Goal: Task Accomplishment & Management: Use online tool/utility

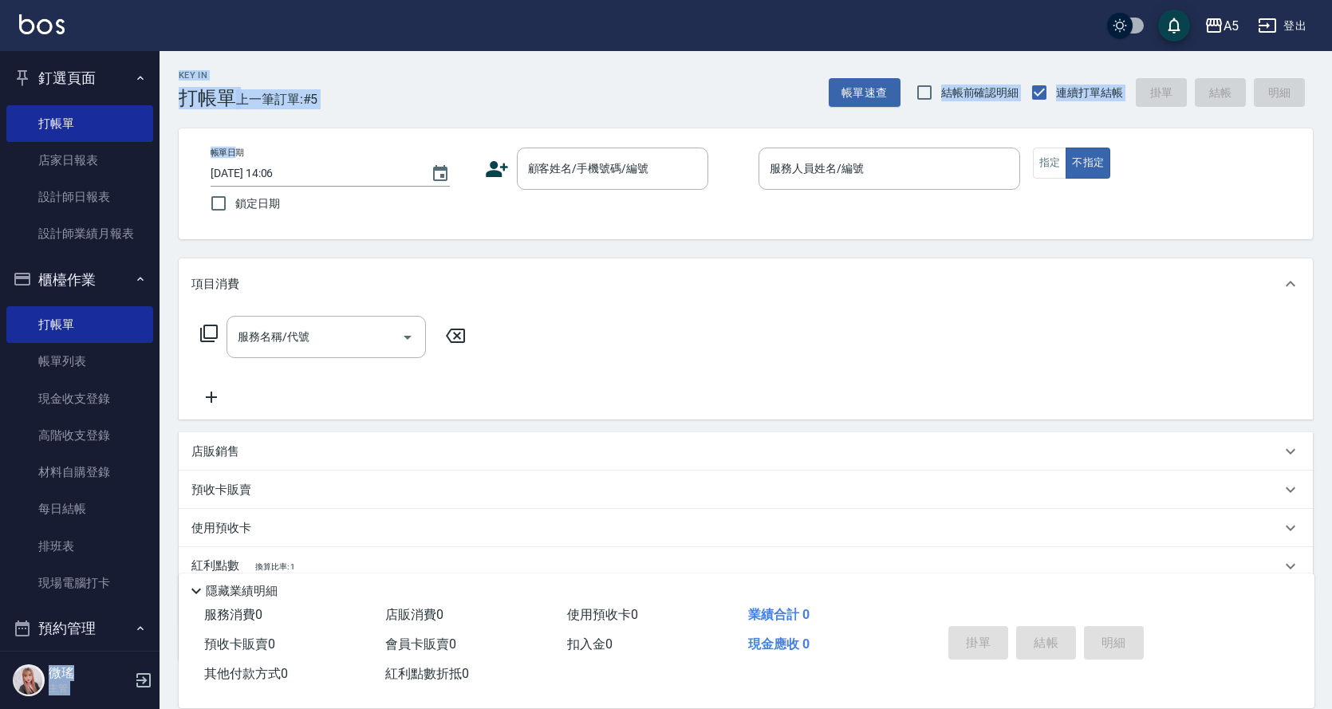
scroll to position [107, 0]
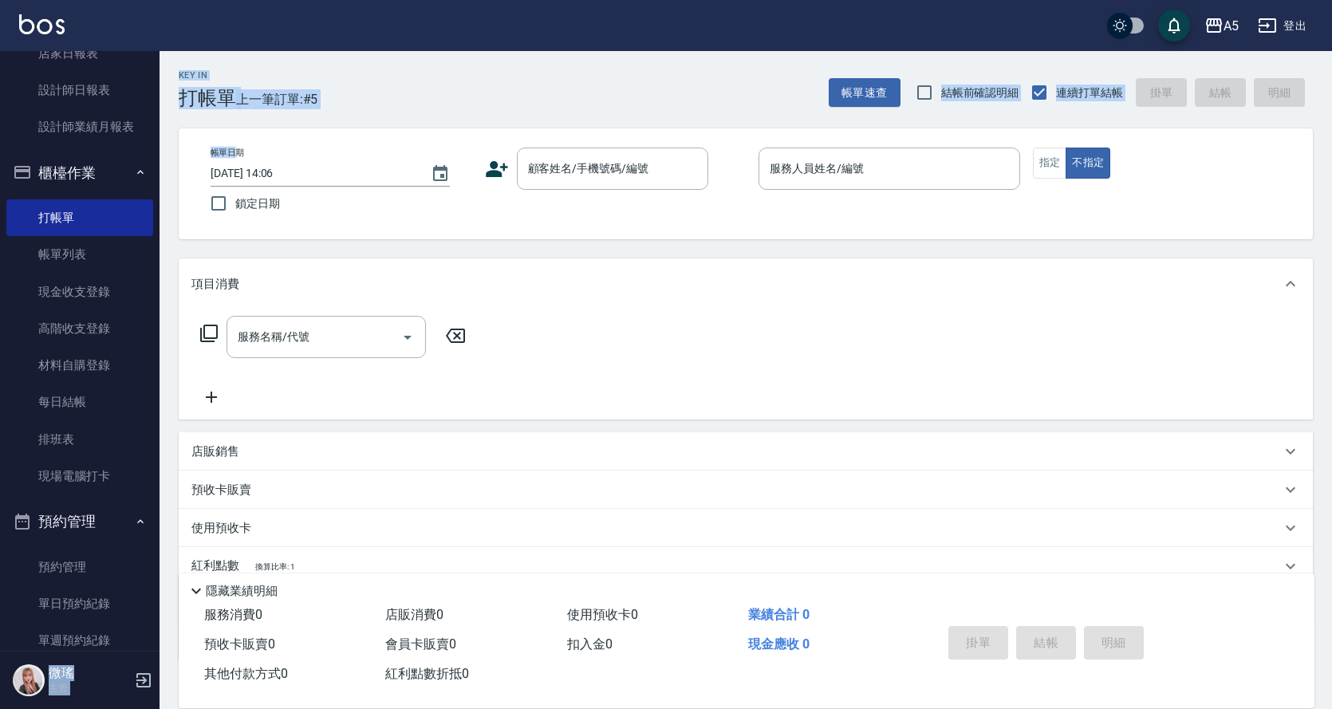
click at [349, 60] on div "Key In 打帳單 上一筆訂單:#5 帳單速查 結帳前確認明細 連續打單結帳 掛單 結帳 明細" at bounding box center [737, 80] width 1154 height 58
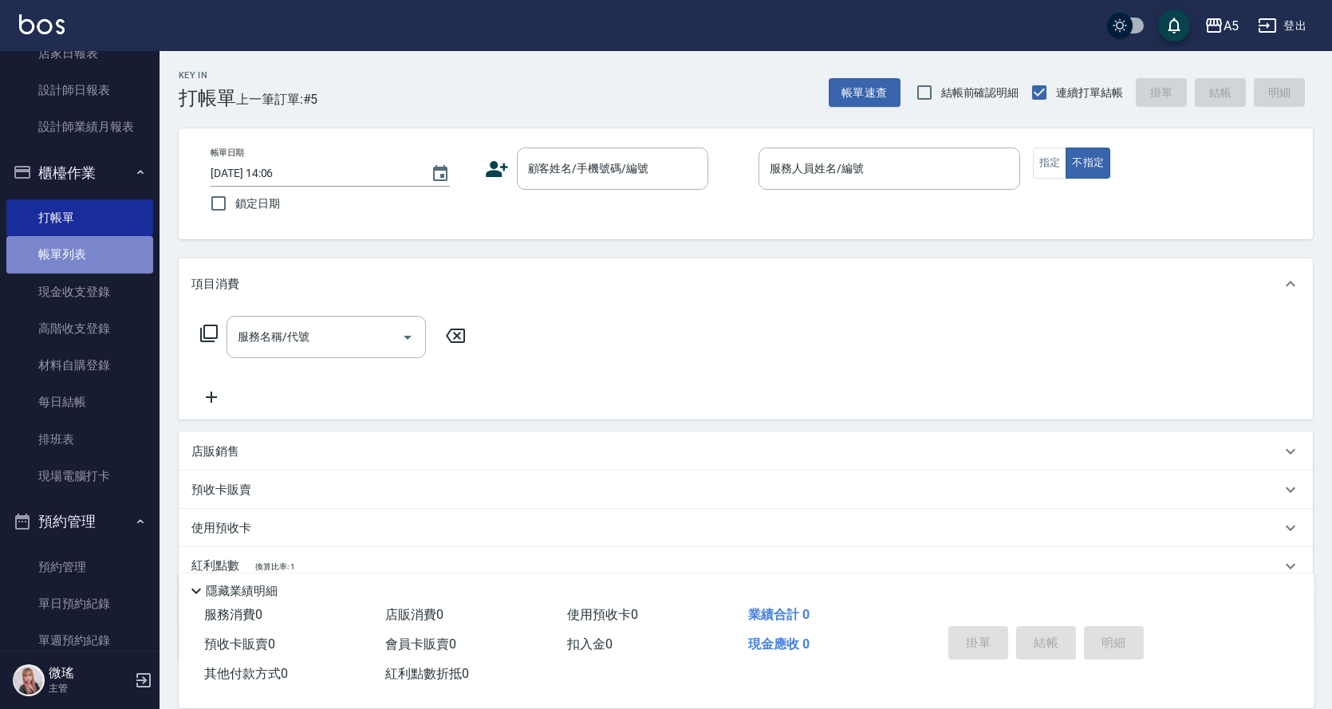
click at [82, 251] on link "帳單列表" at bounding box center [79, 254] width 147 height 37
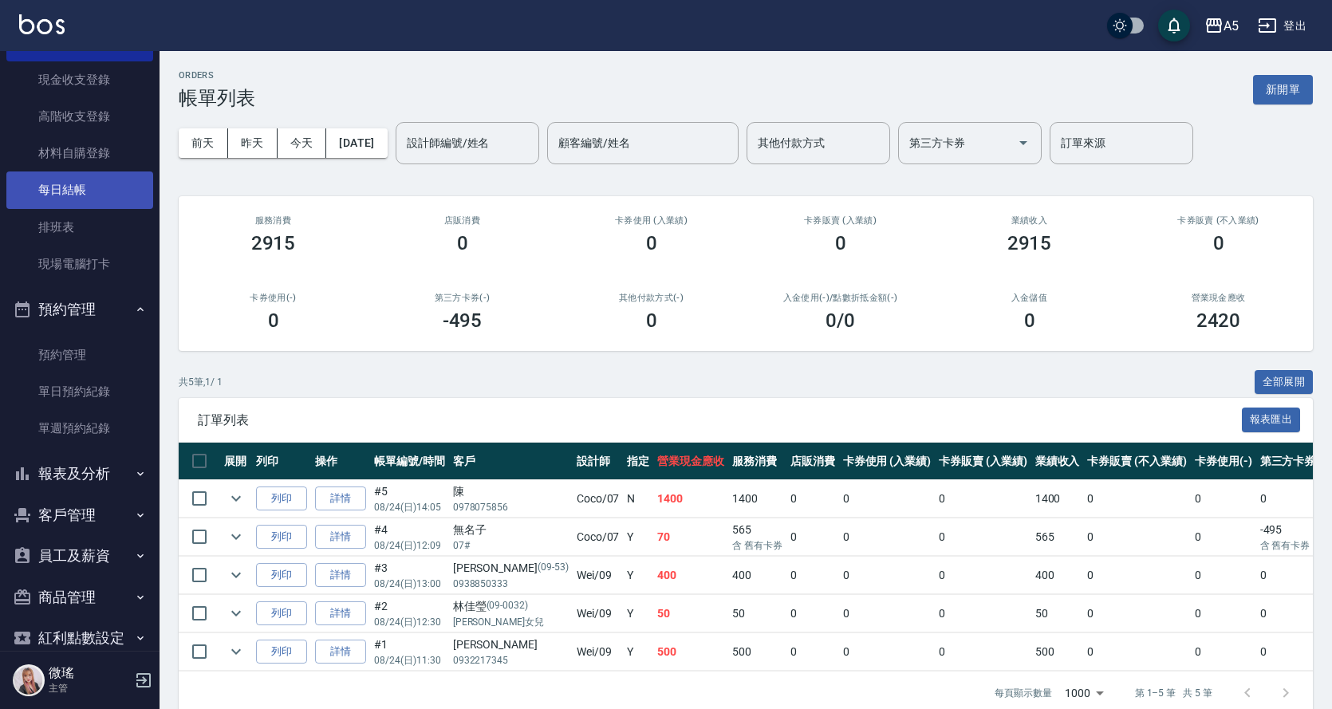
scroll to position [346, 0]
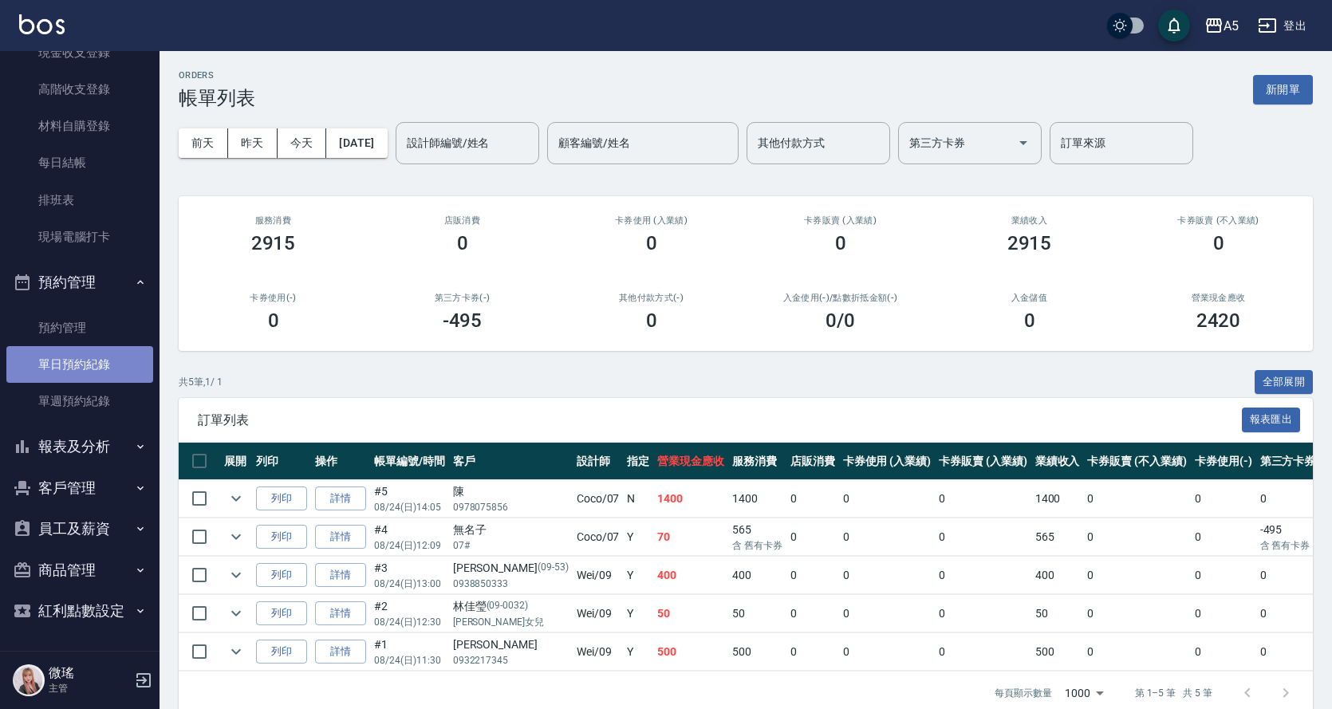
click at [83, 364] on link "單日預約紀錄" at bounding box center [79, 364] width 147 height 37
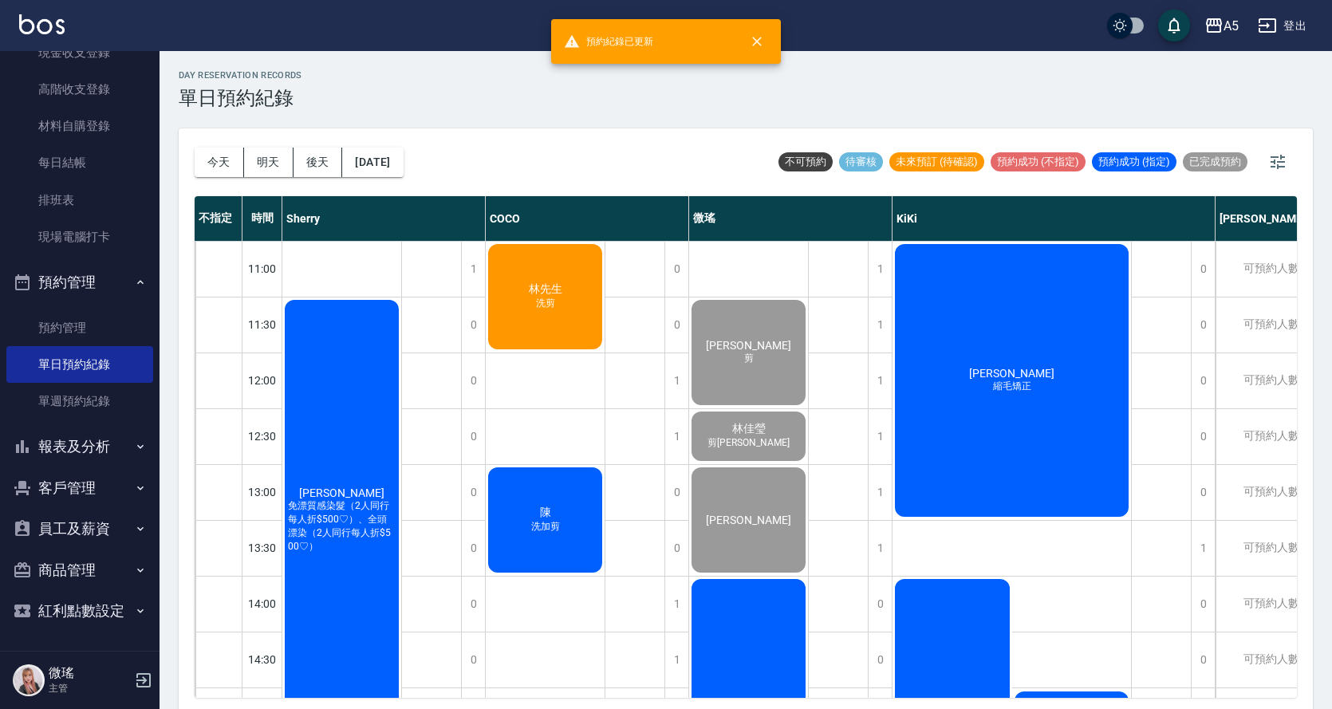
click at [337, 418] on div "辰湘 免漂質感染髮（2人同行每人折$500♡）、全頭漂染（2人同行每人折$500♡）" at bounding box center [341, 520] width 119 height 445
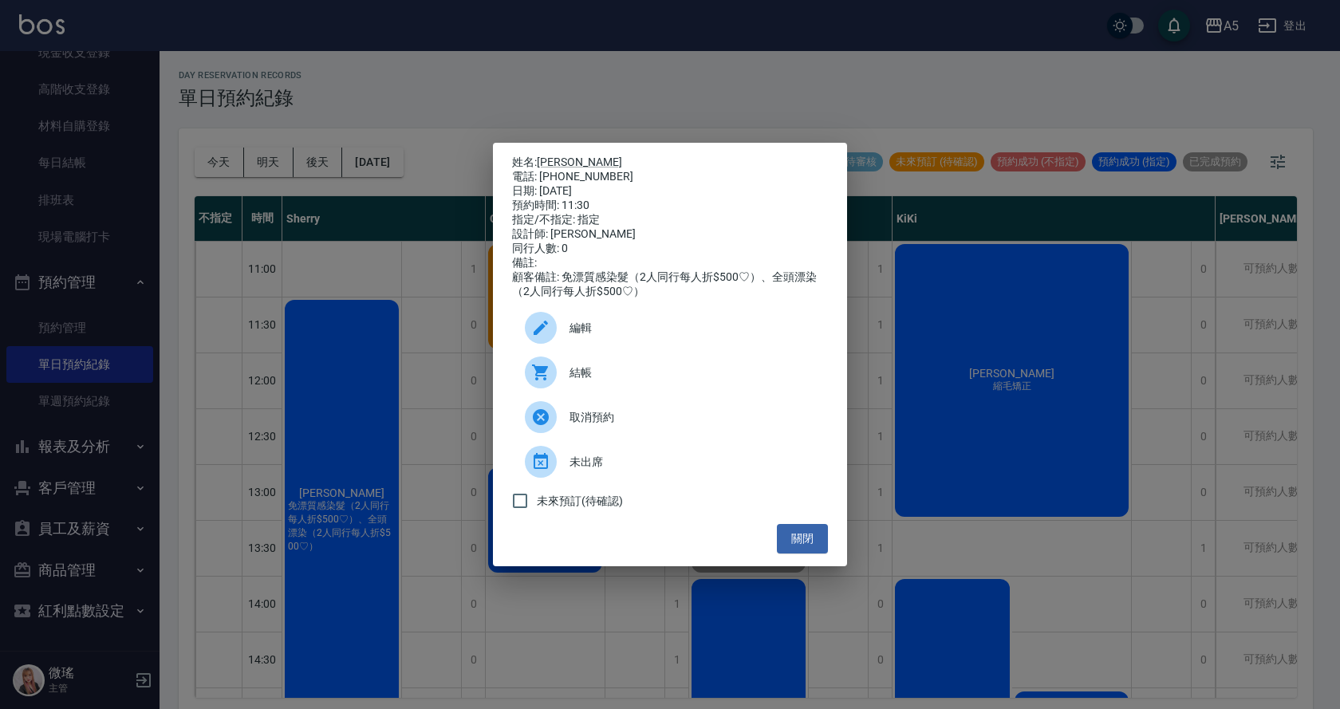
click at [602, 393] on div "結帳" at bounding box center [670, 372] width 316 height 45
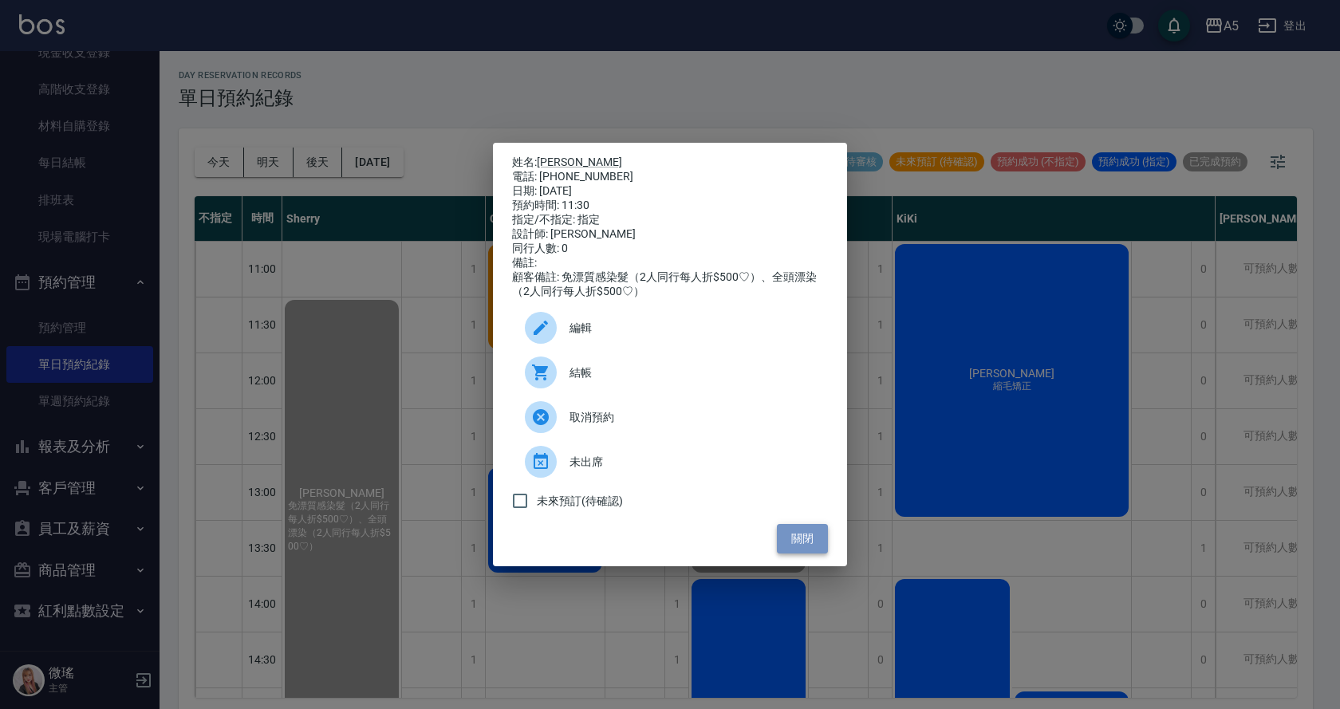
click at [793, 546] on button "關閉" at bounding box center [802, 539] width 51 height 30
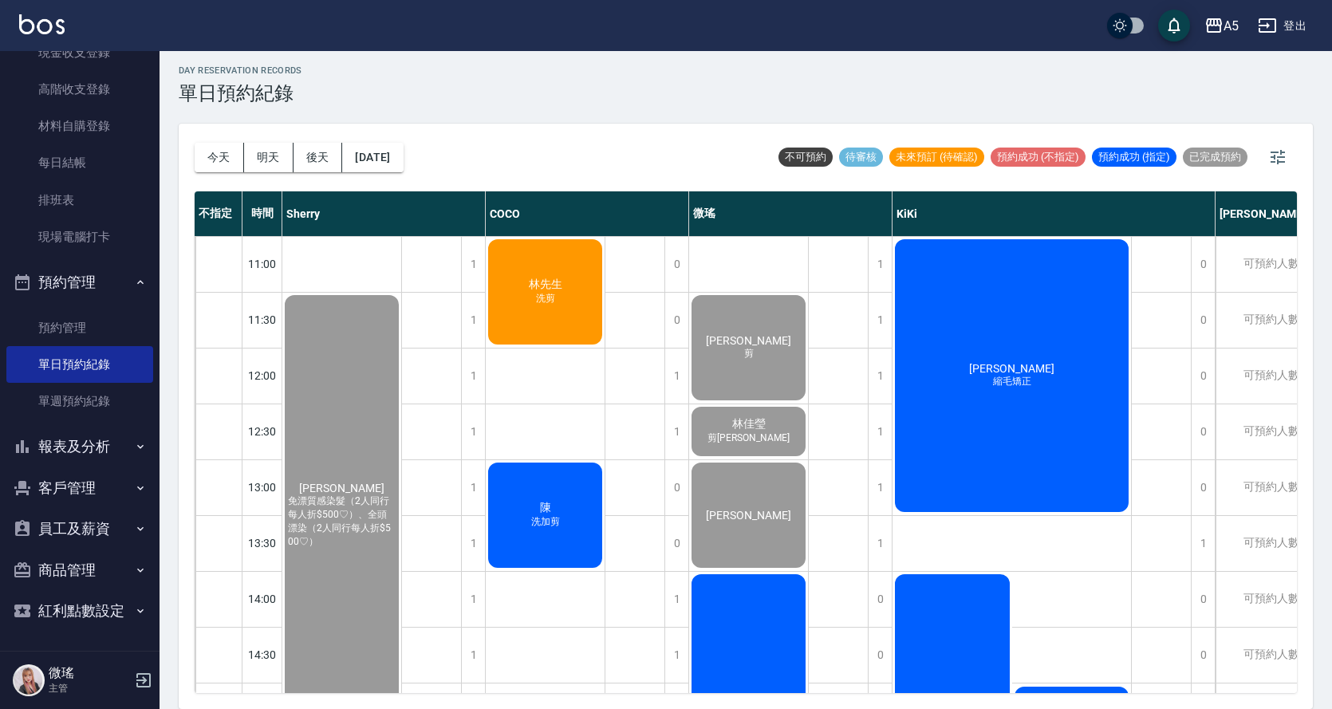
scroll to position [80, 0]
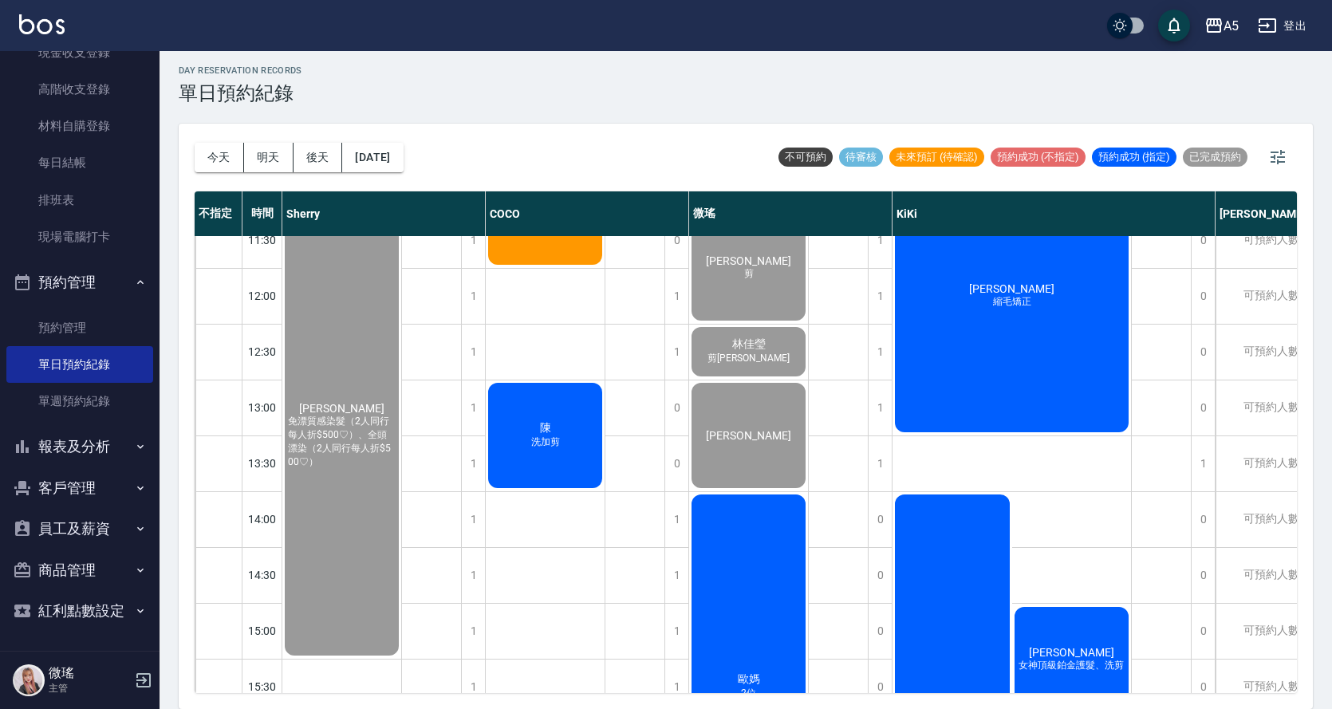
click at [401, 549] on div "歐媽 2位" at bounding box center [341, 435] width 119 height 445
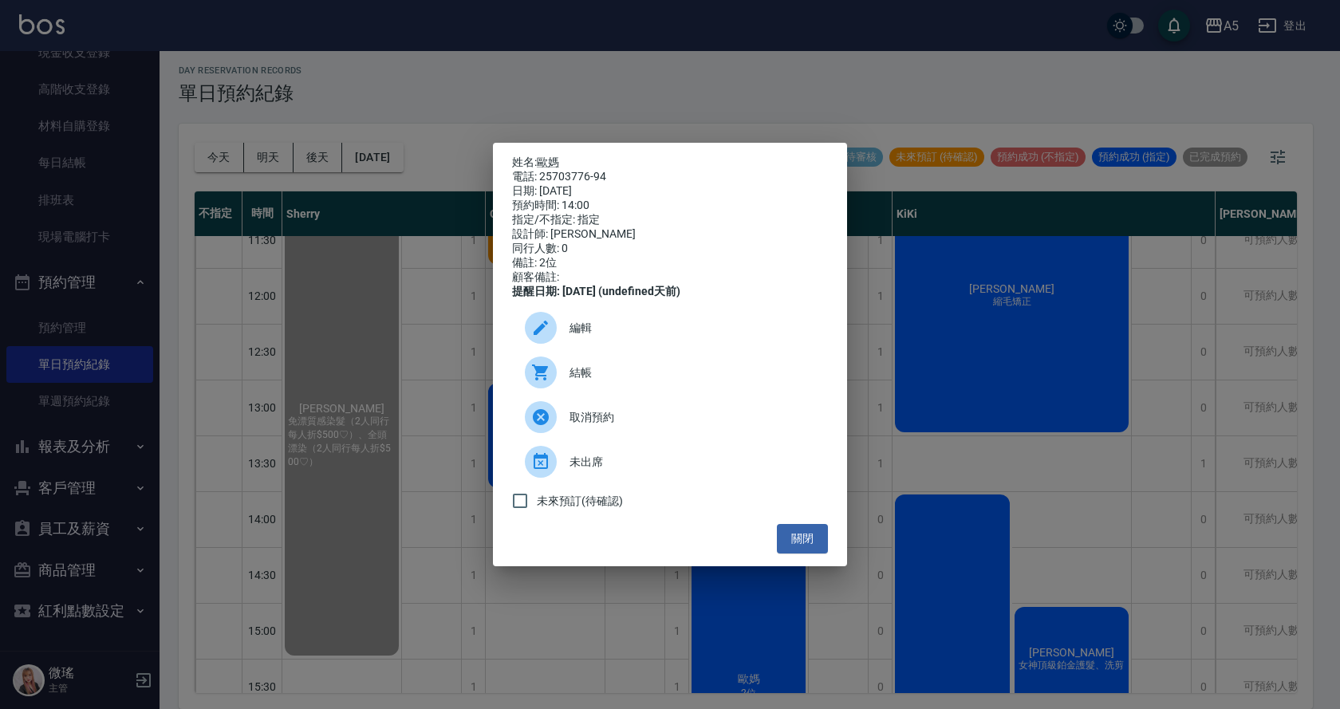
click at [638, 381] on span "結帳" at bounding box center [693, 373] width 246 height 17
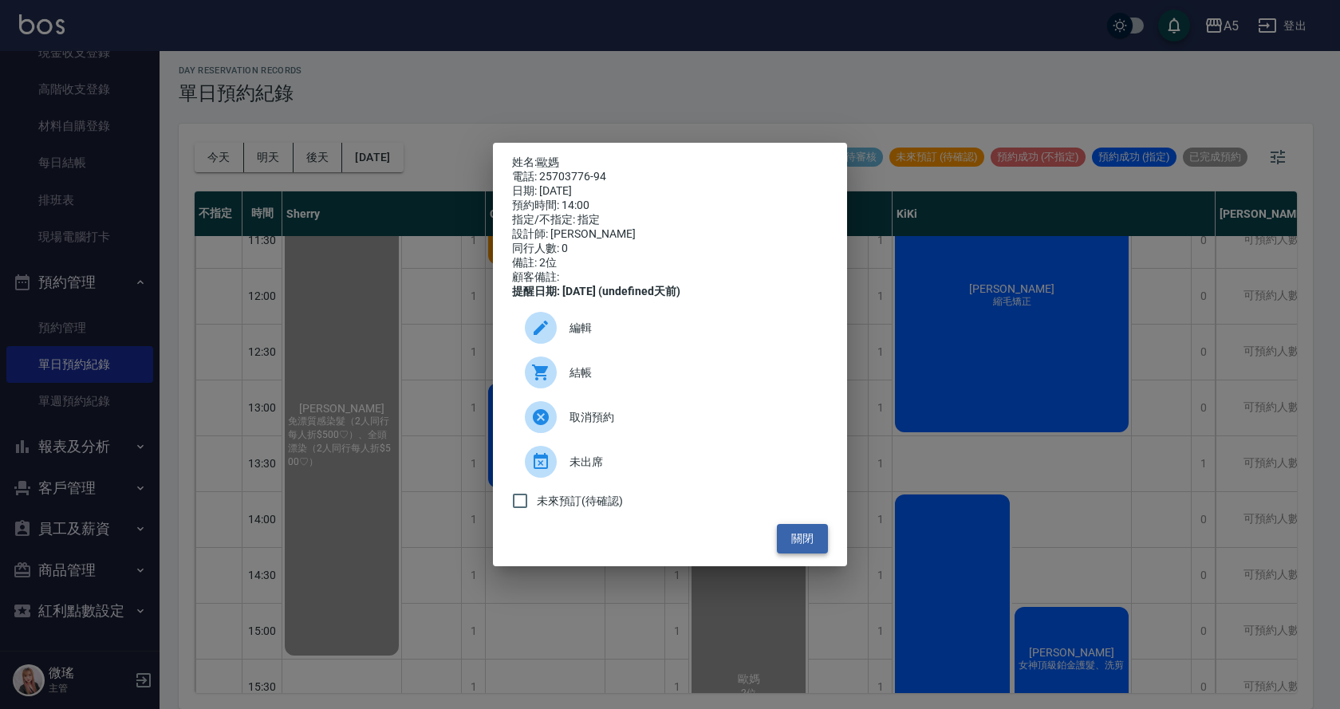
click at [806, 548] on button "關閉" at bounding box center [802, 539] width 51 height 30
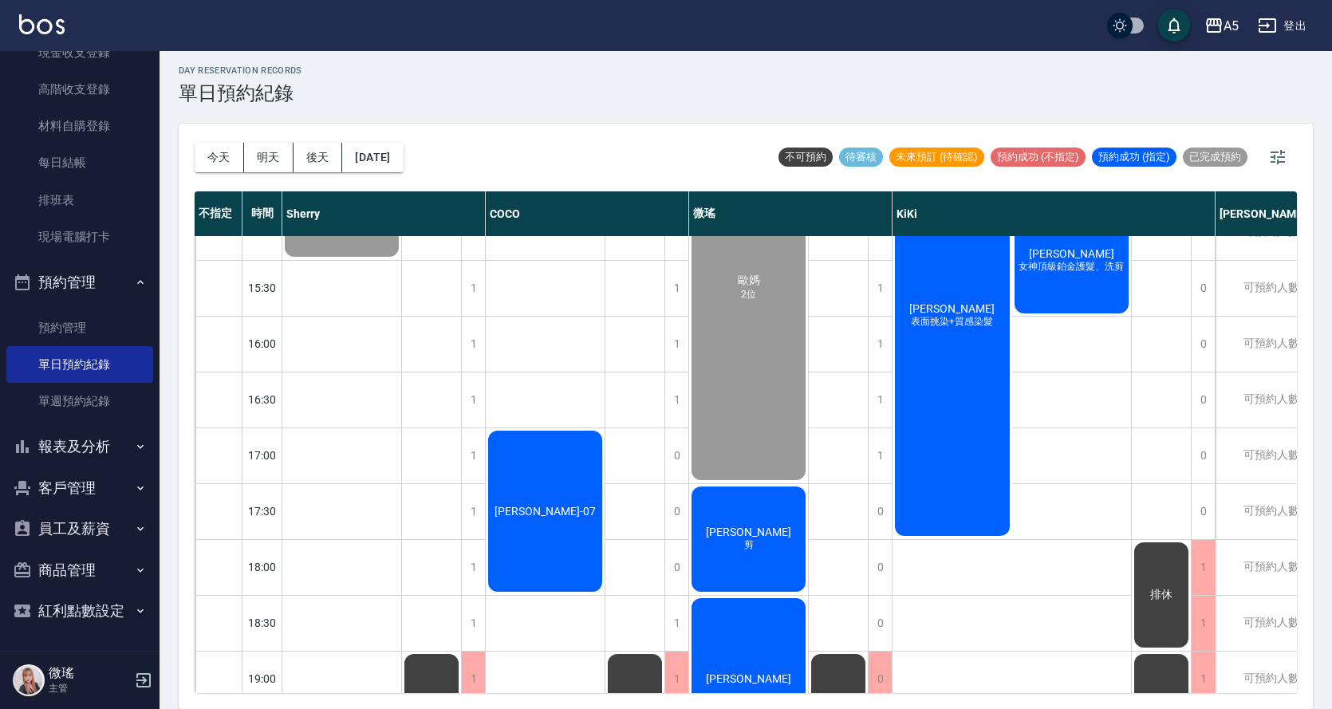
scroll to position [561, 0]
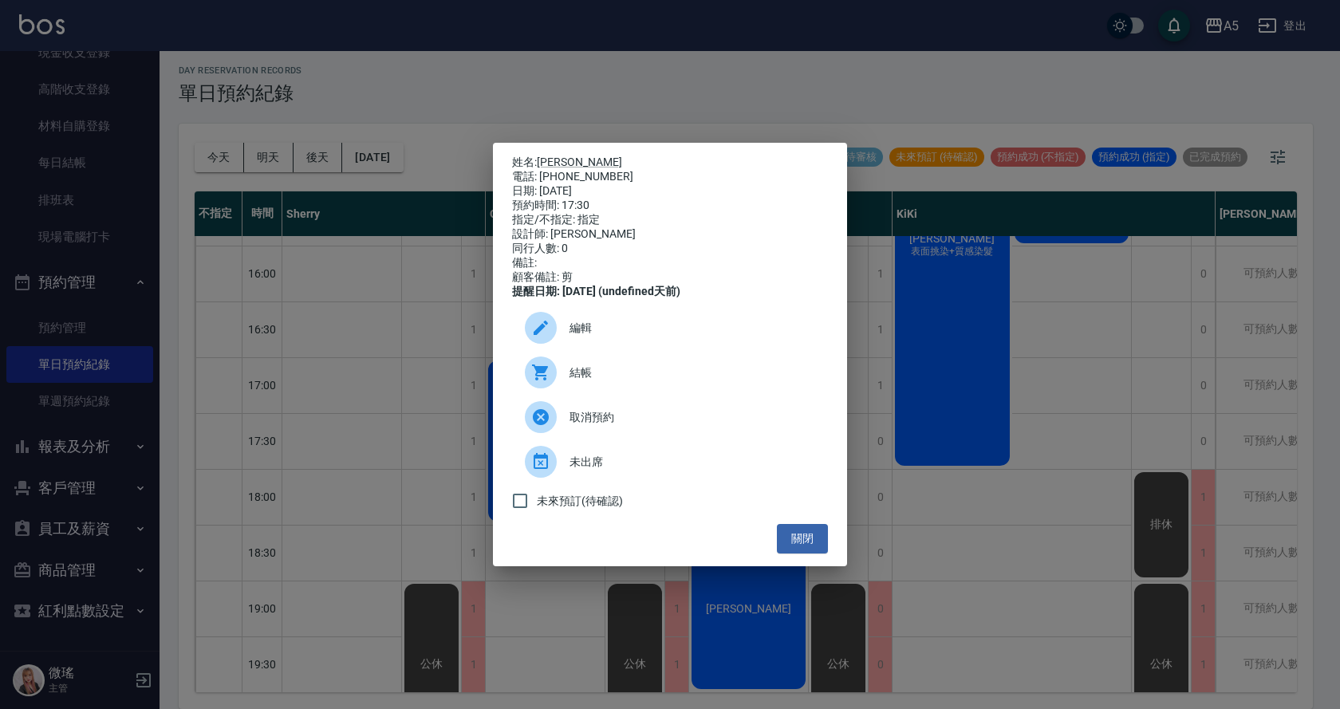
click at [614, 369] on div "結帳" at bounding box center [670, 372] width 316 height 45
click at [823, 545] on button "關閉" at bounding box center [802, 539] width 51 height 30
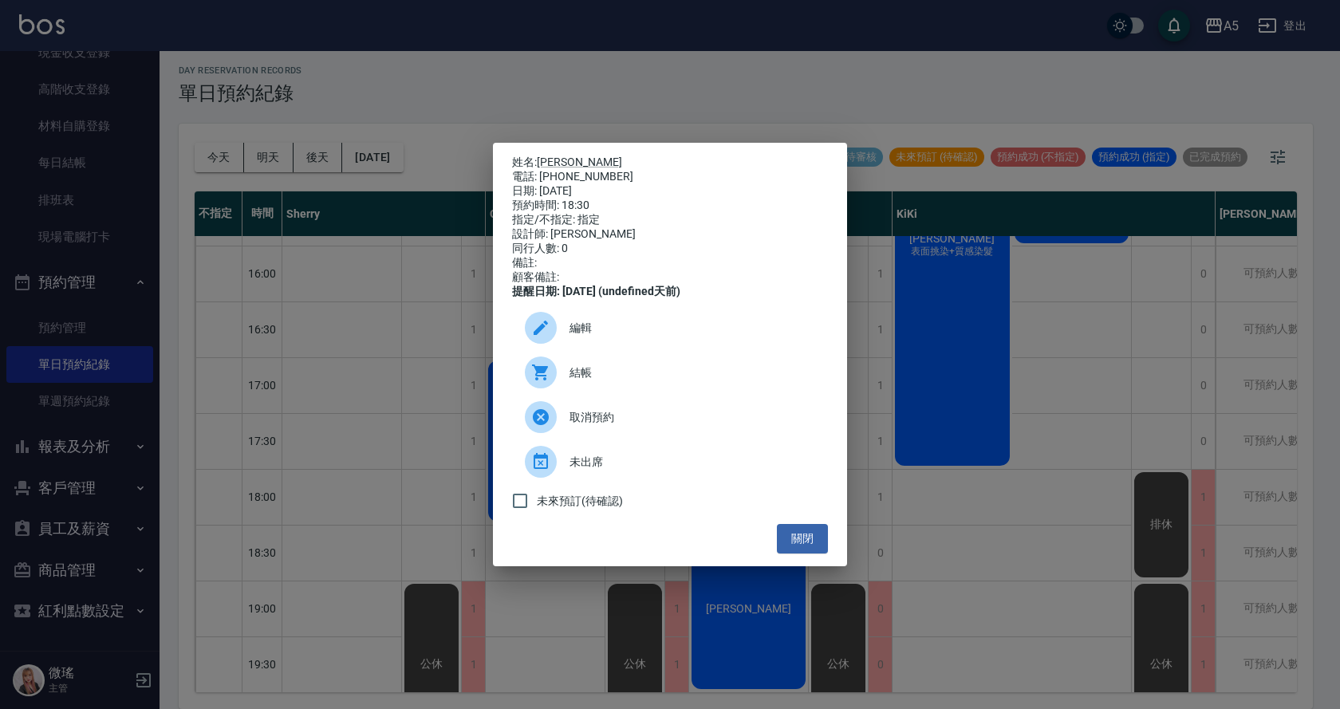
click at [574, 369] on div "結帳" at bounding box center [670, 372] width 316 height 45
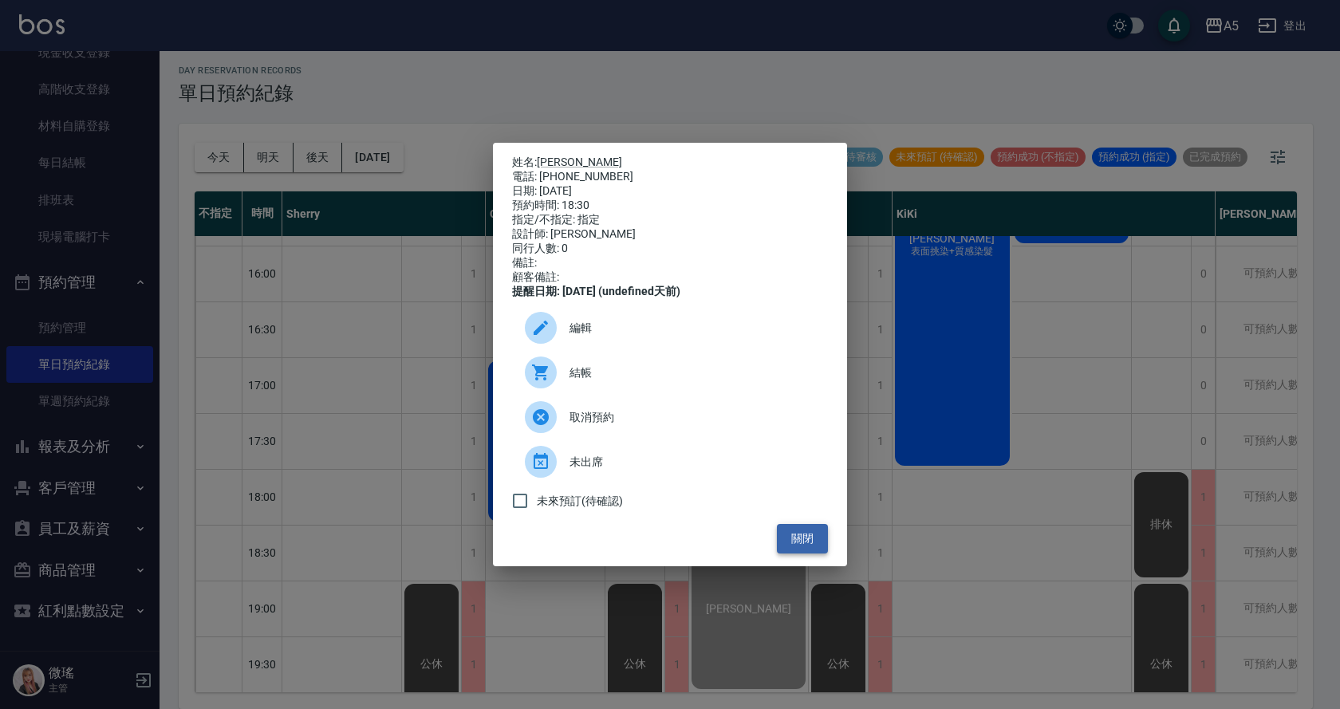
click at [815, 553] on button "關閉" at bounding box center [802, 539] width 51 height 30
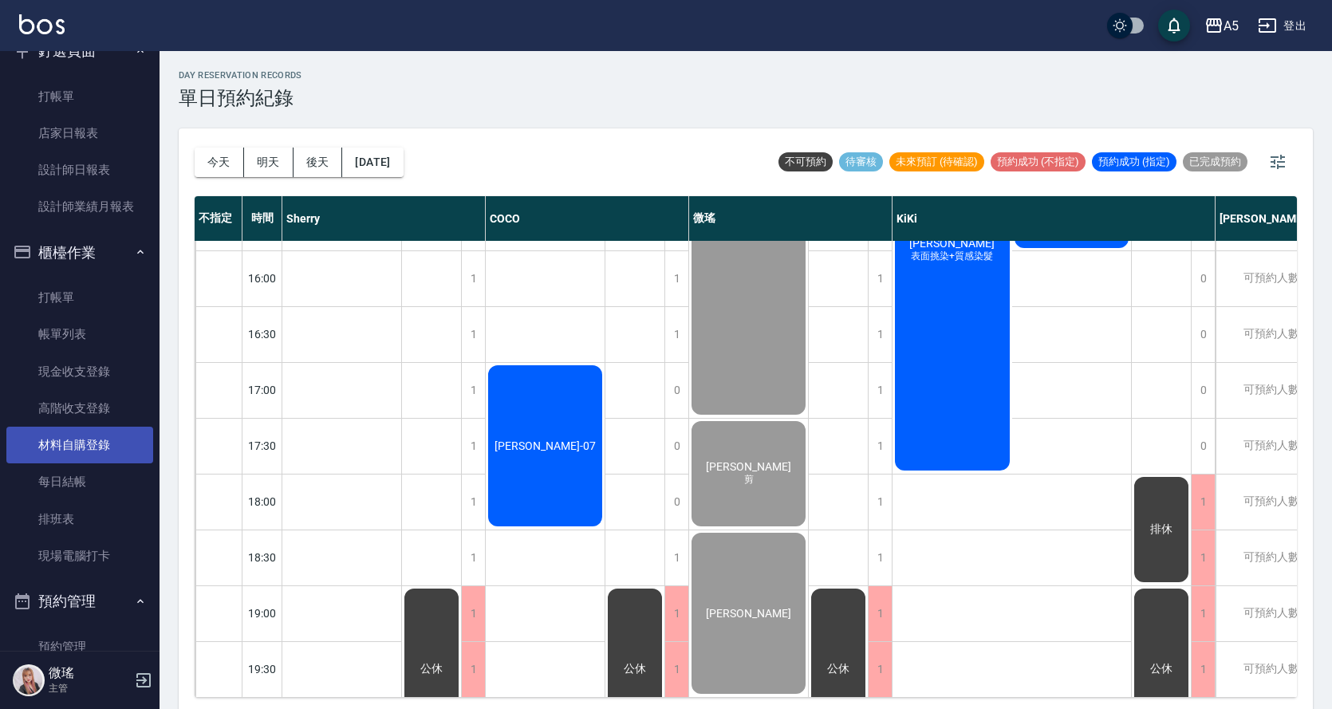
scroll to position [0, 0]
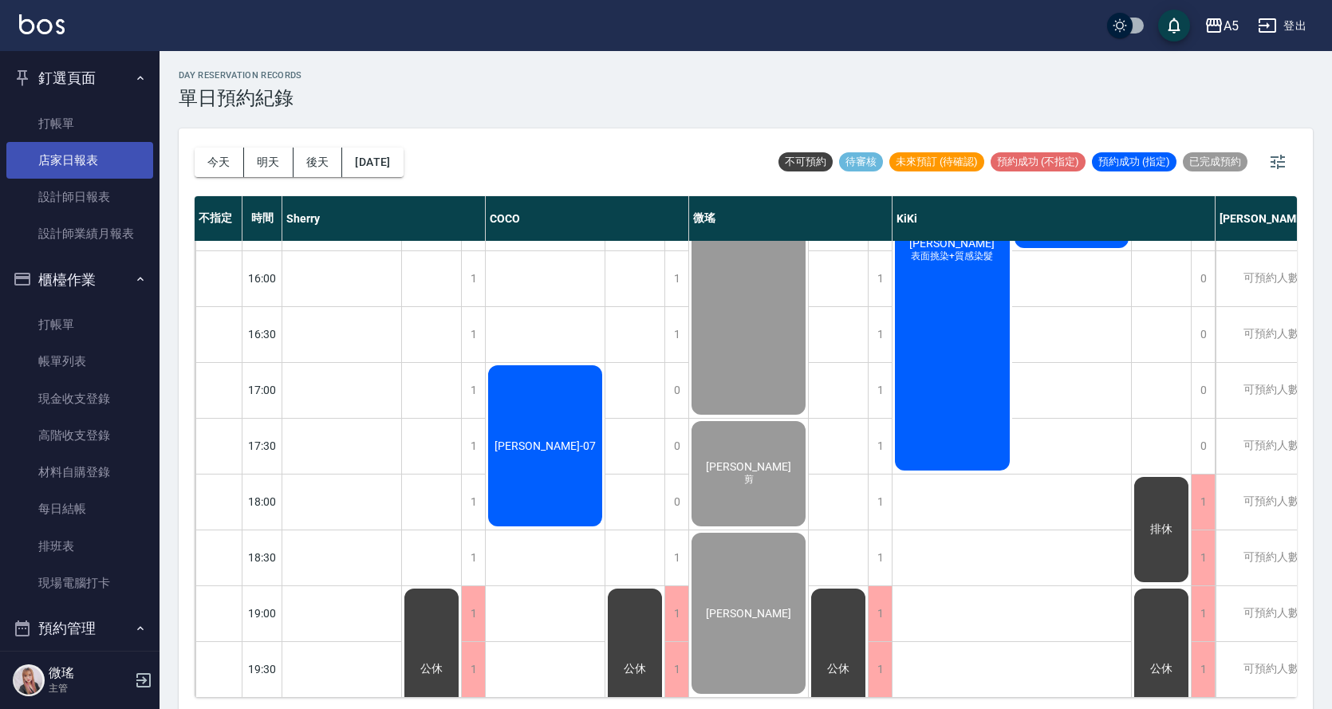
click at [82, 163] on link "店家日報表" at bounding box center [79, 160] width 147 height 37
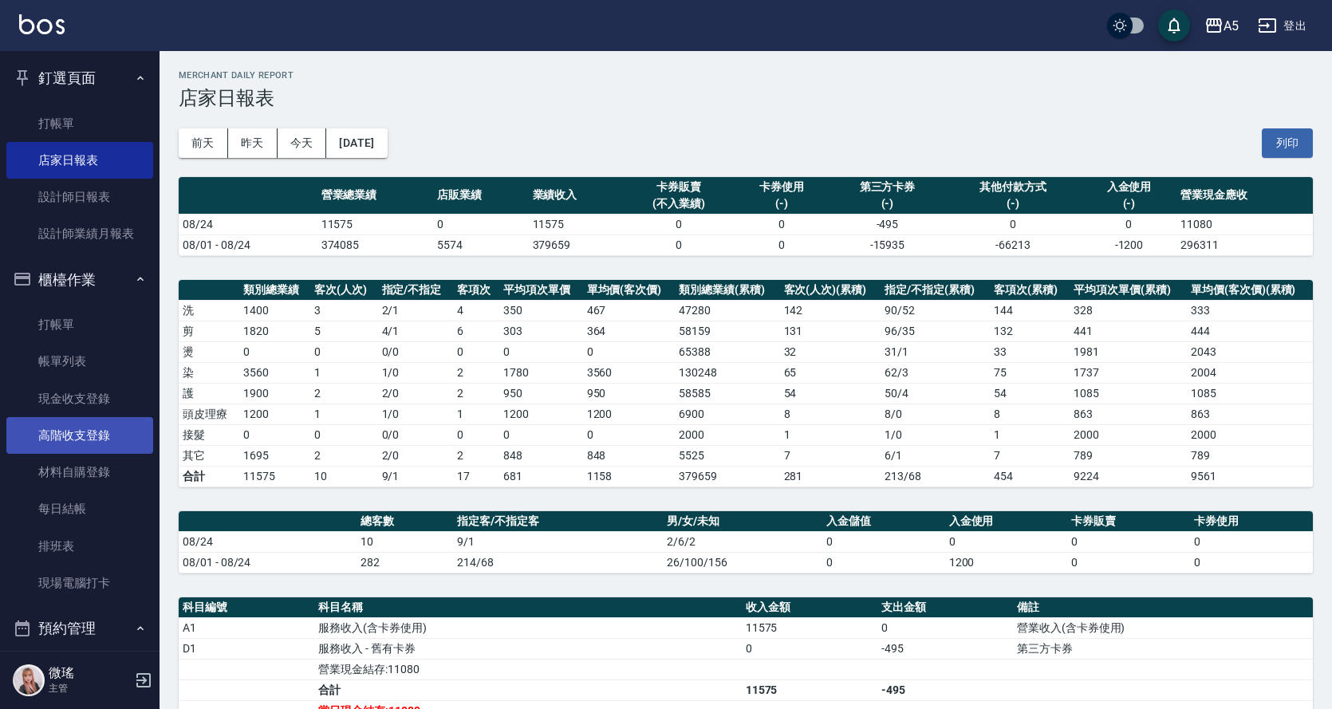
scroll to position [239, 0]
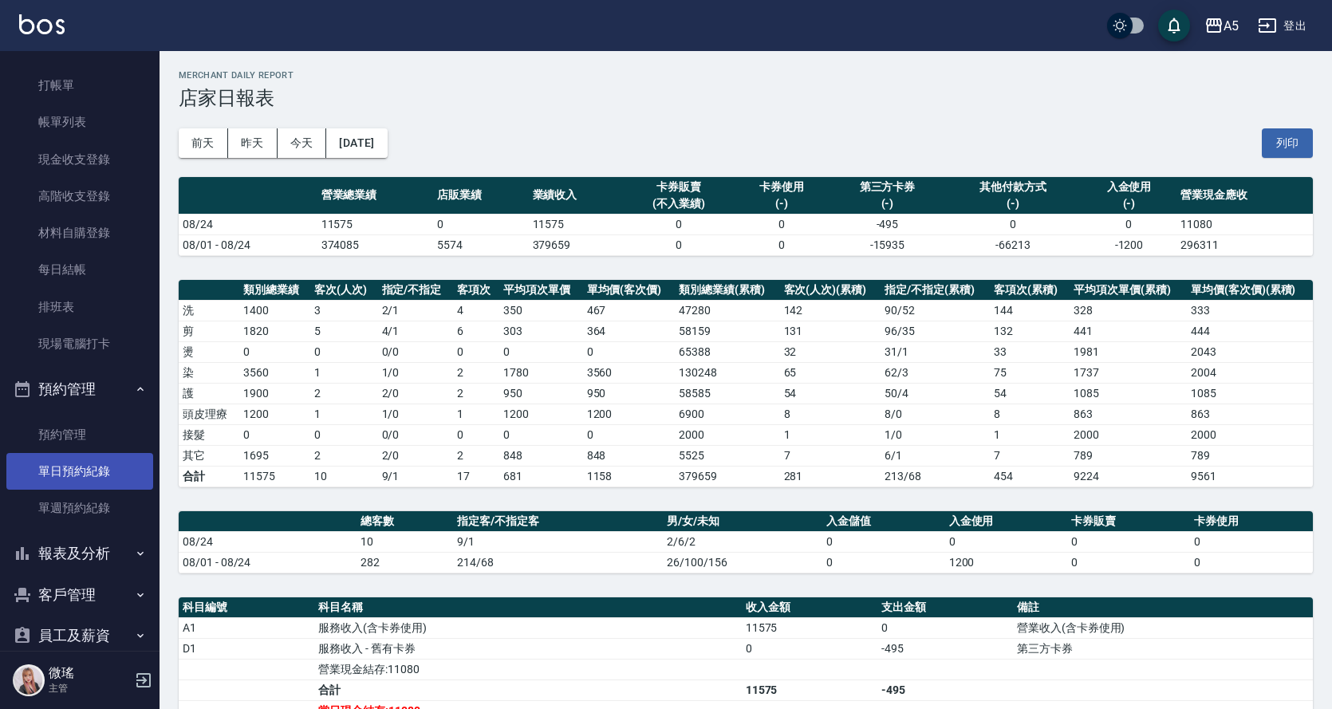
click at [88, 479] on link "單日預約紀錄" at bounding box center [79, 471] width 147 height 37
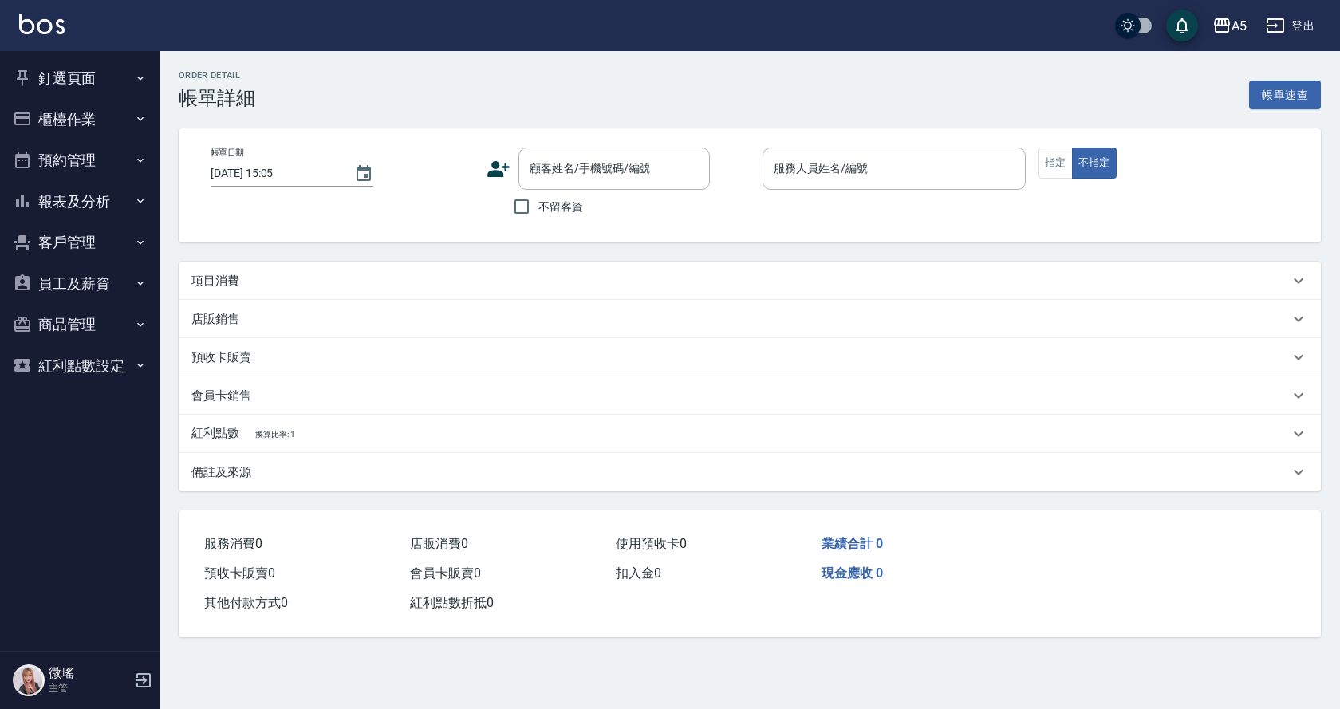
click at [618, 279] on div "項目消費" at bounding box center [740, 281] width 1098 height 17
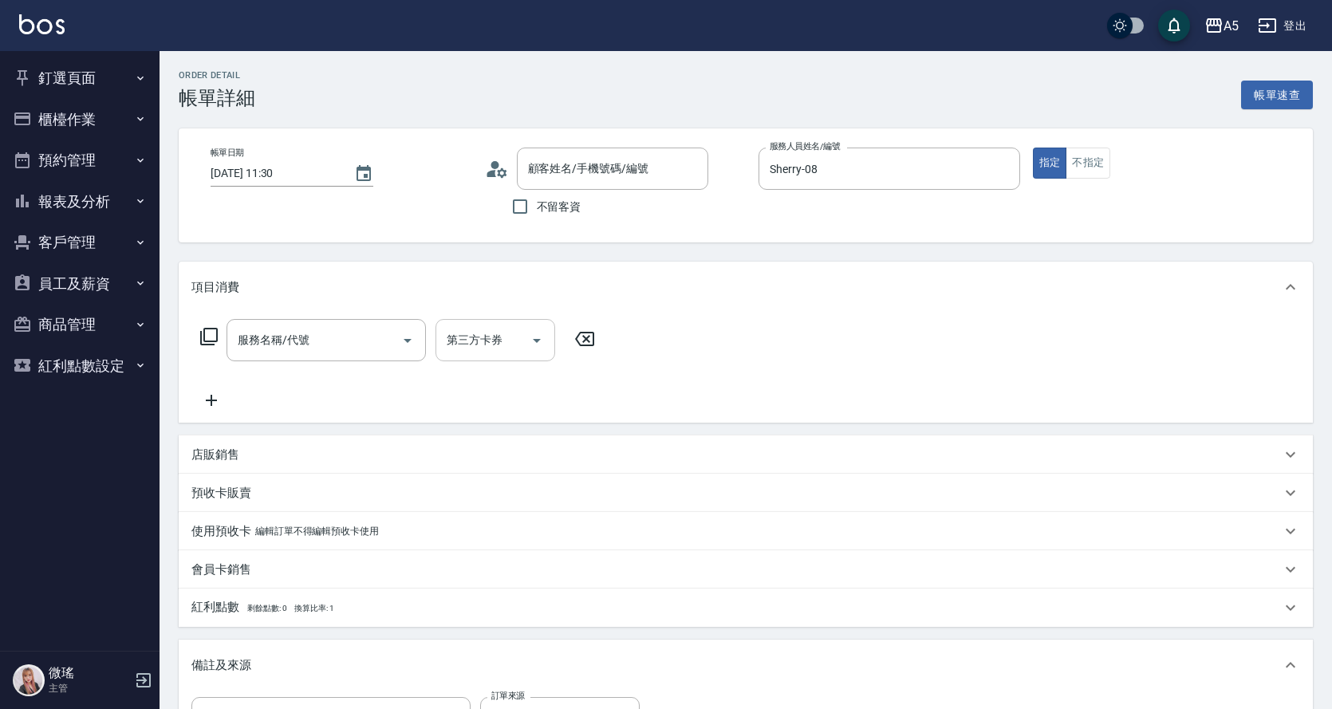
type input "2025/08/24 11:30"
type input "Sherry-08"
type input "親朋好友推薦"
type input "辰湘/0935636752/null"
click at [379, 349] on input "服務名稱/代號" at bounding box center [314, 340] width 161 height 28
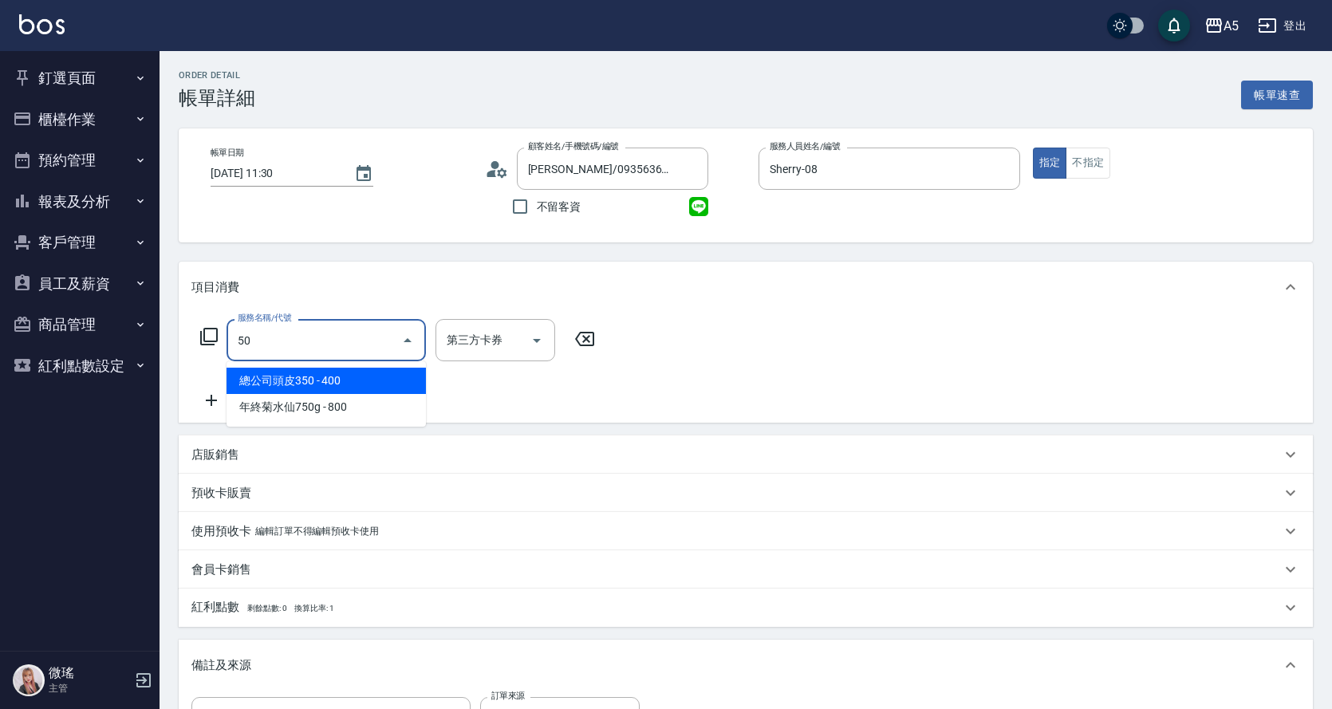
type input "501"
type input "100"
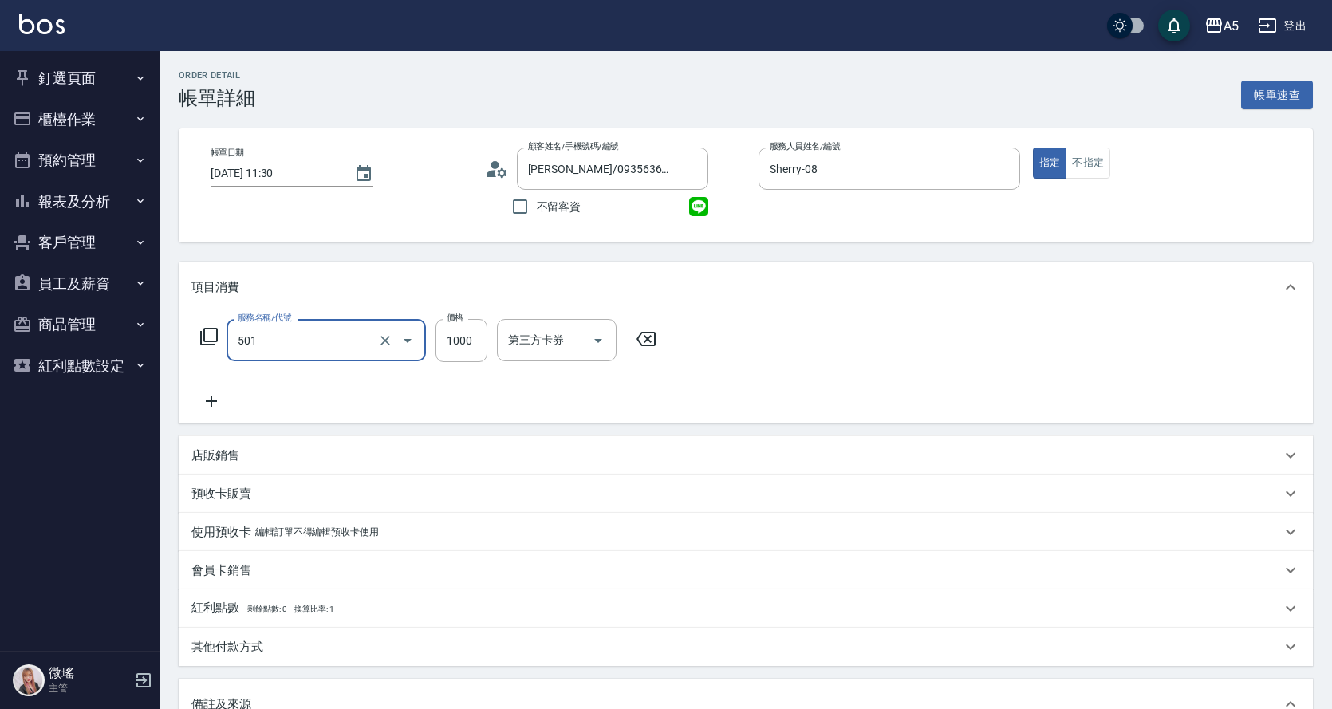
type input "染髮(501)"
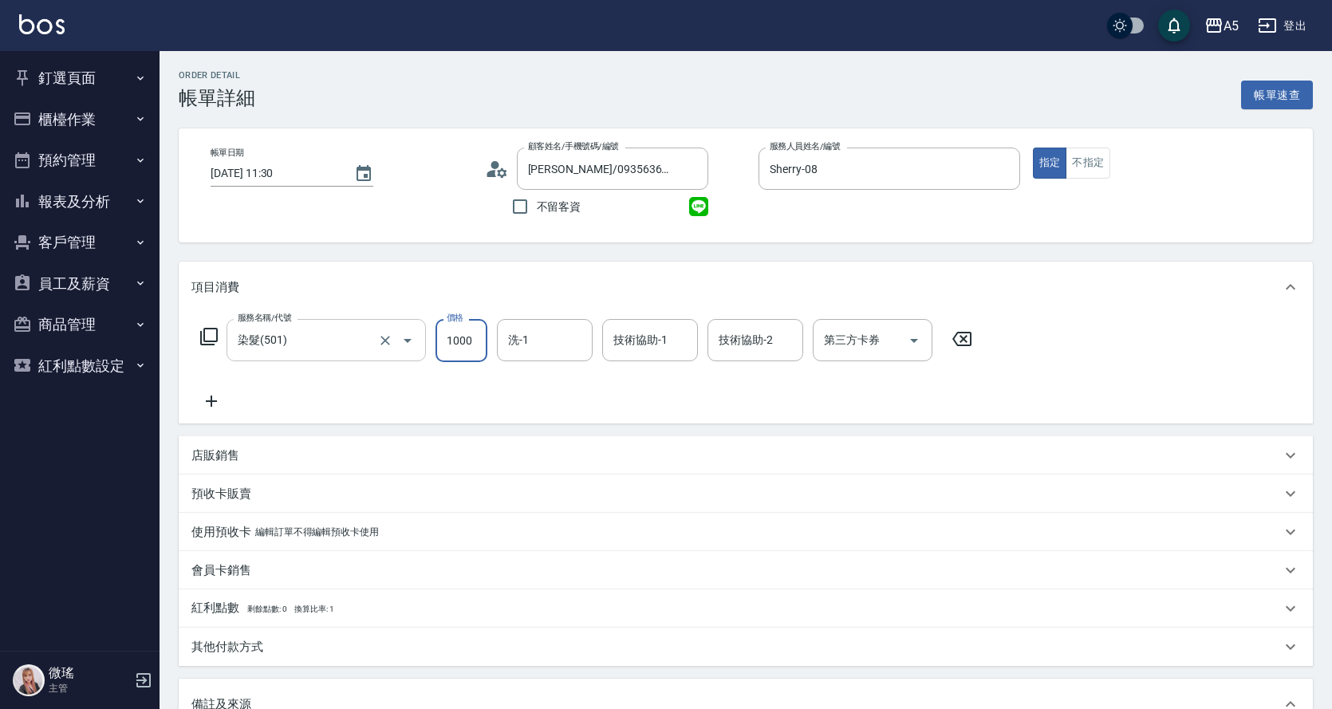
type input "0"
type input "198"
type input "10"
type input "1980"
type input "190"
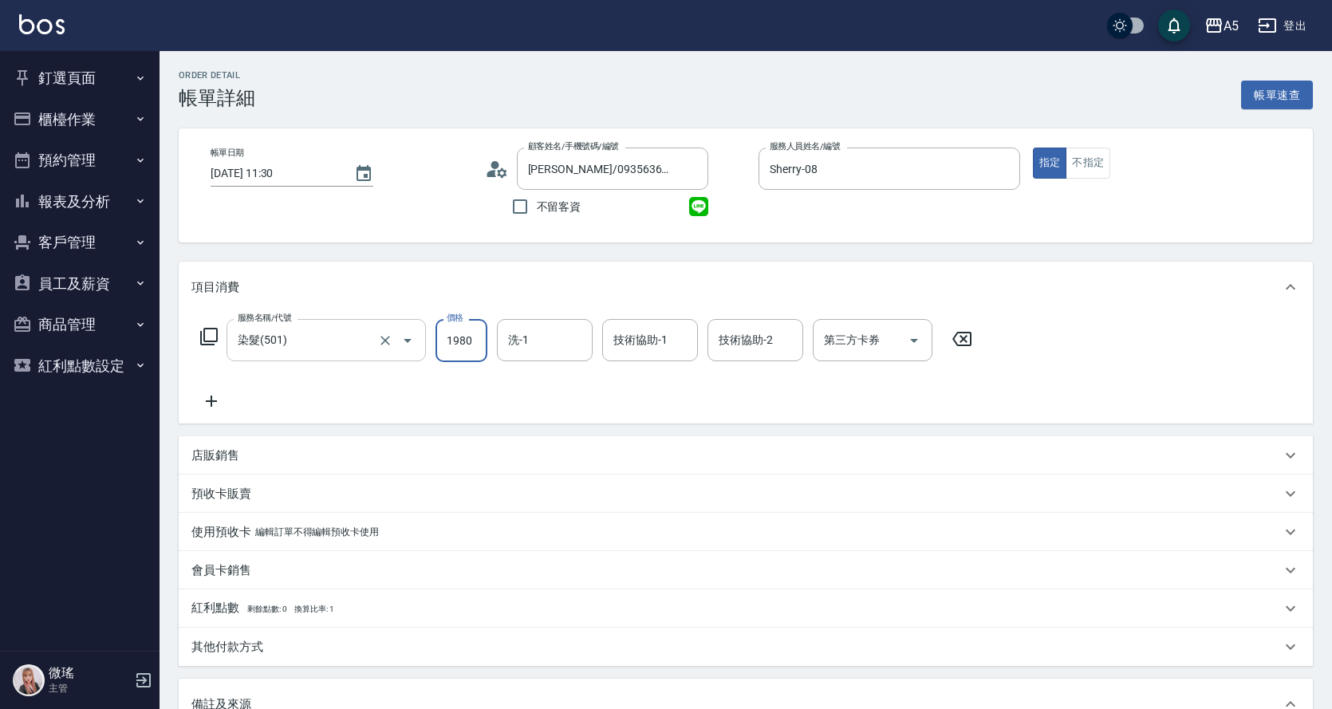
type input "1980"
type input "葵葵-11"
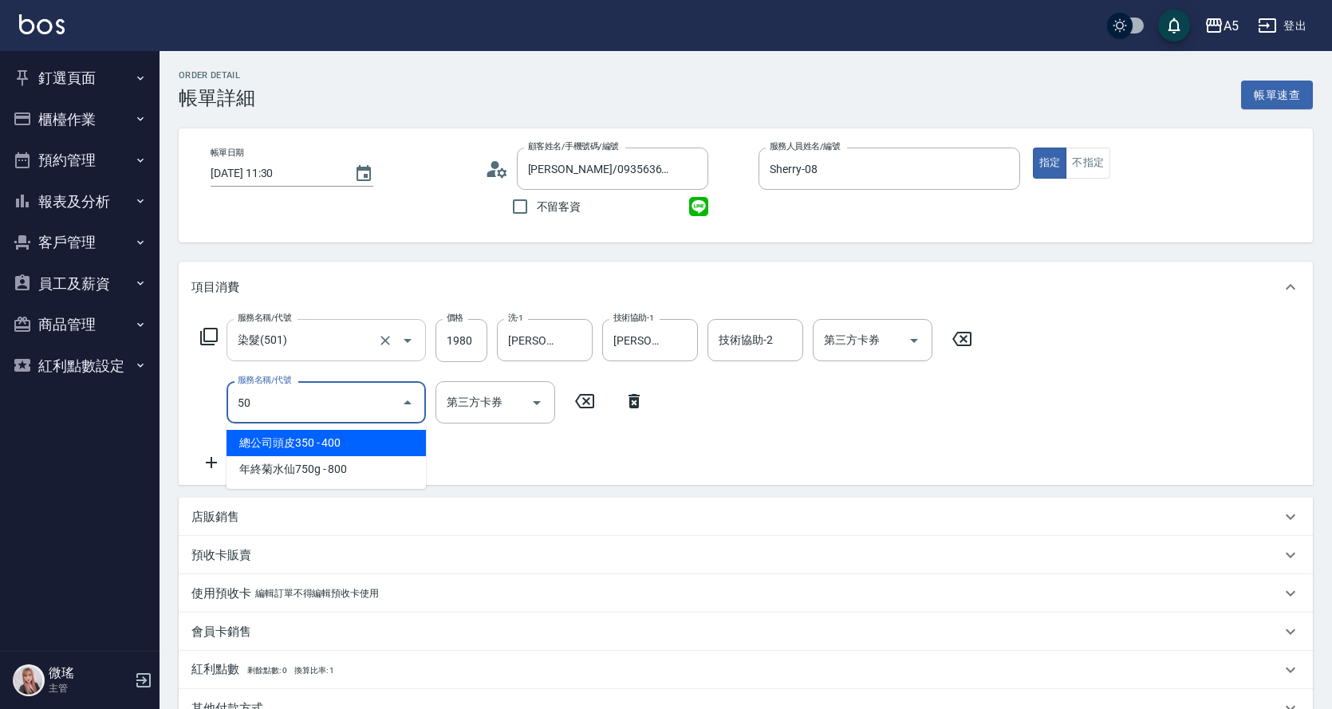
type input "501"
type input "290"
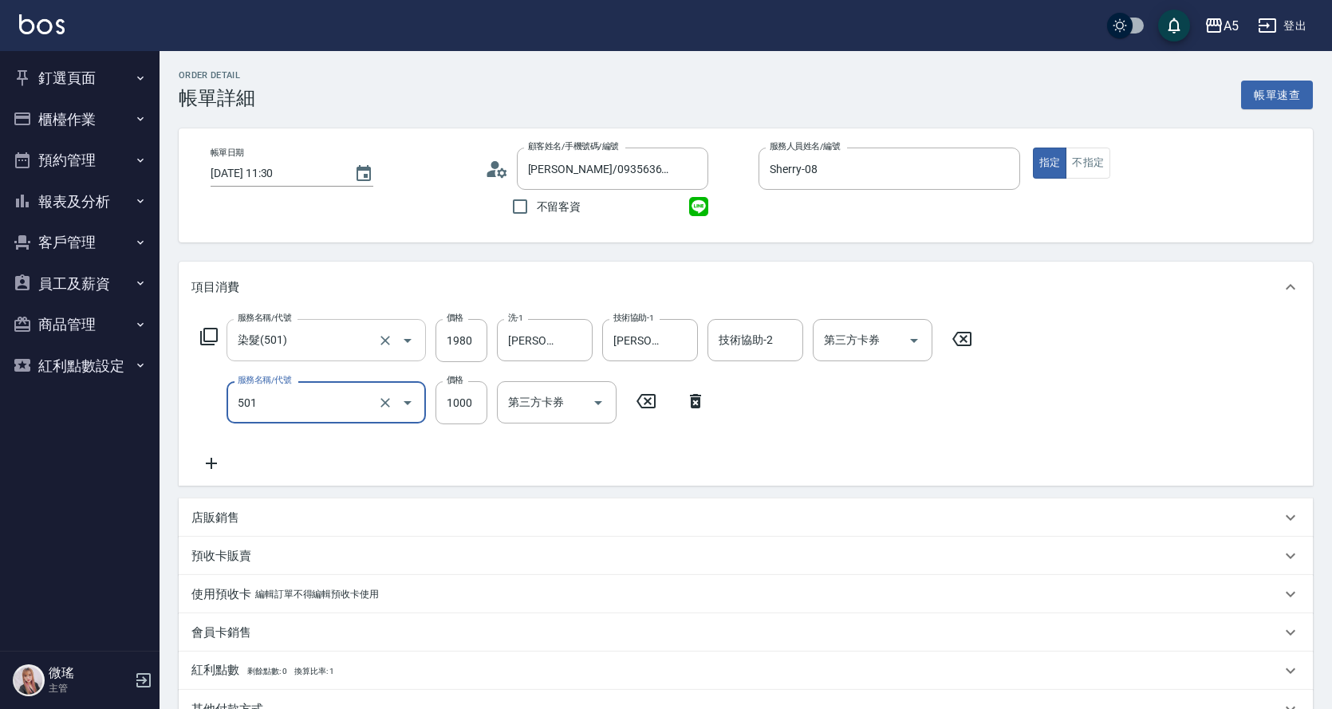
type input "染髮(501)"
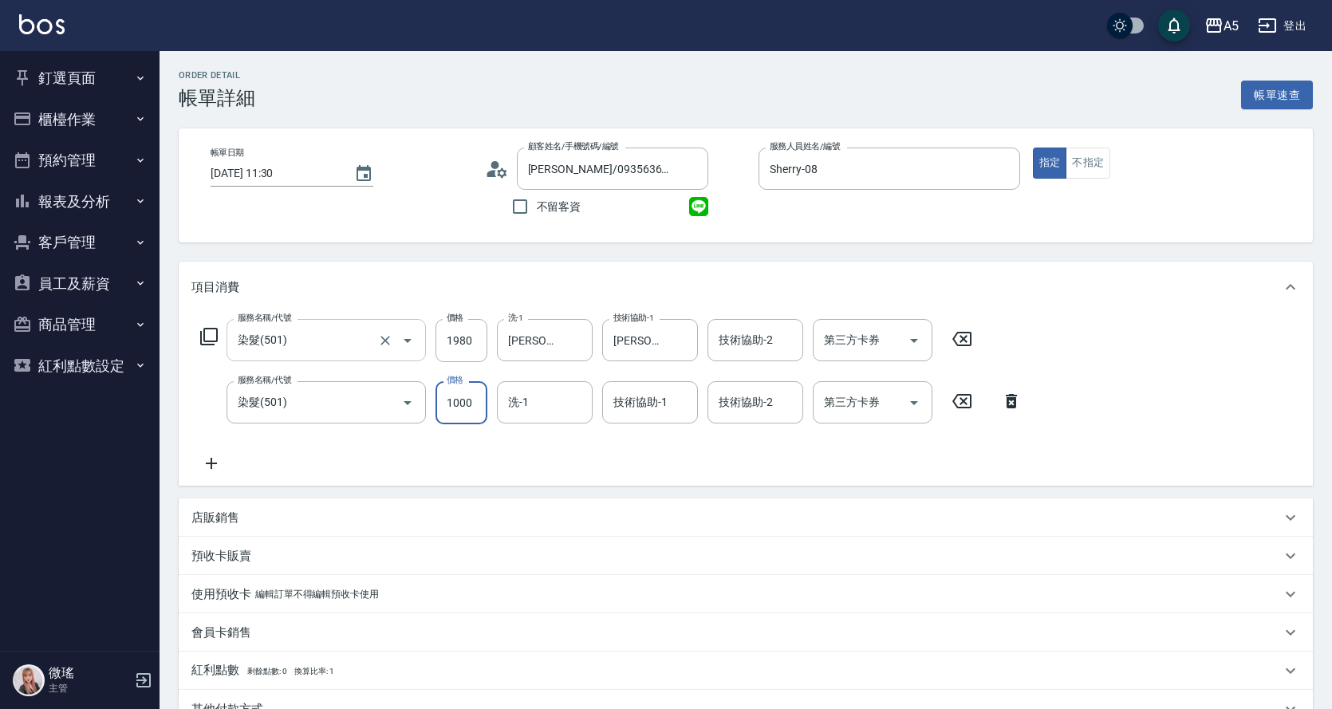
type input "1"
type input "190"
type input "15"
type input "210"
type input "1580"
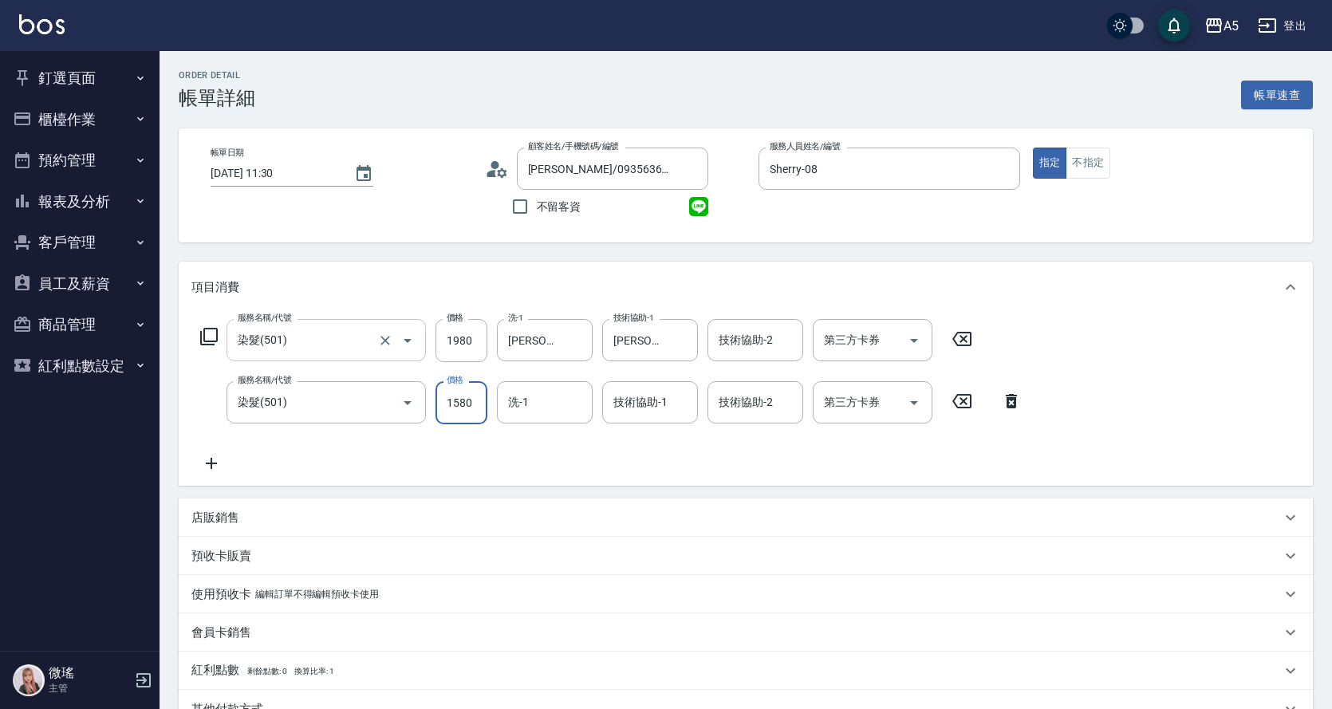
type input "350"
type input "1580"
type input "sandy-03"
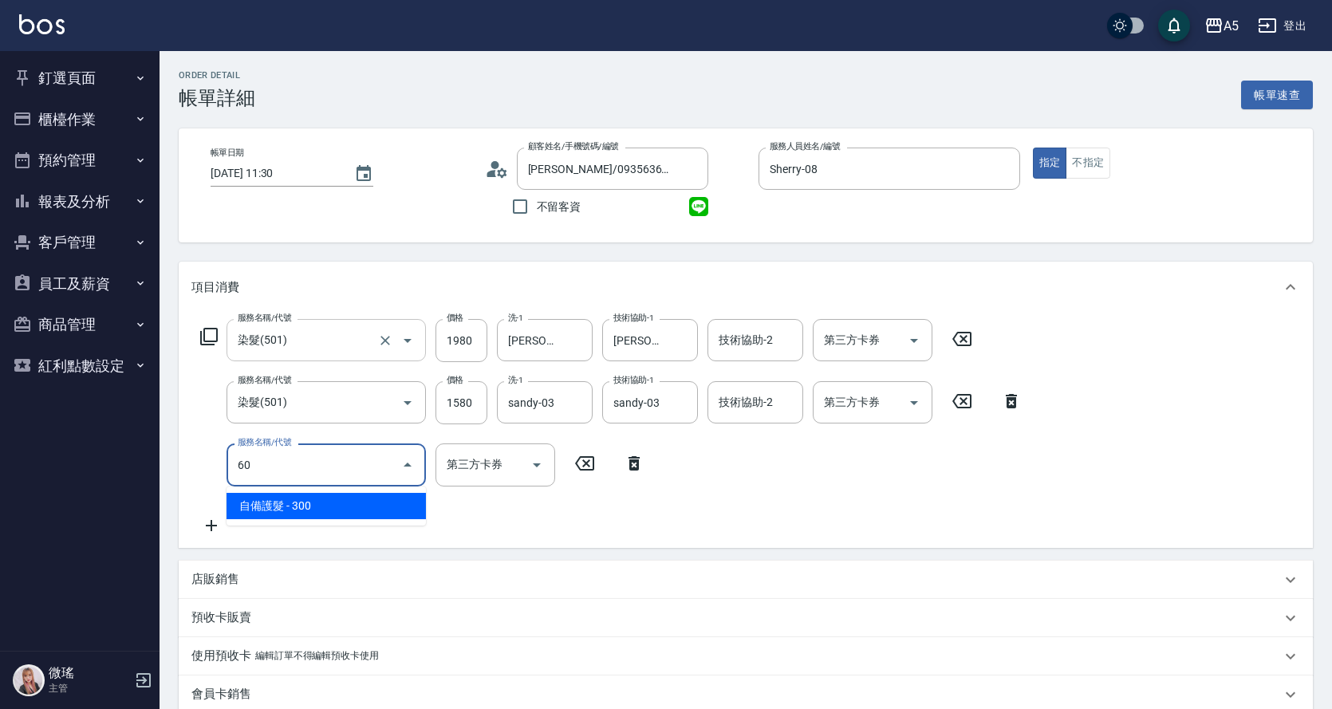
type input "601"
type input "380"
type input "自備護髮(601)"
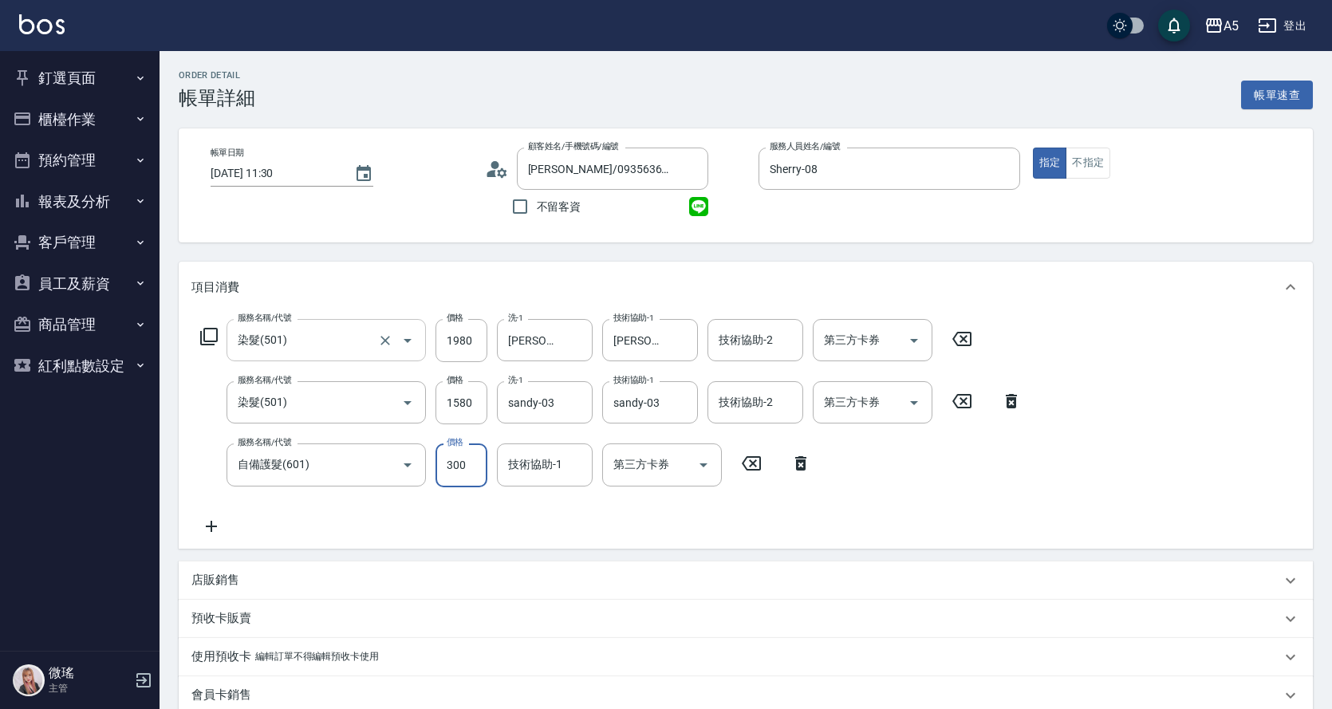
type input "1"
type input "350"
type input "150"
type input "500"
type input "1500"
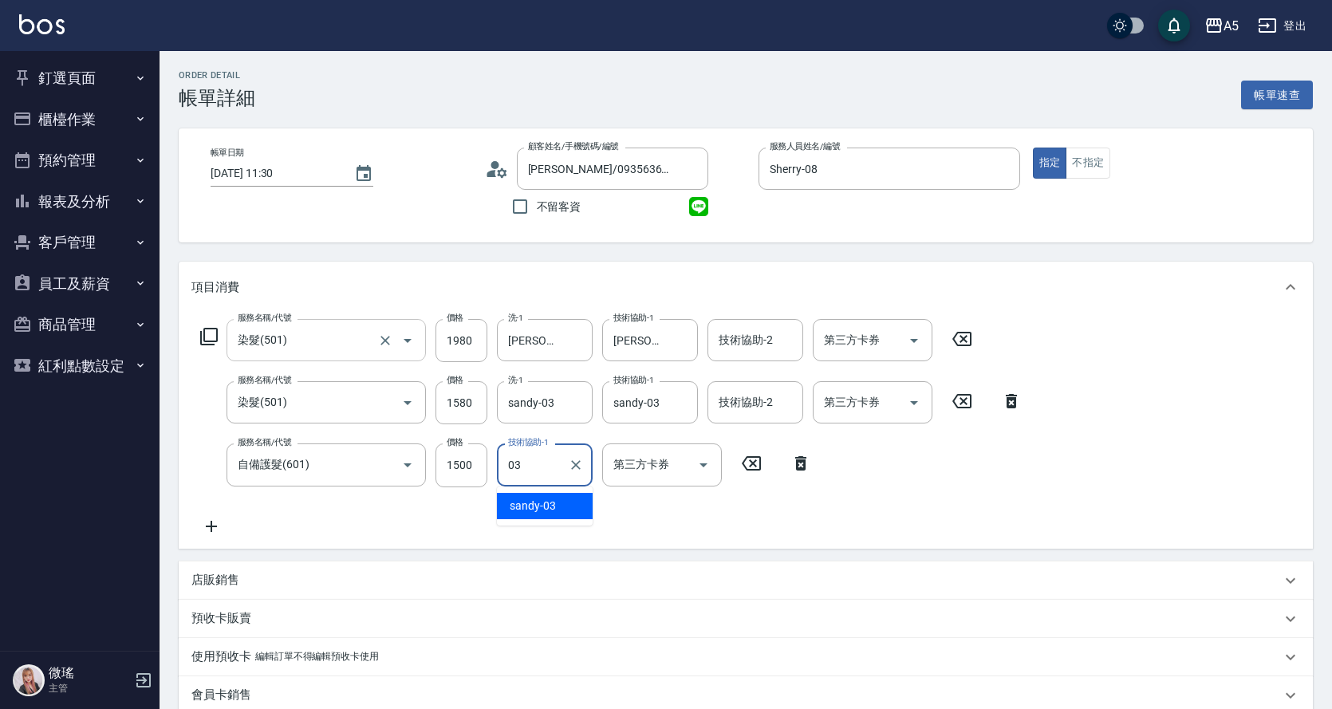
type input "sandy-03"
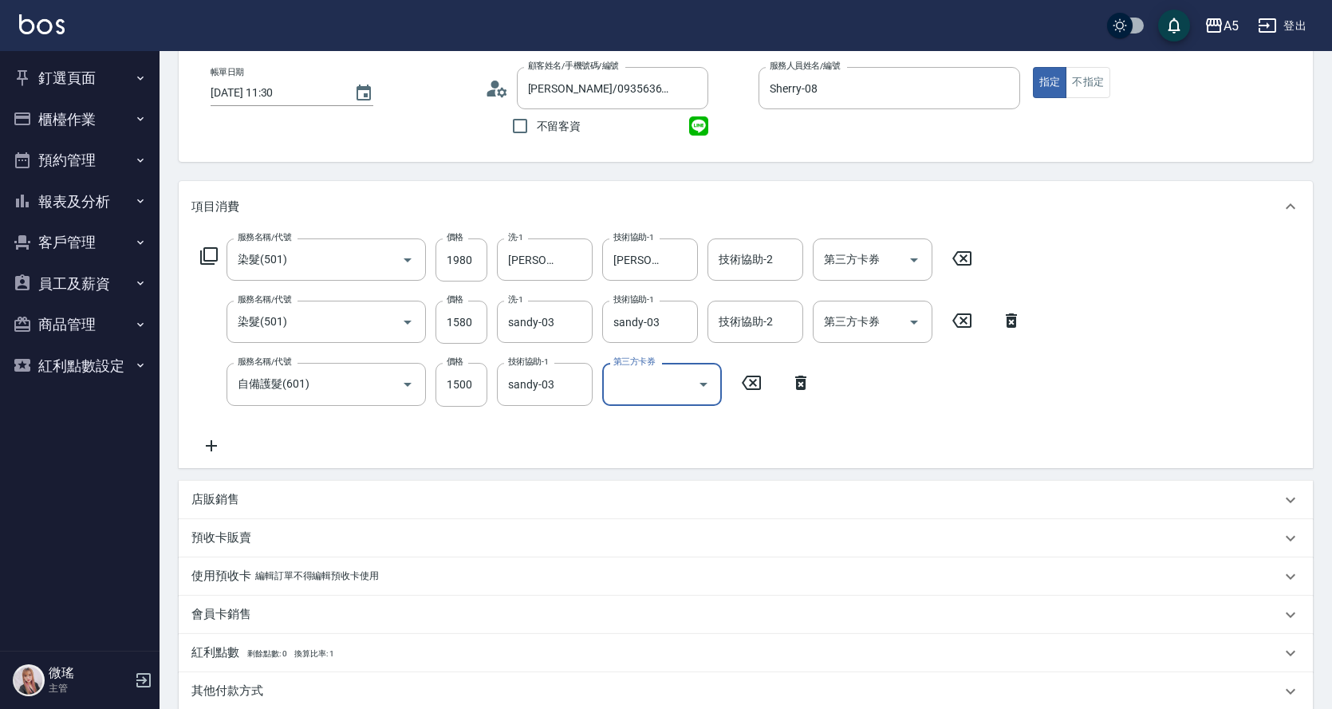
scroll to position [400, 0]
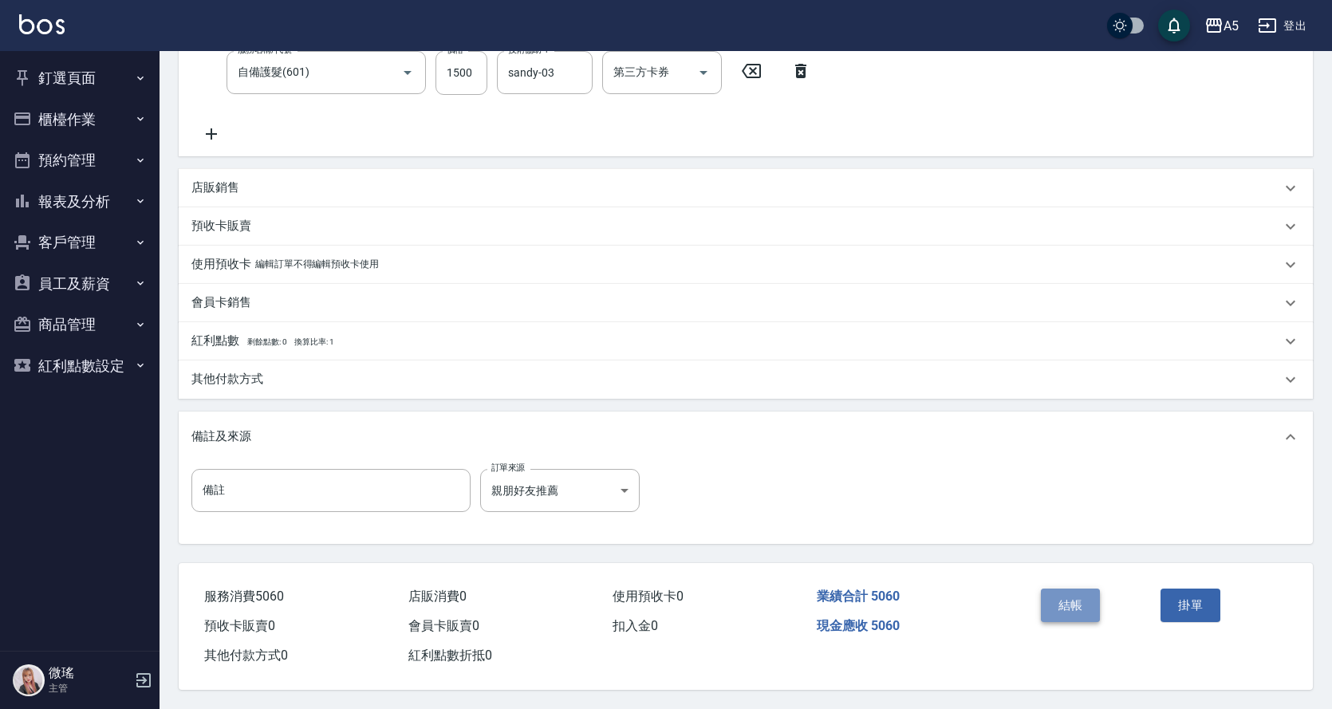
click at [1083, 599] on button "結帳" at bounding box center [1071, 606] width 60 height 34
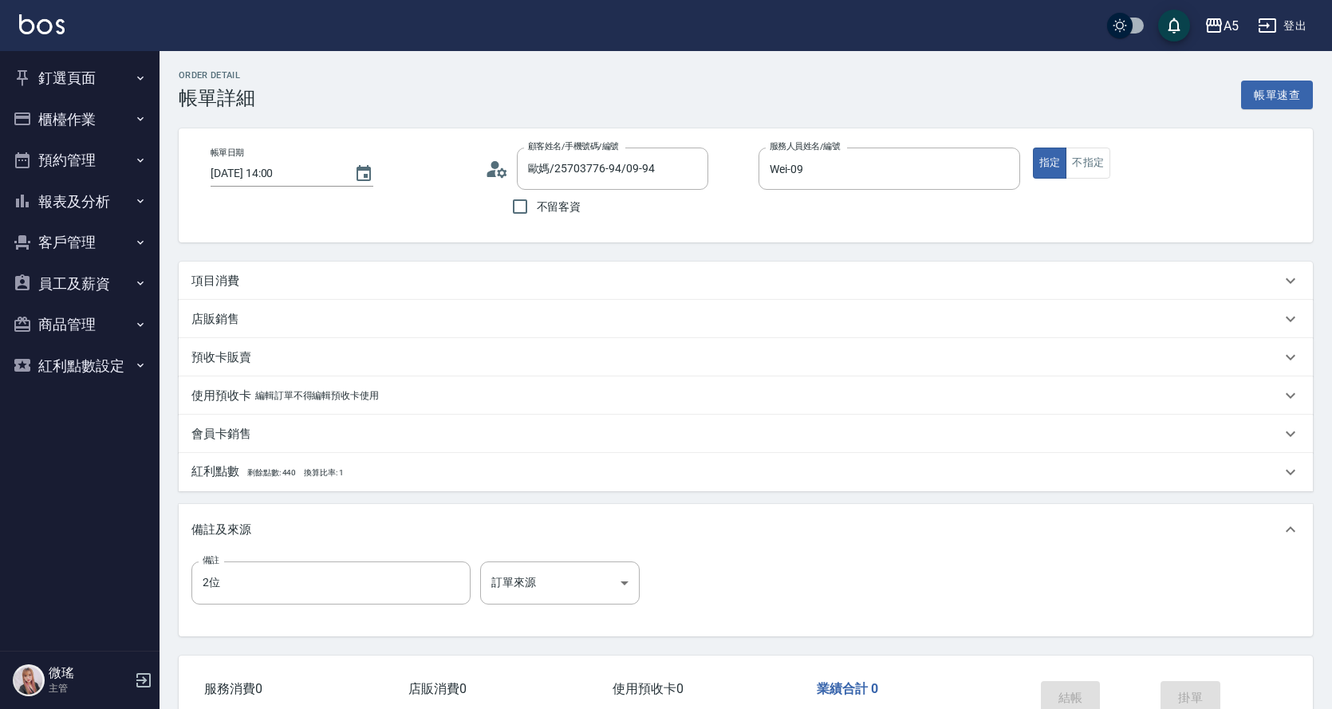
click at [219, 273] on p "項目消費" at bounding box center [215, 281] width 48 height 17
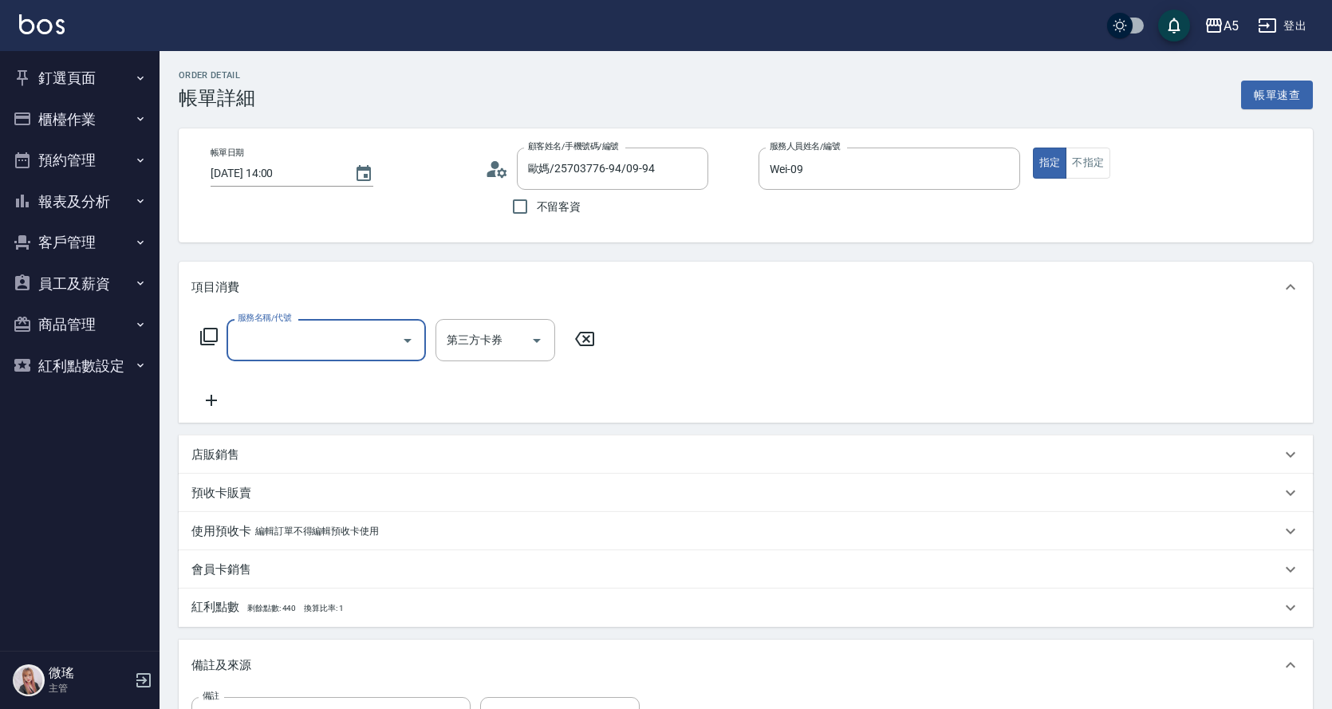
click at [270, 341] on input "服務名稱/代號" at bounding box center [314, 340] width 161 height 28
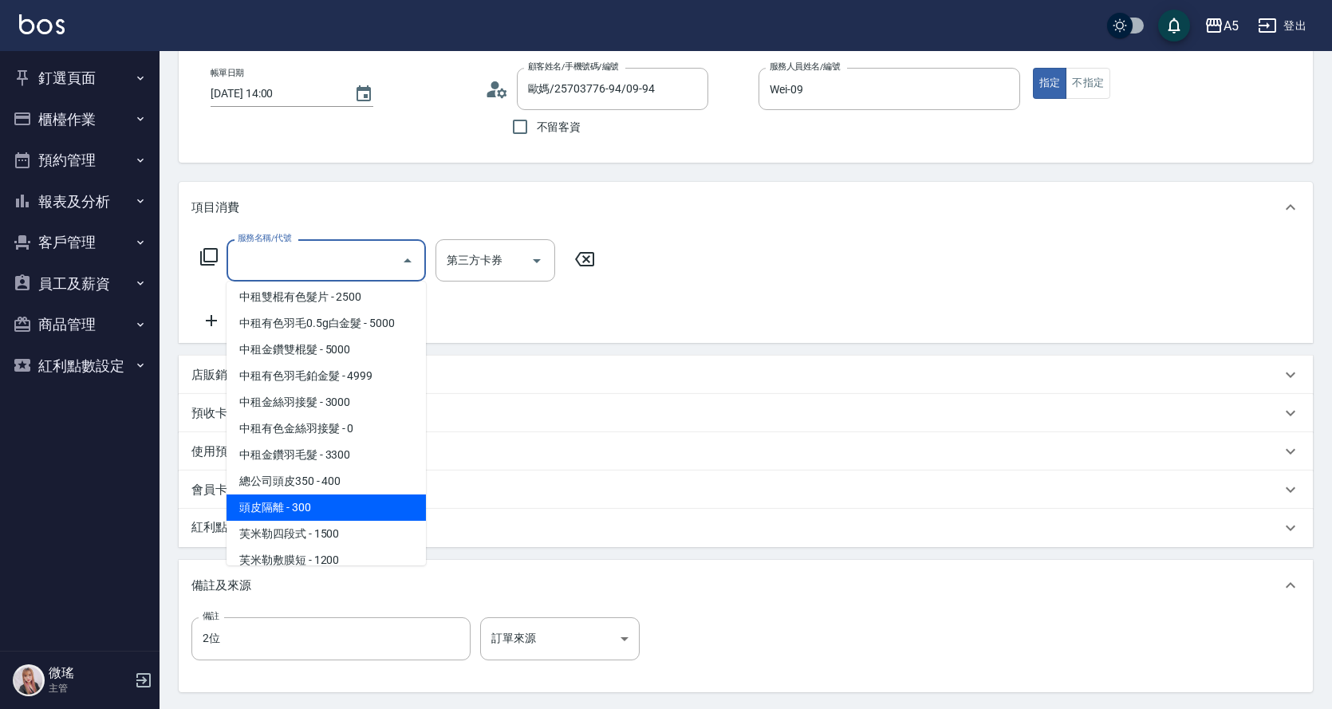
scroll to position [3112, 0]
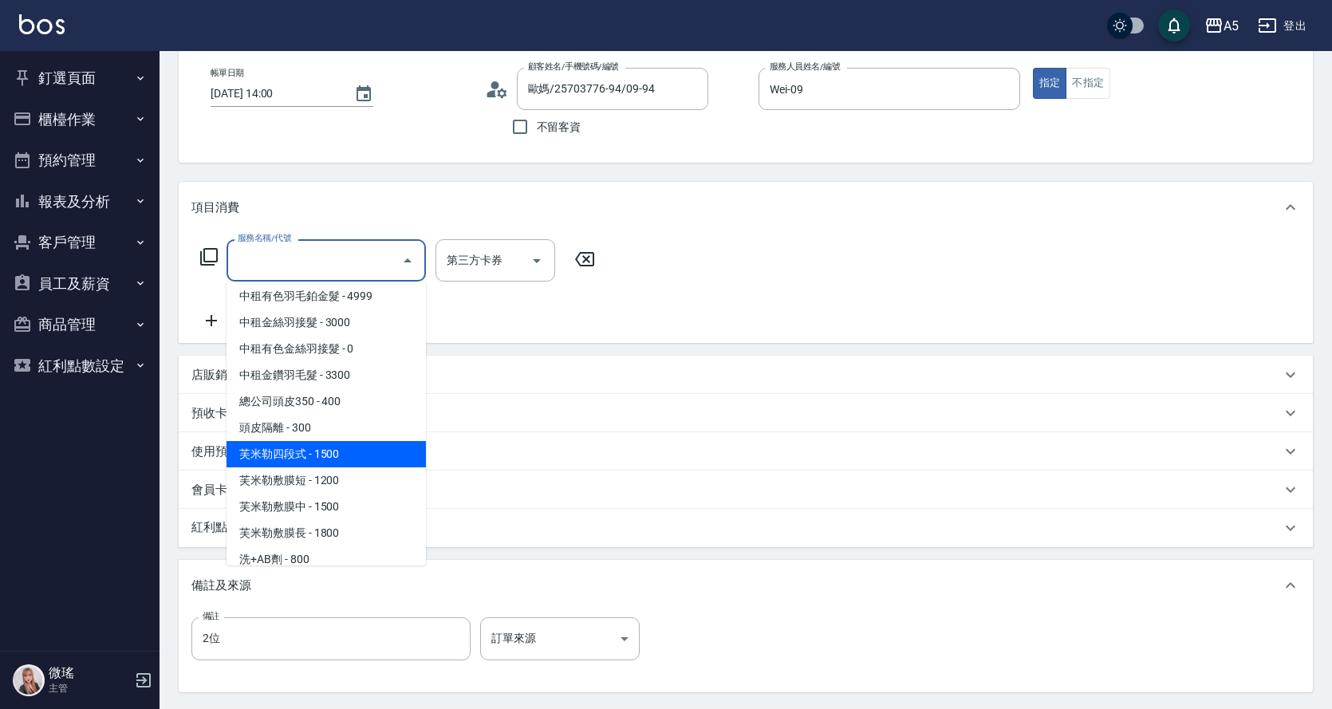
click at [369, 460] on span "芙米勒四段式 - 1500" at bounding box center [326, 454] width 199 height 26
type input "芙米勒四段式(1006)"
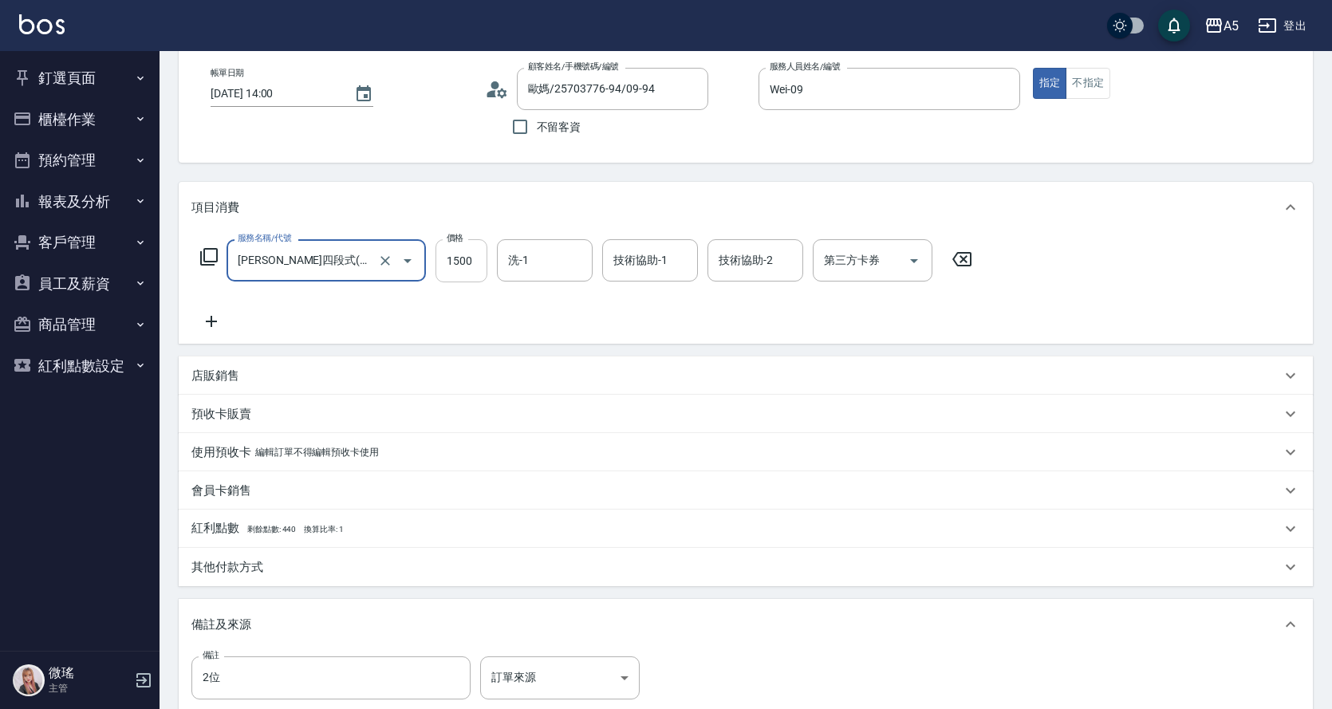
click at [467, 266] on input "1500" at bounding box center [462, 260] width 52 height 43
type input "0"
type input "12"
type input "10"
type input "1200"
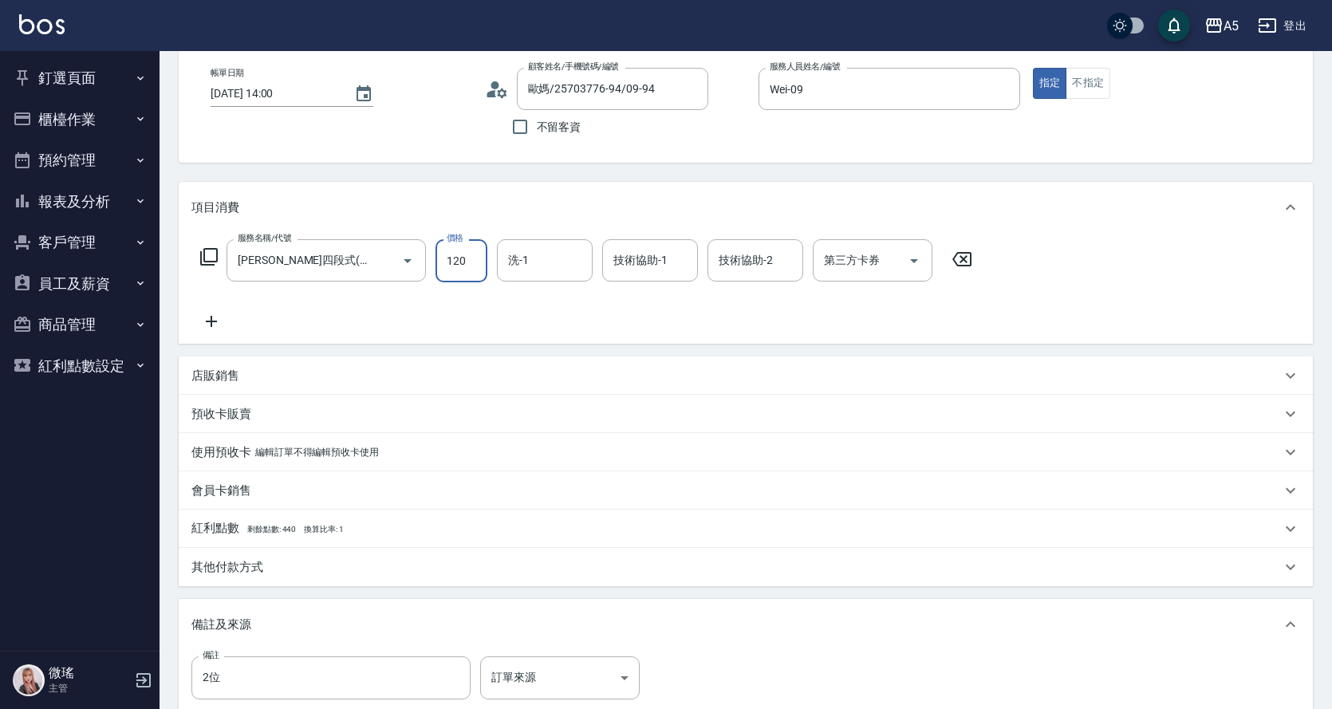
type input "120"
type input "1200"
click at [533, 261] on input "洗-1" at bounding box center [544, 261] width 81 height 28
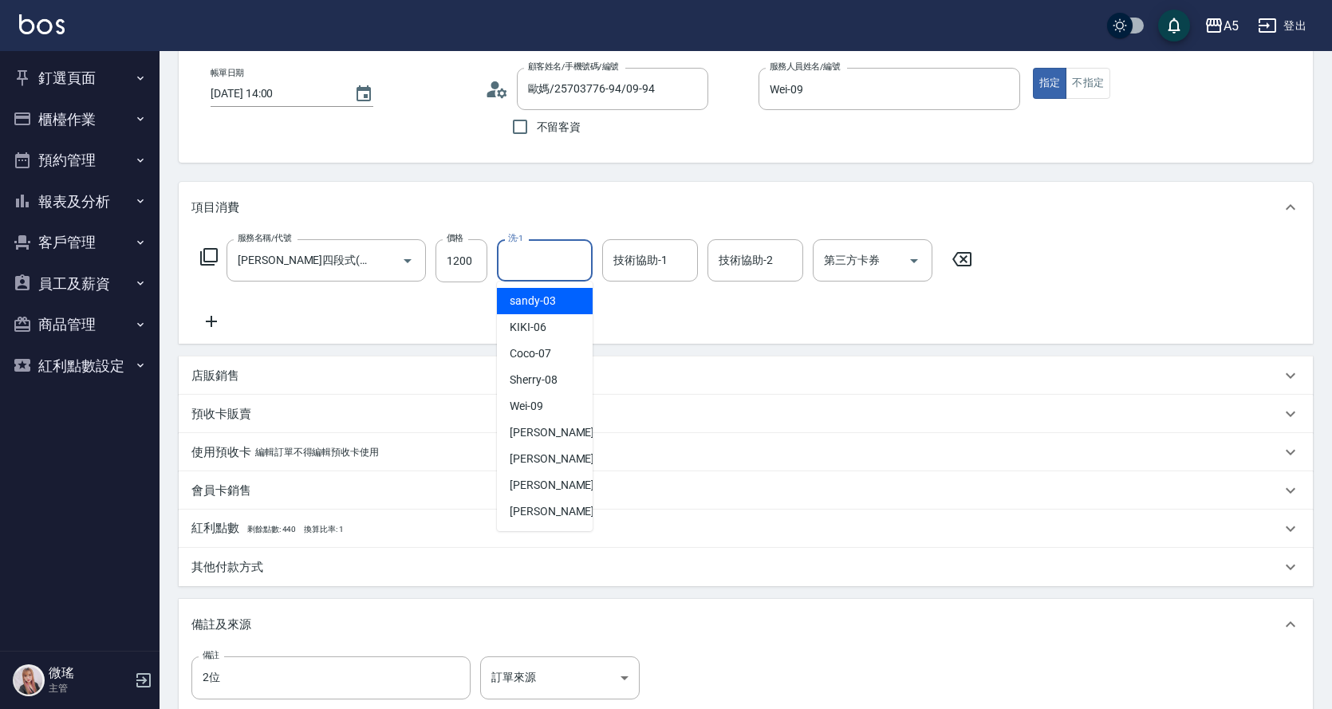
click at [559, 302] on div "sandy -03" at bounding box center [545, 301] width 96 height 26
type input "sandy-03"
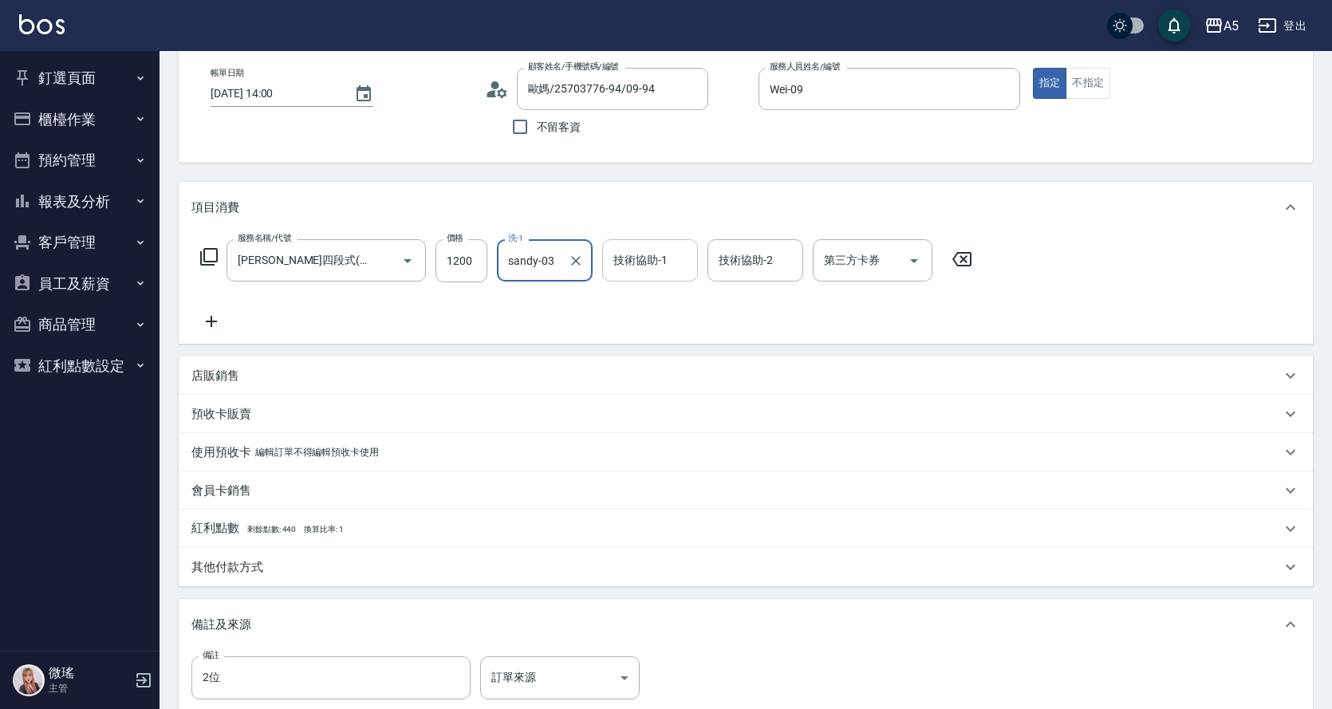
click at [655, 257] on input "技術協助-1" at bounding box center [650, 261] width 81 height 28
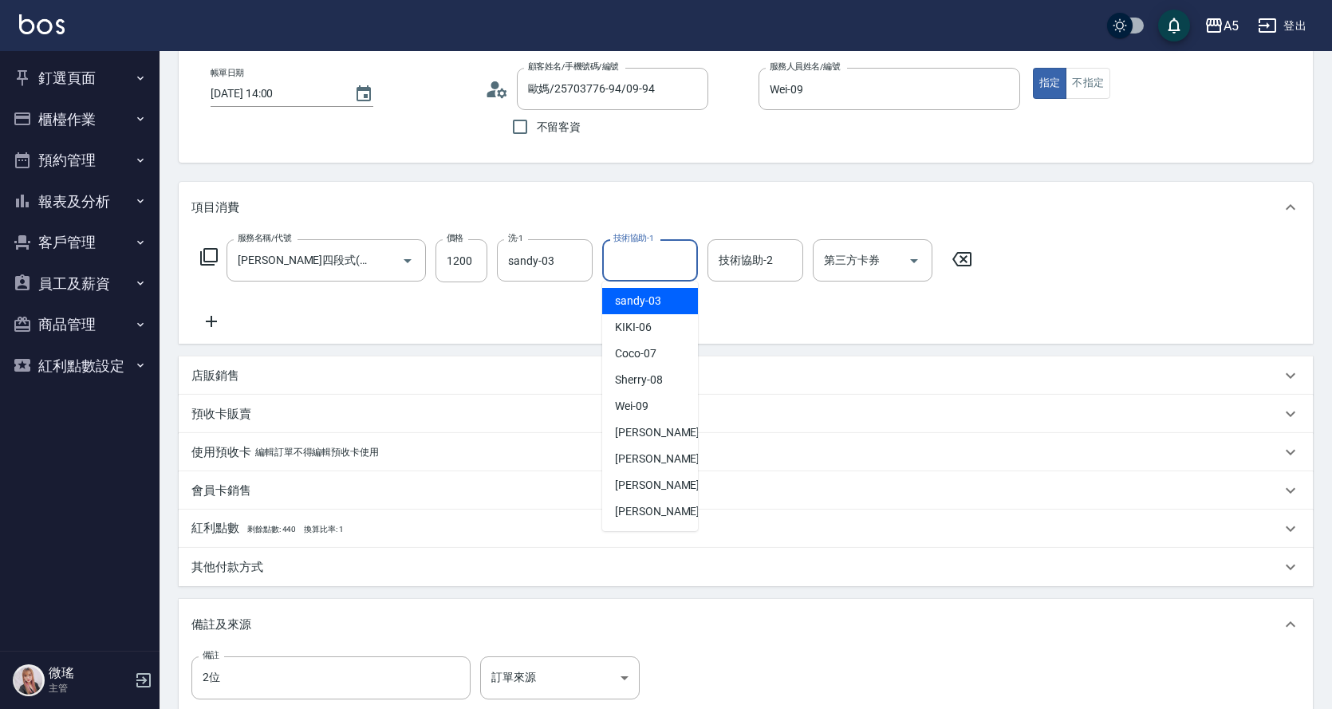
click at [647, 296] on span "sandy -03" at bounding box center [638, 301] width 46 height 17
type input "sandy-03"
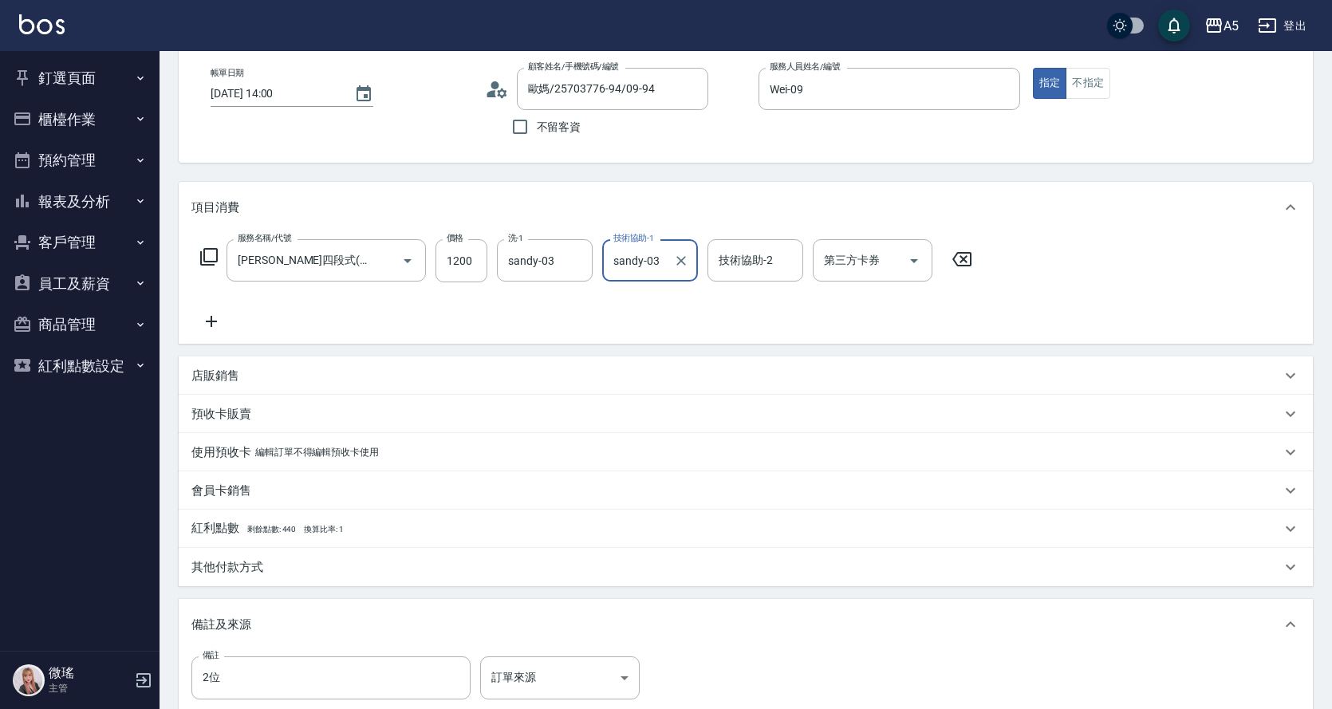
scroll to position [274, 0]
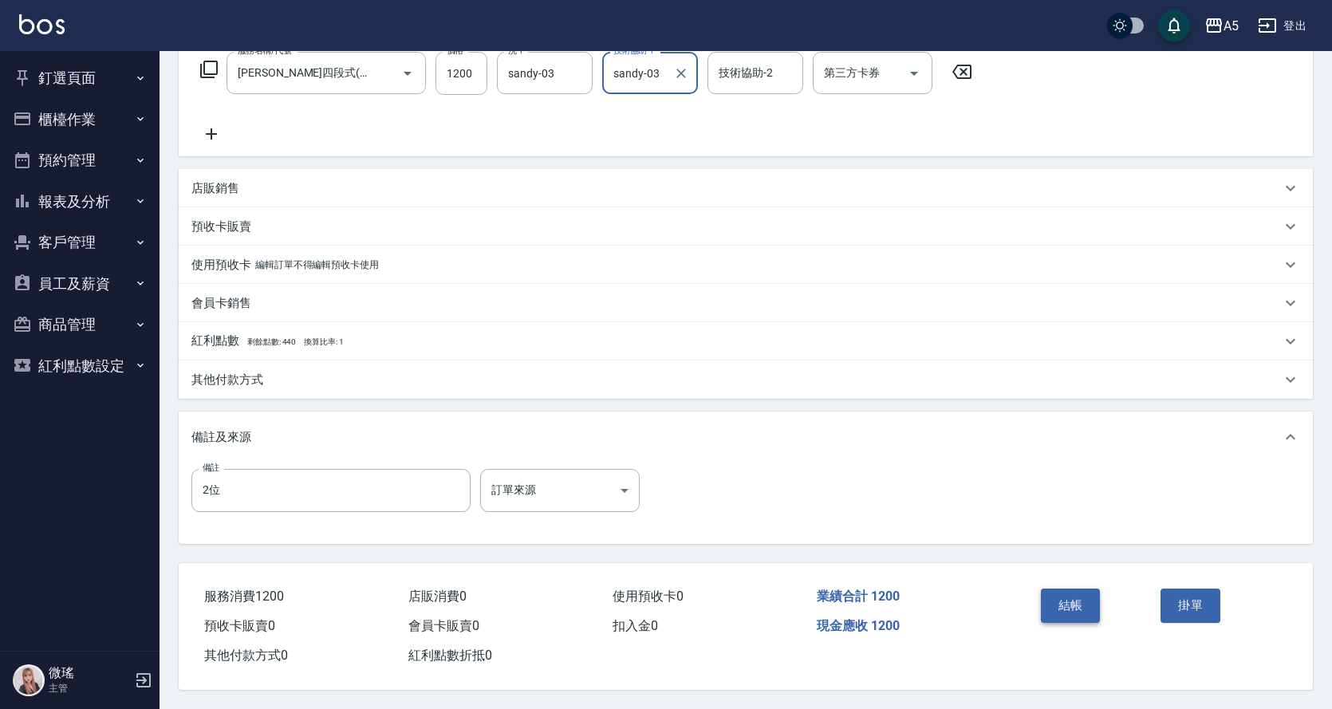
click at [1067, 598] on button "結帳" at bounding box center [1071, 606] width 60 height 34
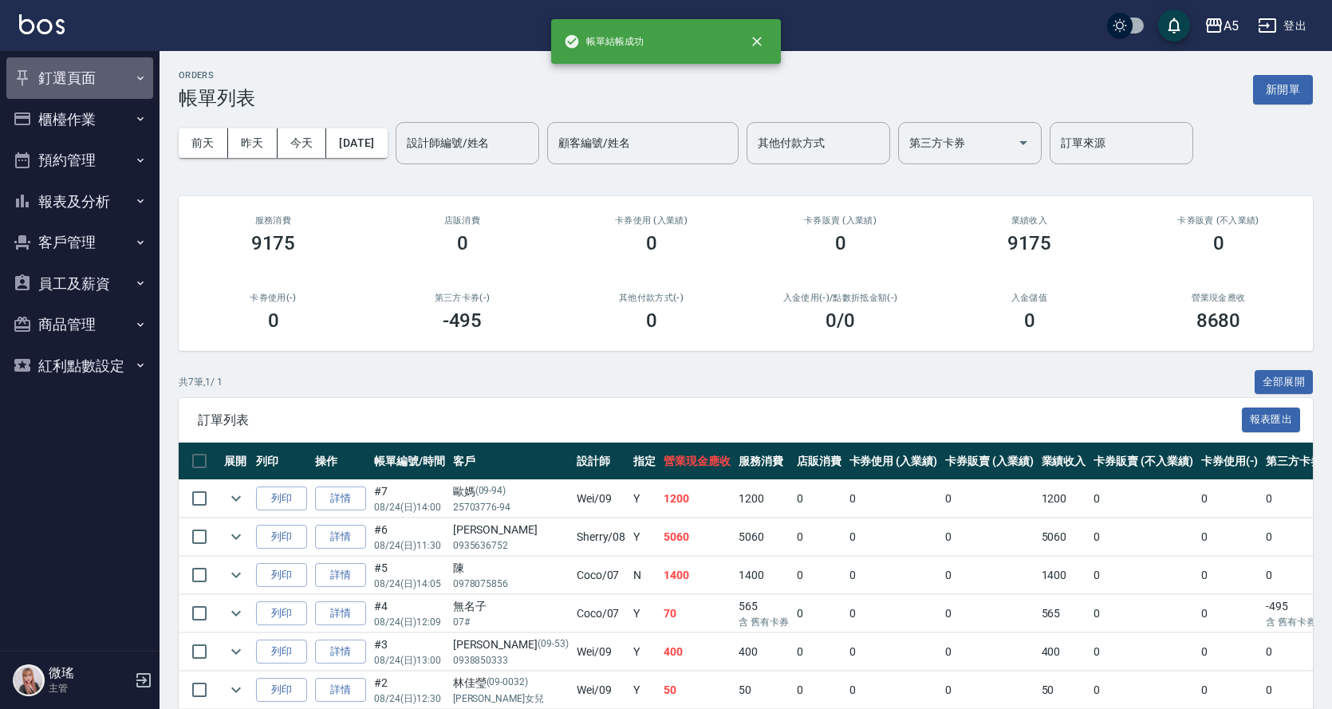
click at [64, 82] on button "釘選頁面" at bounding box center [79, 77] width 147 height 41
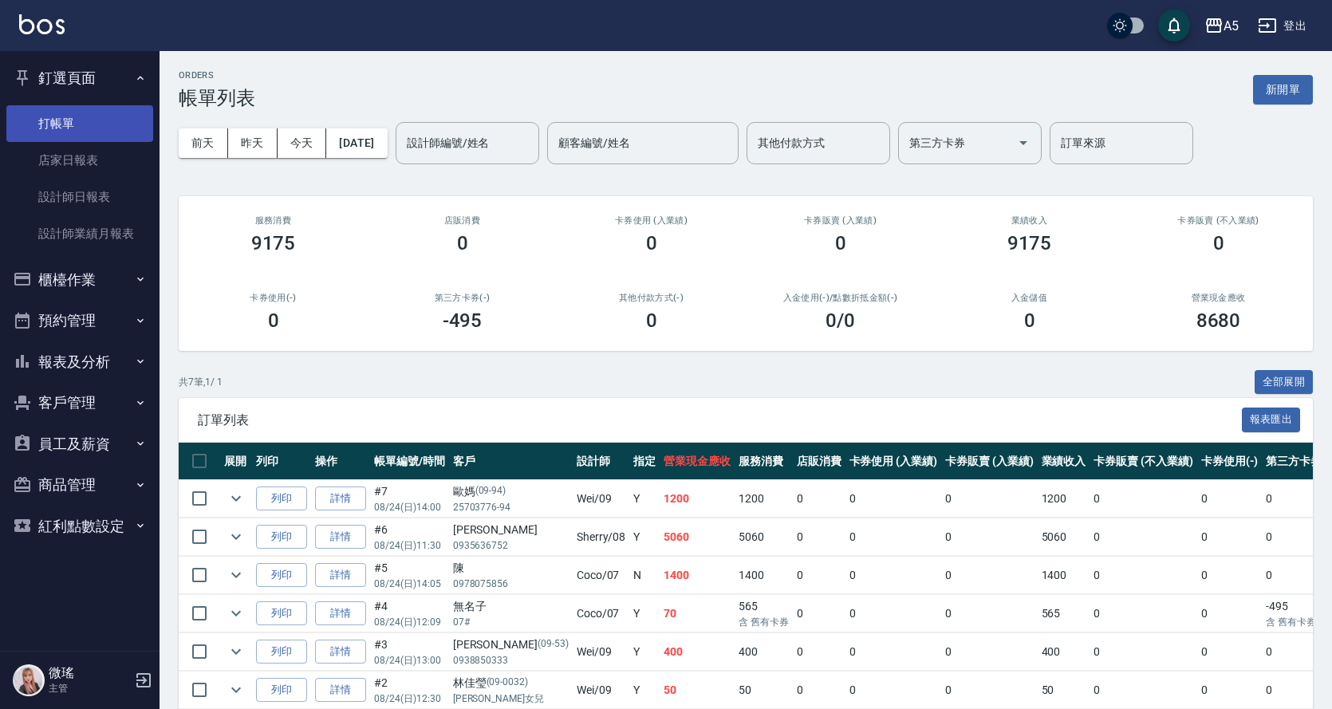
click at [85, 115] on link "打帳單" at bounding box center [79, 123] width 147 height 37
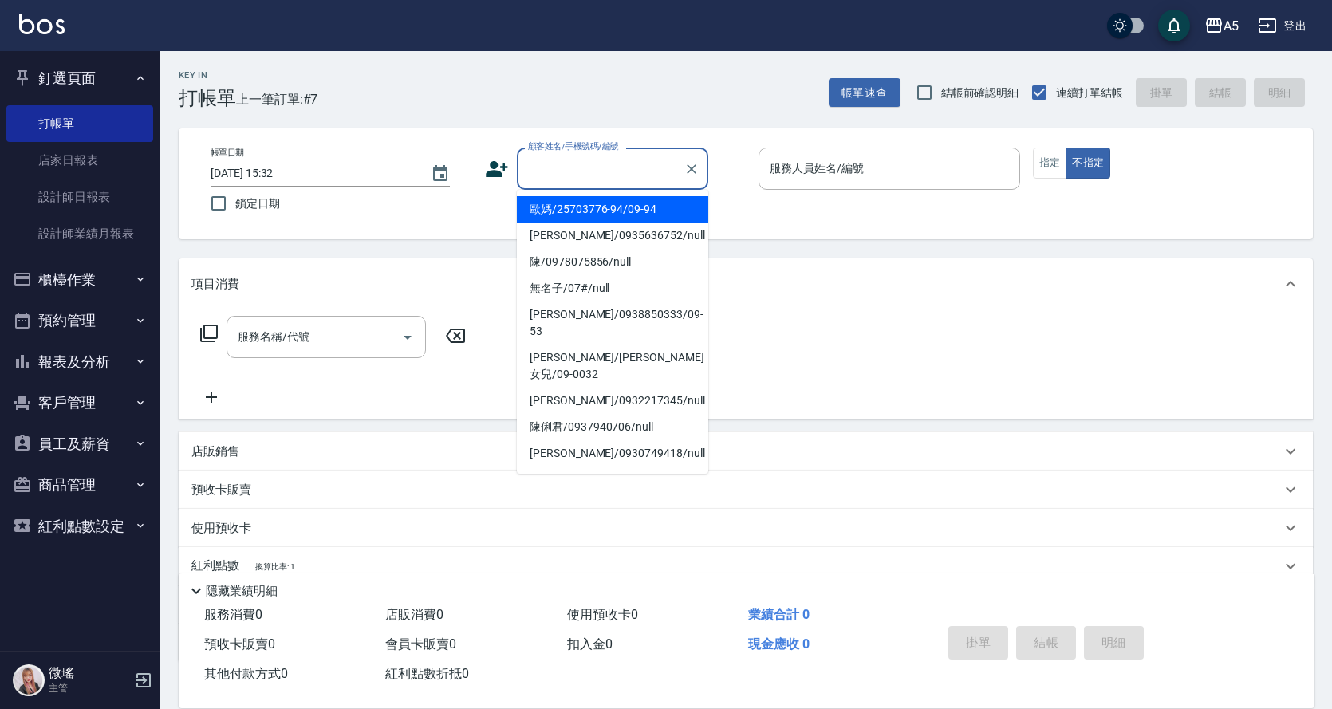
drag, startPoint x: 571, startPoint y: 157, endPoint x: 574, endPoint y: 143, distance: 14.7
click at [574, 148] on div "顧客姓名/手機號碼/編號 顧客姓名/手機號碼/編號" at bounding box center [612, 169] width 191 height 42
click at [554, 216] on li "歐媽/25703776-94/09-94" at bounding box center [612, 209] width 191 height 26
type input "歐媽/25703776-94/09-94"
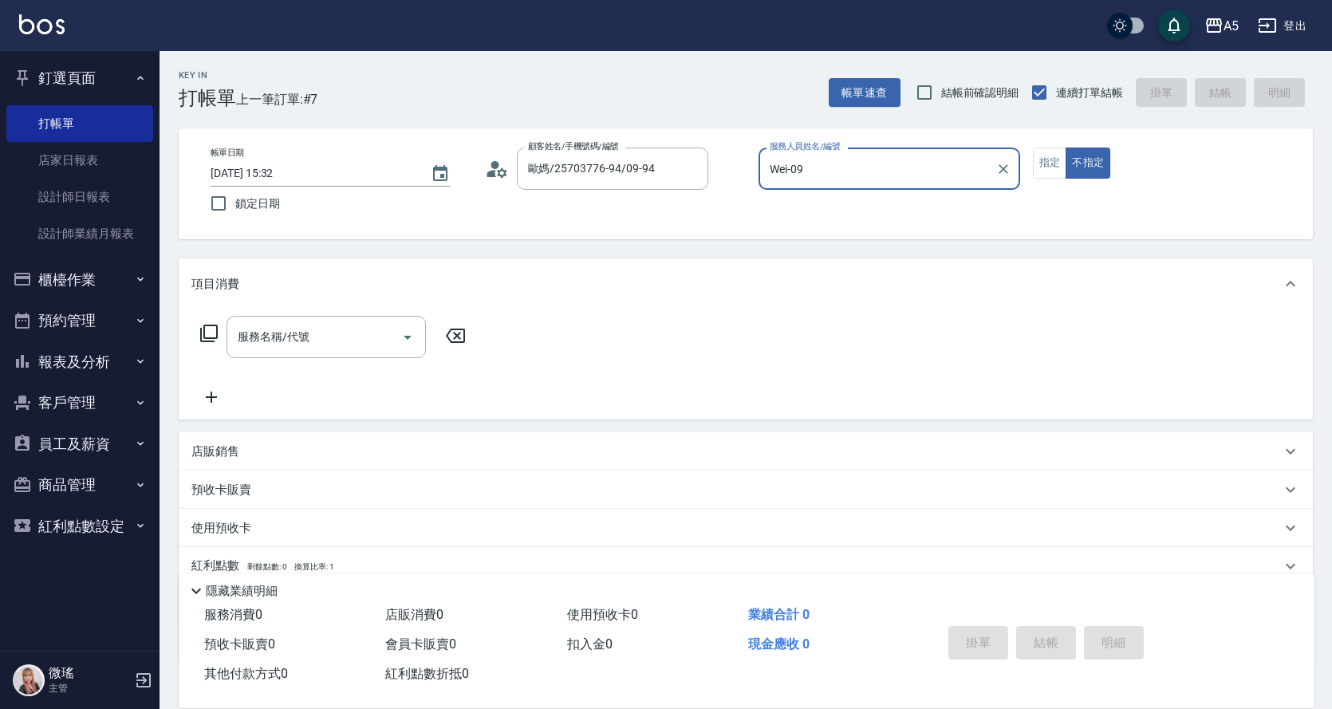
type input "Wei-09"
click at [1043, 166] on button "指定" at bounding box center [1050, 163] width 34 height 31
click at [255, 331] on div "服務名稱/代號 服務名稱/代號" at bounding box center [326, 337] width 199 height 42
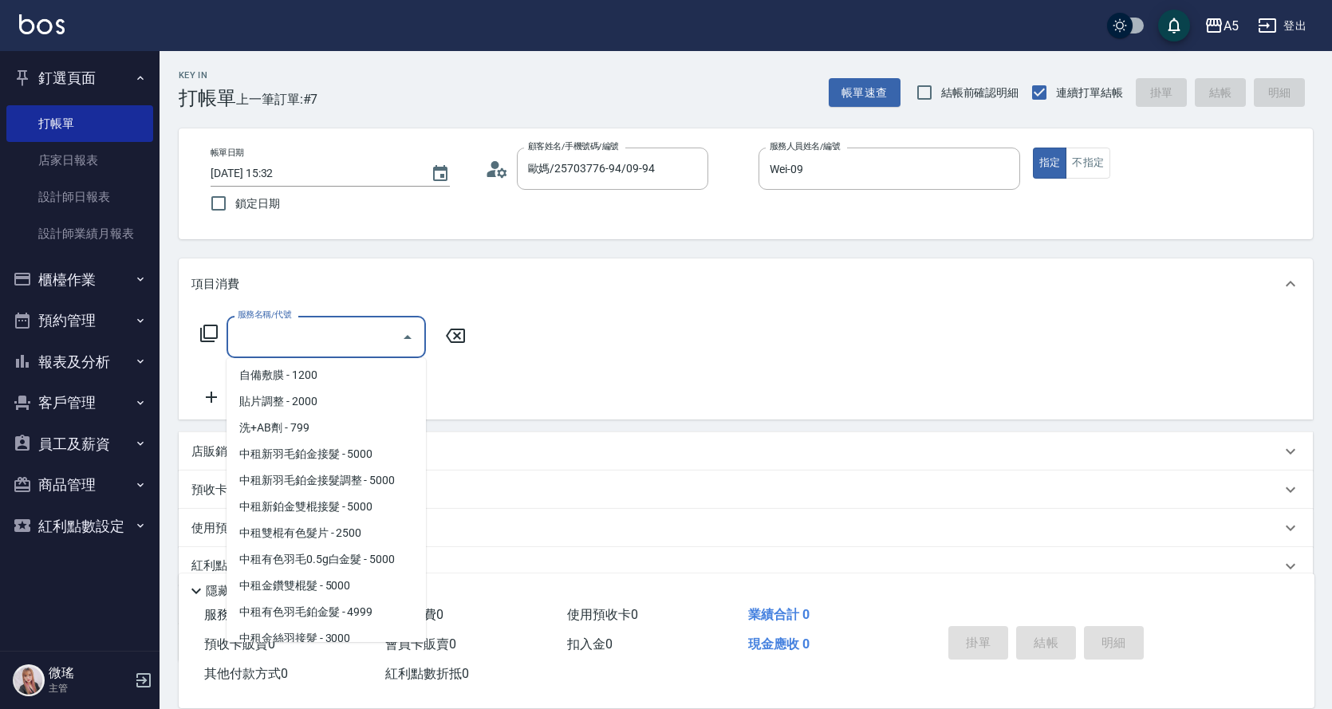
scroll to position [2713, 0]
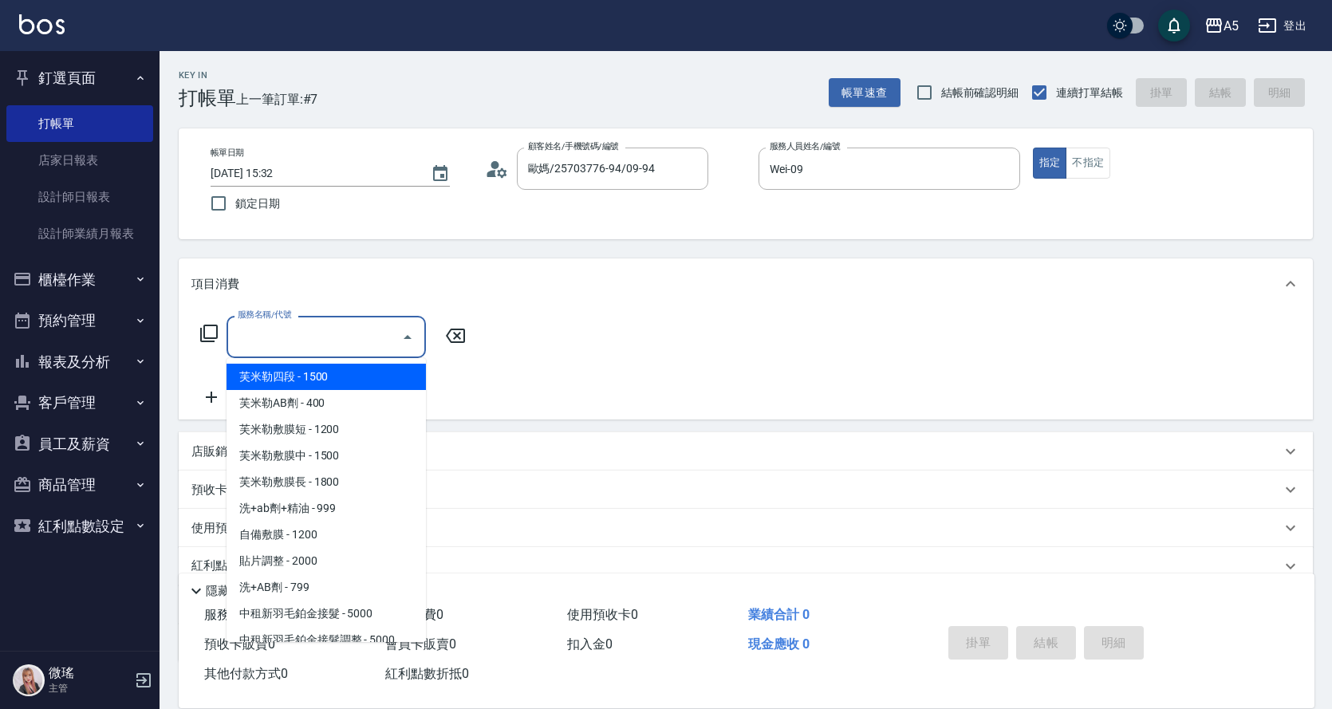
click at [336, 377] on span "芙米勒四段 - 1500" at bounding box center [326, 377] width 199 height 26
type input "芙米勒四段(916)"
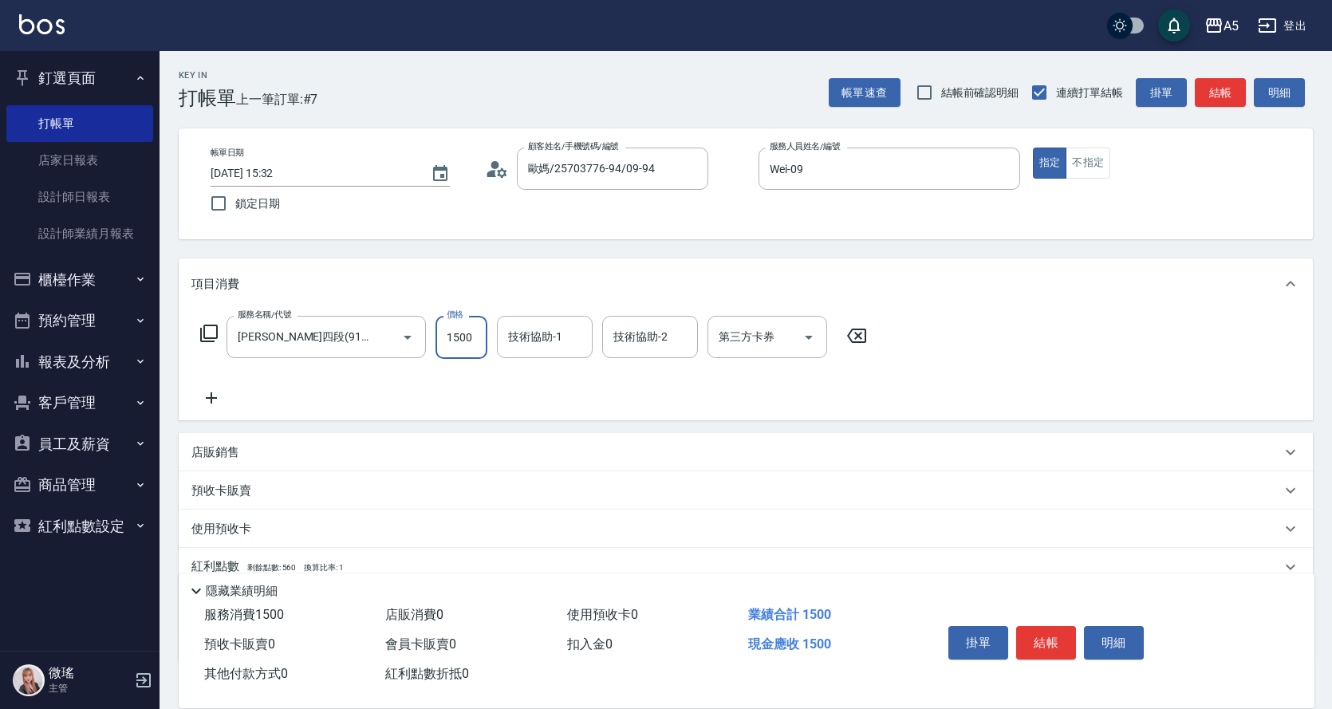
click at [449, 330] on input "1500" at bounding box center [462, 337] width 52 height 43
type input "0"
type input "120"
type input "1200"
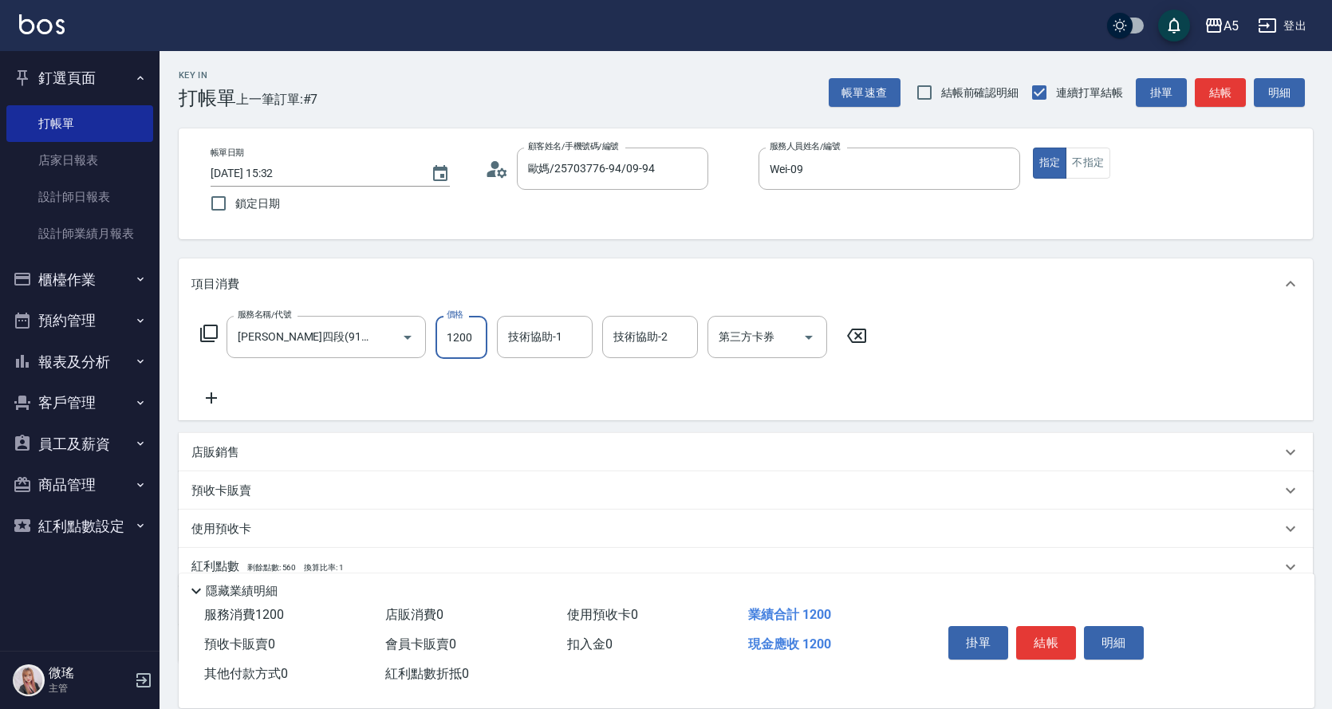
click at [368, 395] on div "服務名稱/代號 芙米勒四段(916) 服務名稱/代號 價格 1200 價格 技術協助-1 技術協助-1 技術協助-2 技術協助-2 第三方卡券 第三方卡券" at bounding box center [533, 362] width 685 height 92
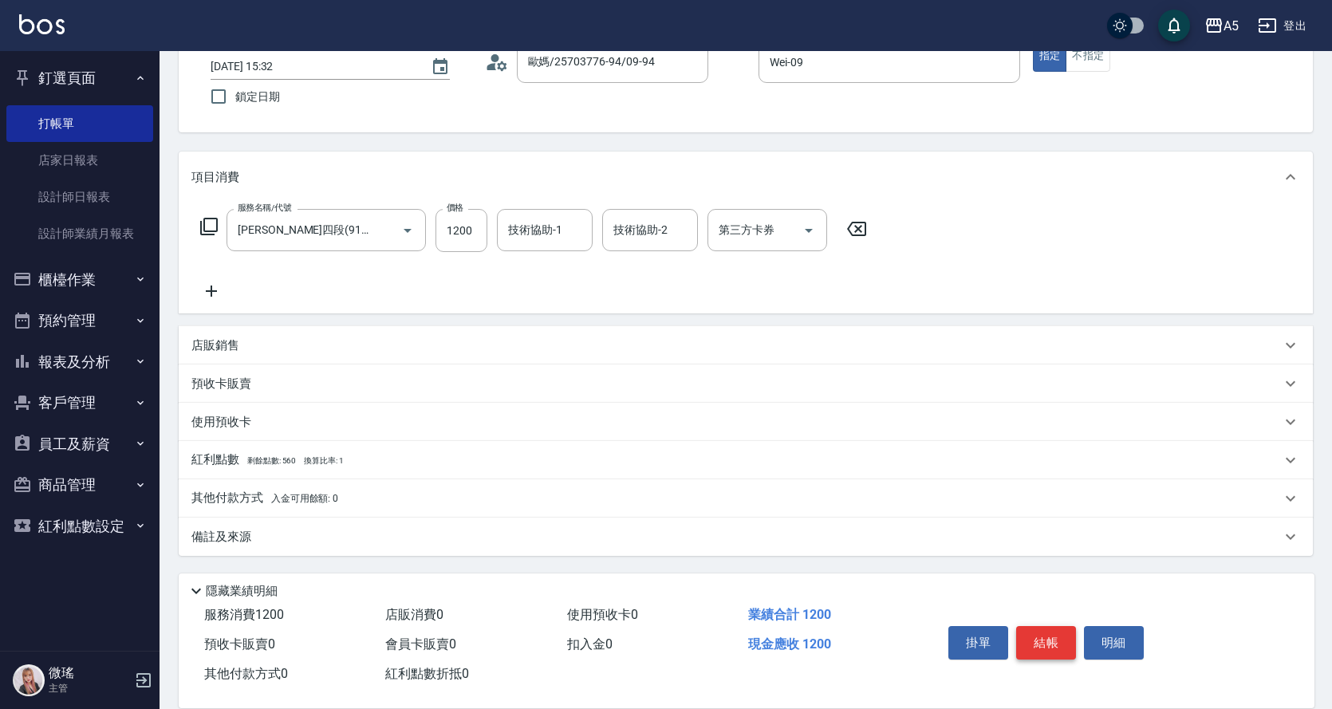
click at [1060, 636] on button "結帳" at bounding box center [1046, 643] width 60 height 34
type input "0"
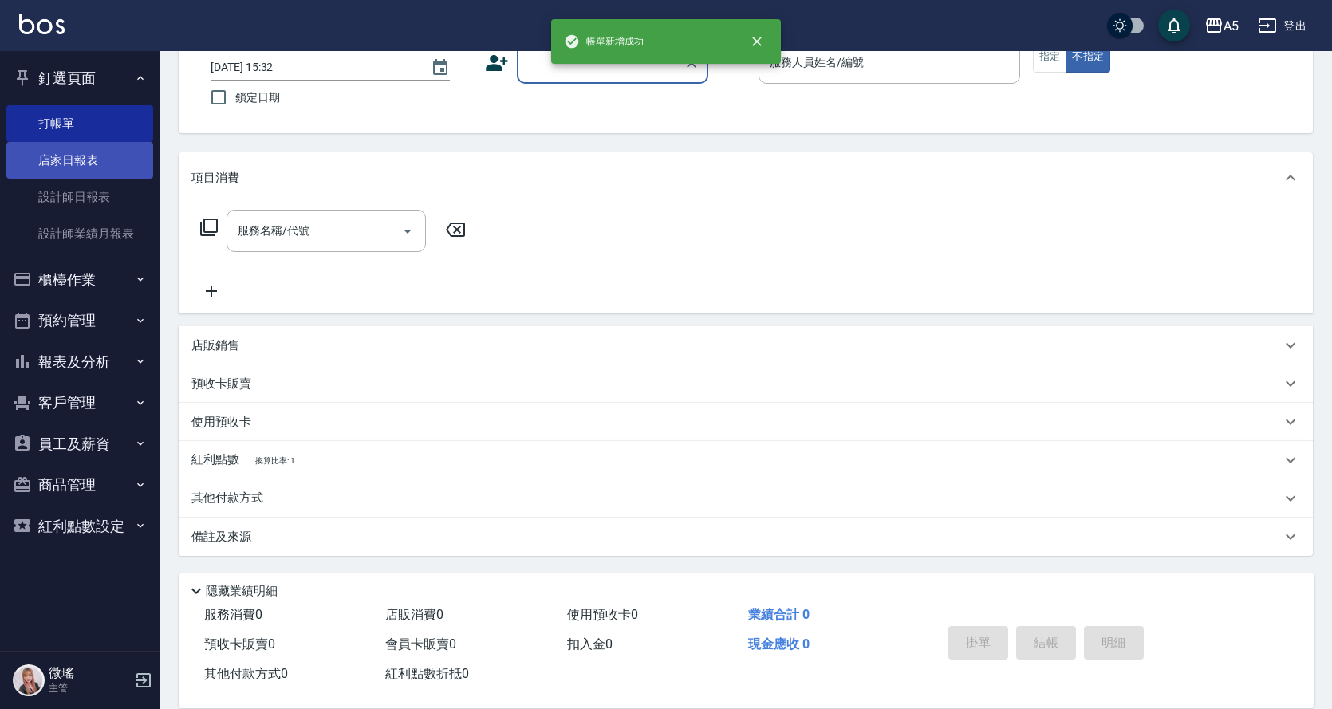
scroll to position [0, 0]
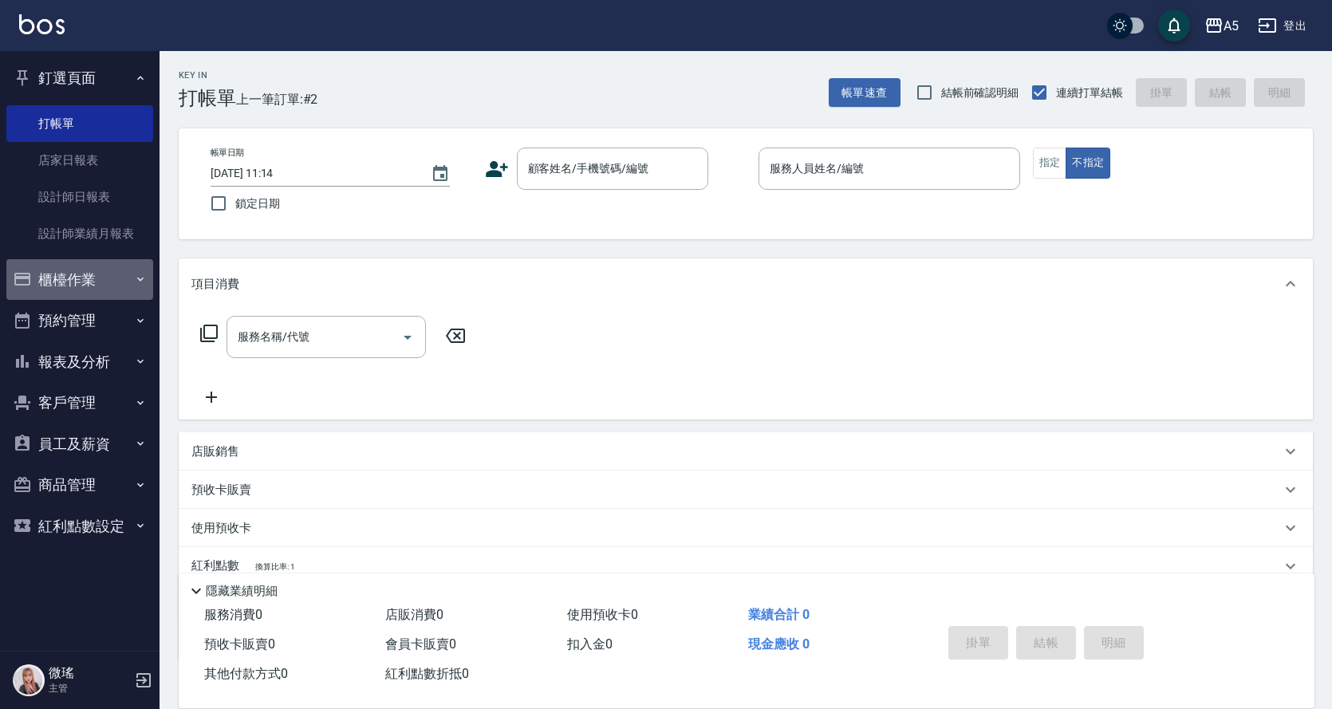
click at [92, 271] on button "櫃檯作業" at bounding box center [79, 279] width 147 height 41
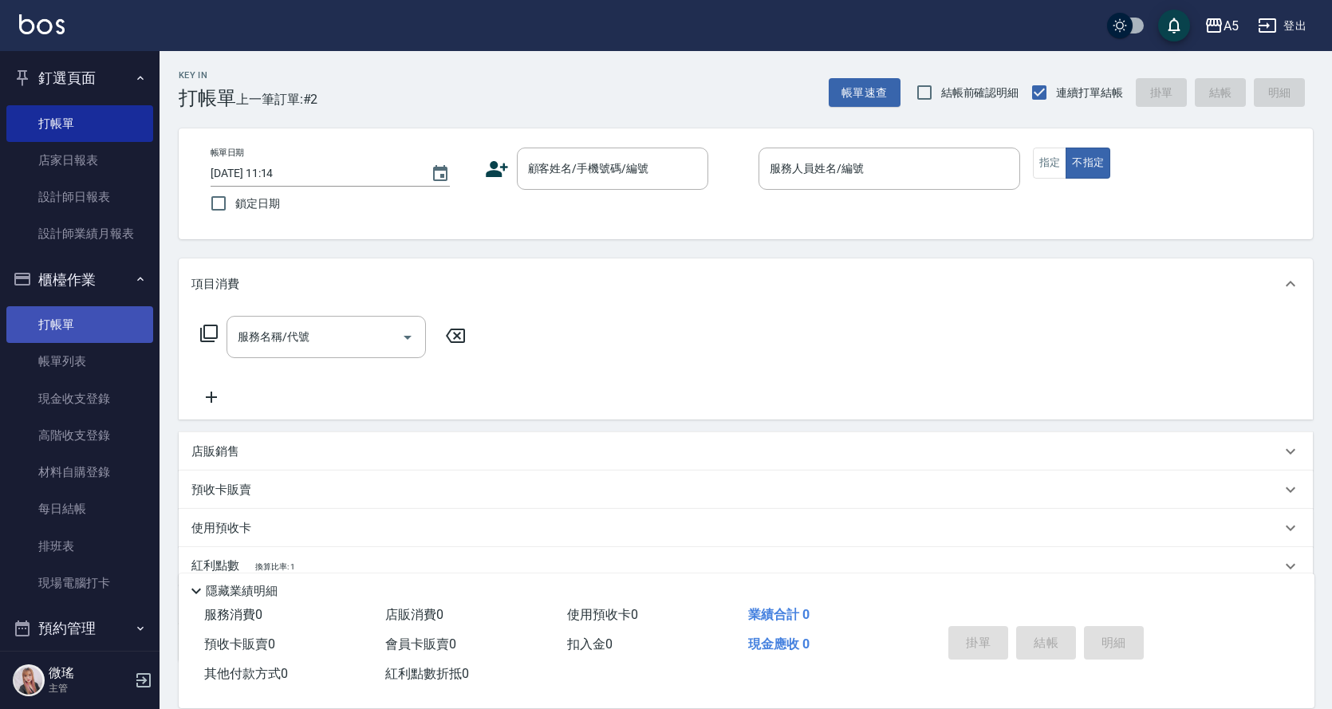
click at [83, 322] on link "打帳單" at bounding box center [79, 324] width 147 height 37
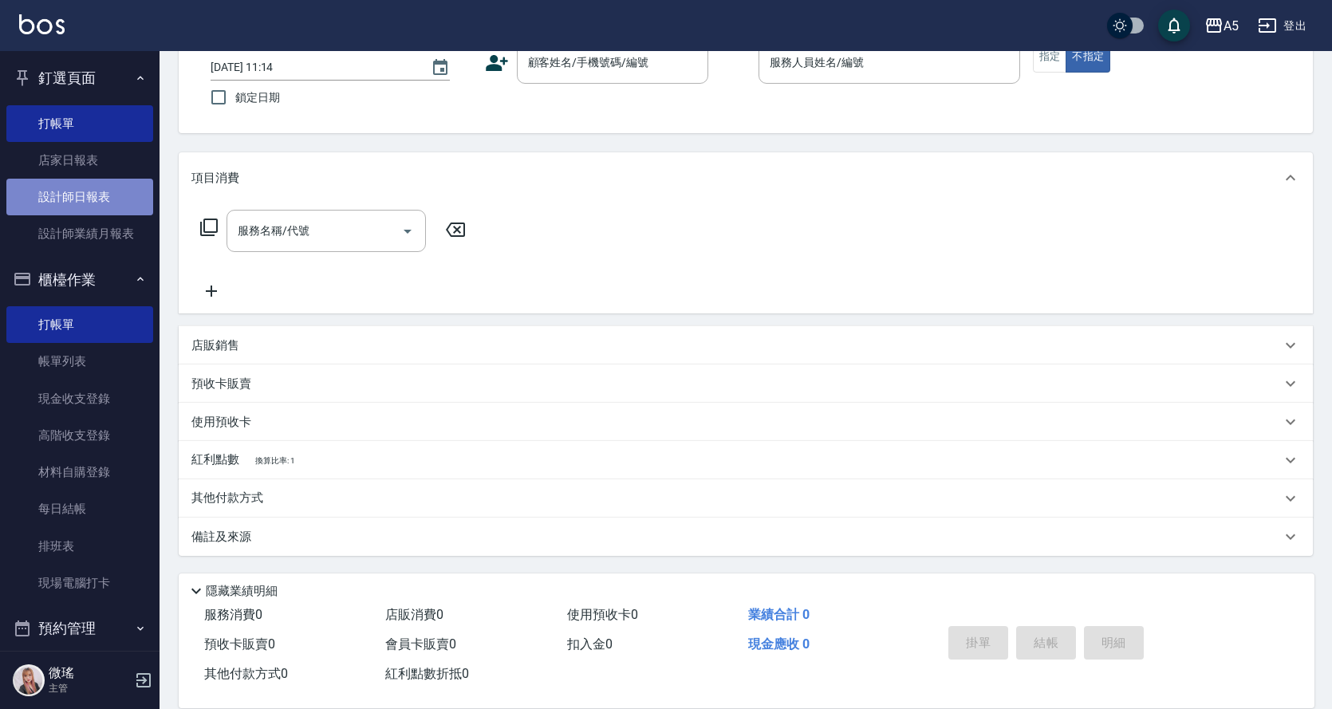
click at [100, 186] on link "設計師日報表" at bounding box center [79, 197] width 147 height 37
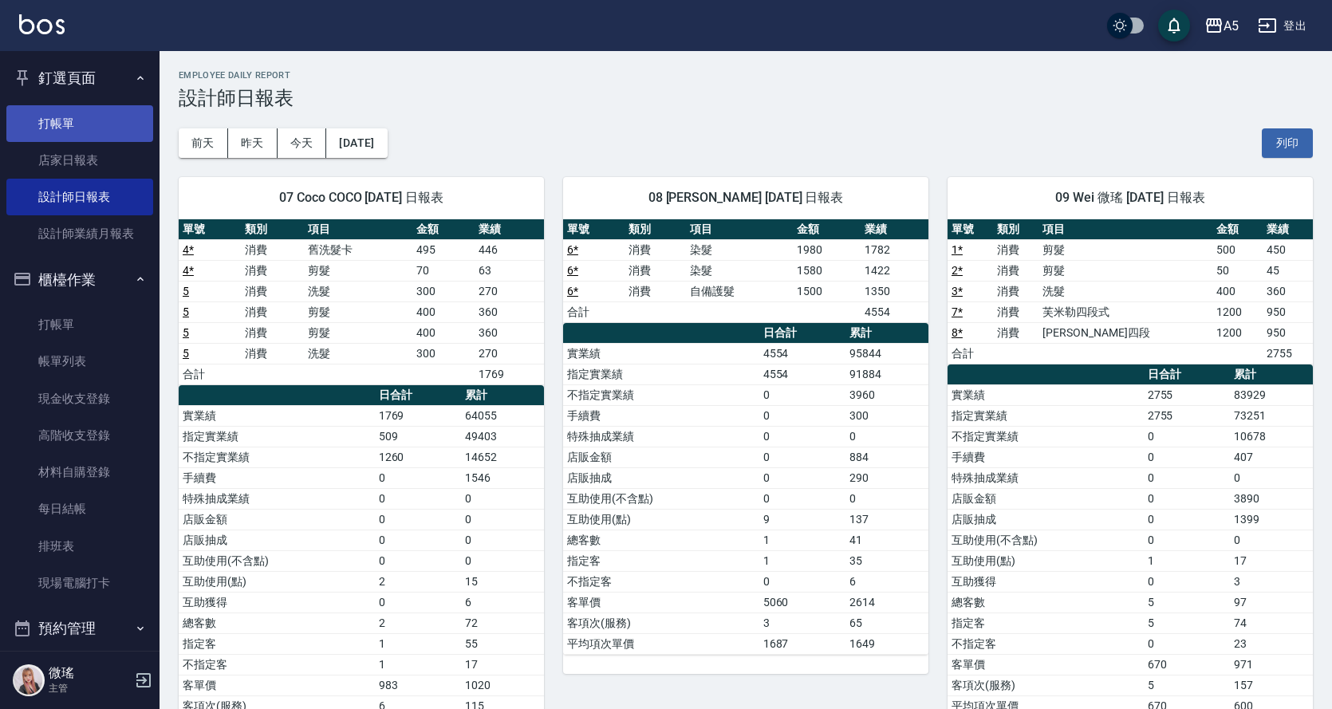
click at [82, 120] on link "打帳單" at bounding box center [79, 123] width 147 height 37
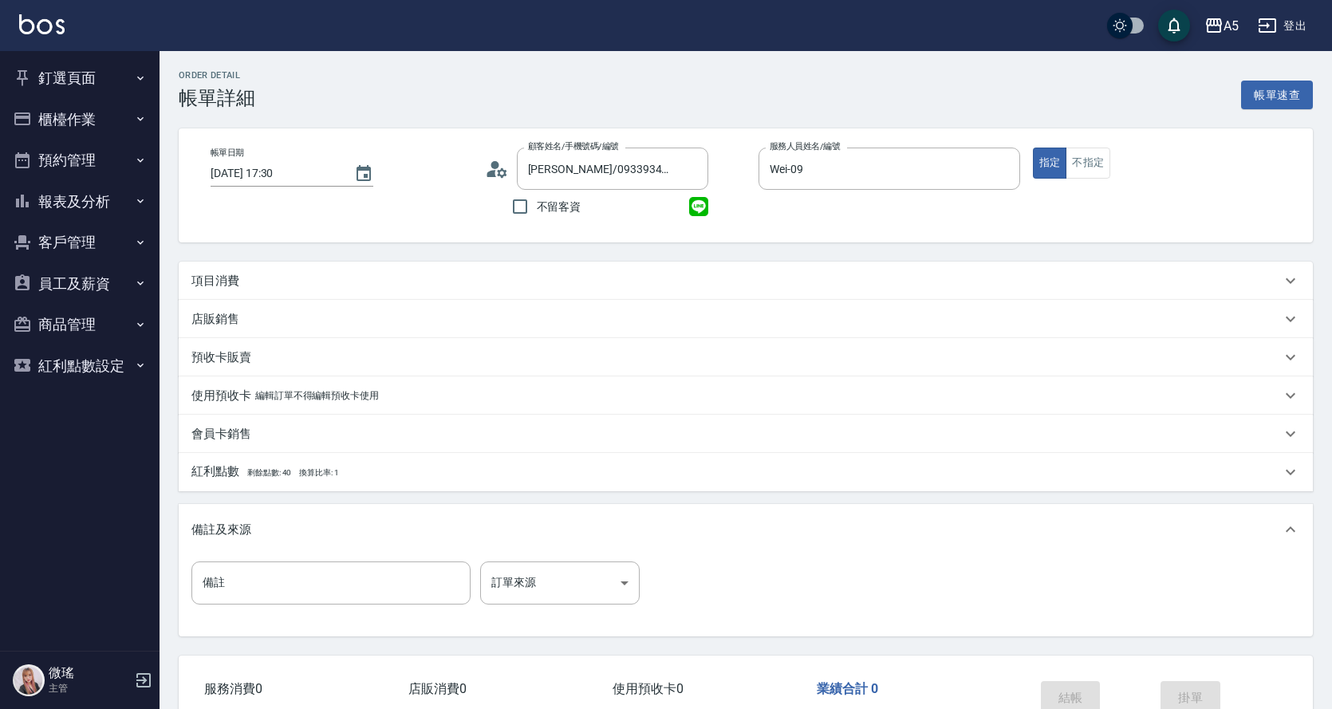
click at [255, 276] on div "項目消費" at bounding box center [736, 281] width 1090 height 17
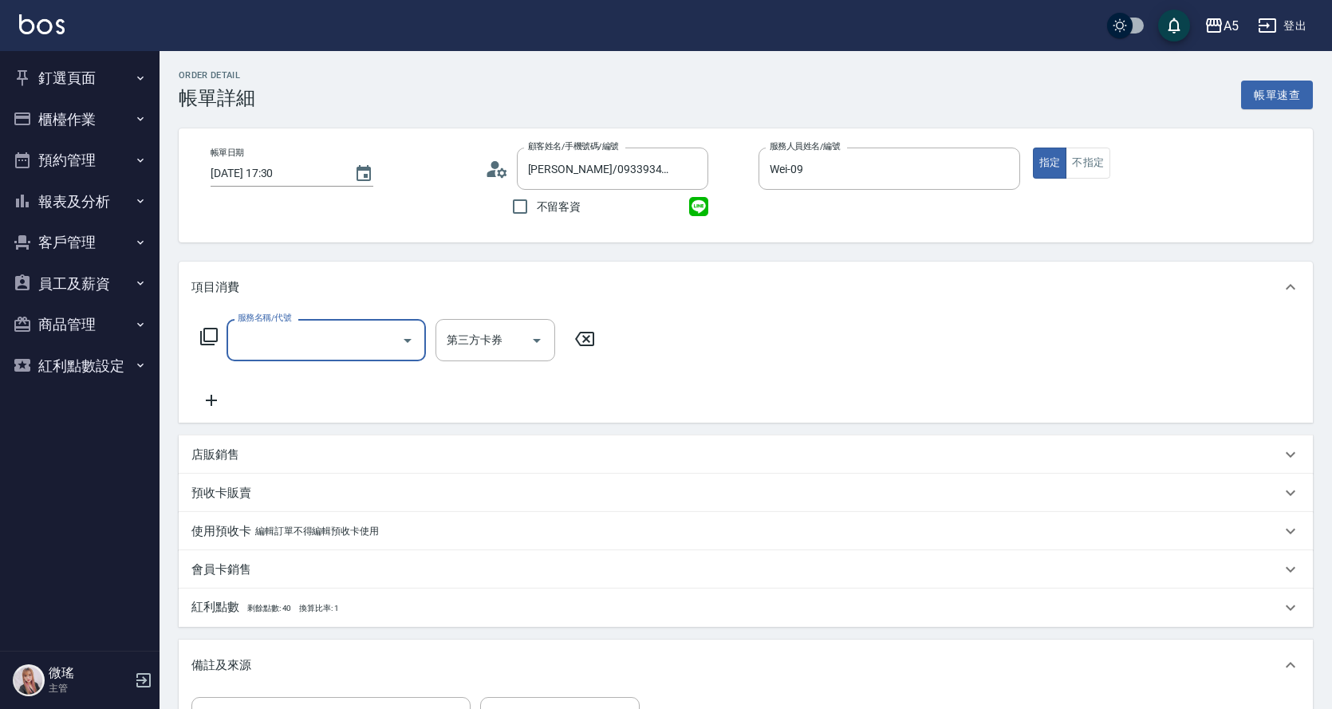
click at [273, 337] on input "服務名稱/代號" at bounding box center [314, 340] width 161 height 28
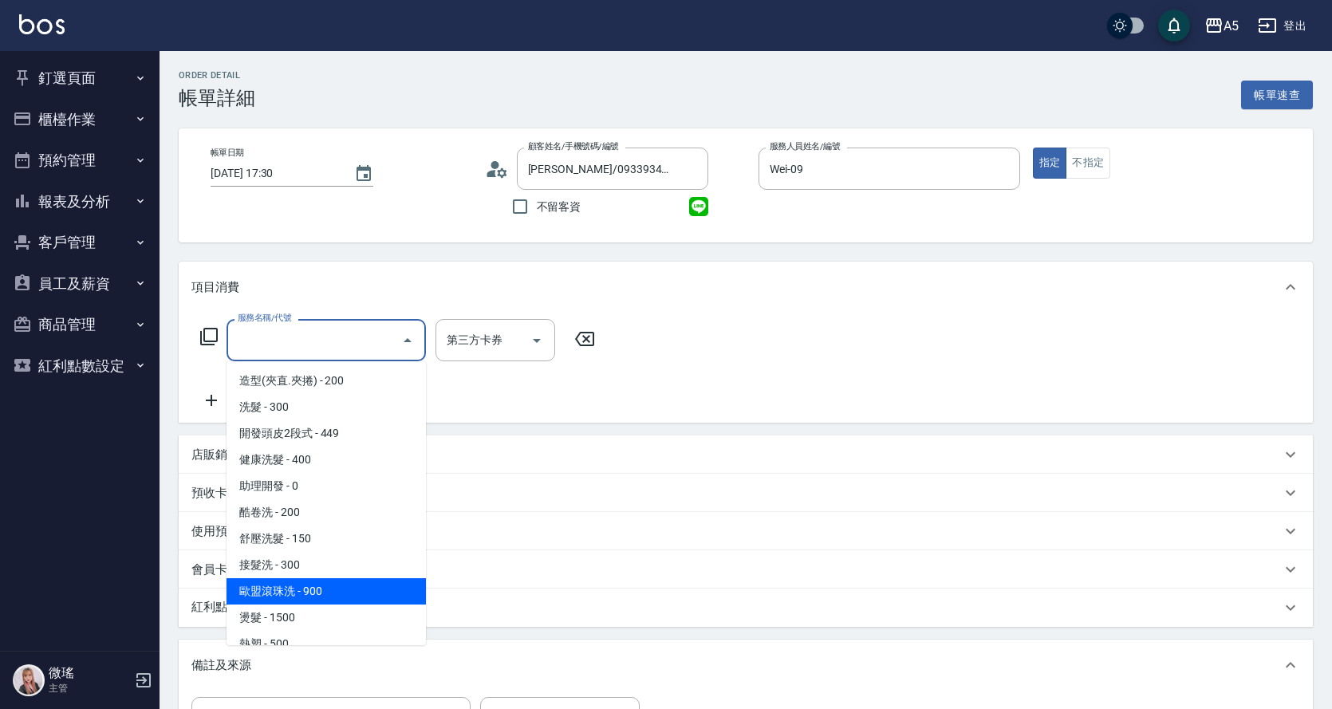
scroll to position [319, 0]
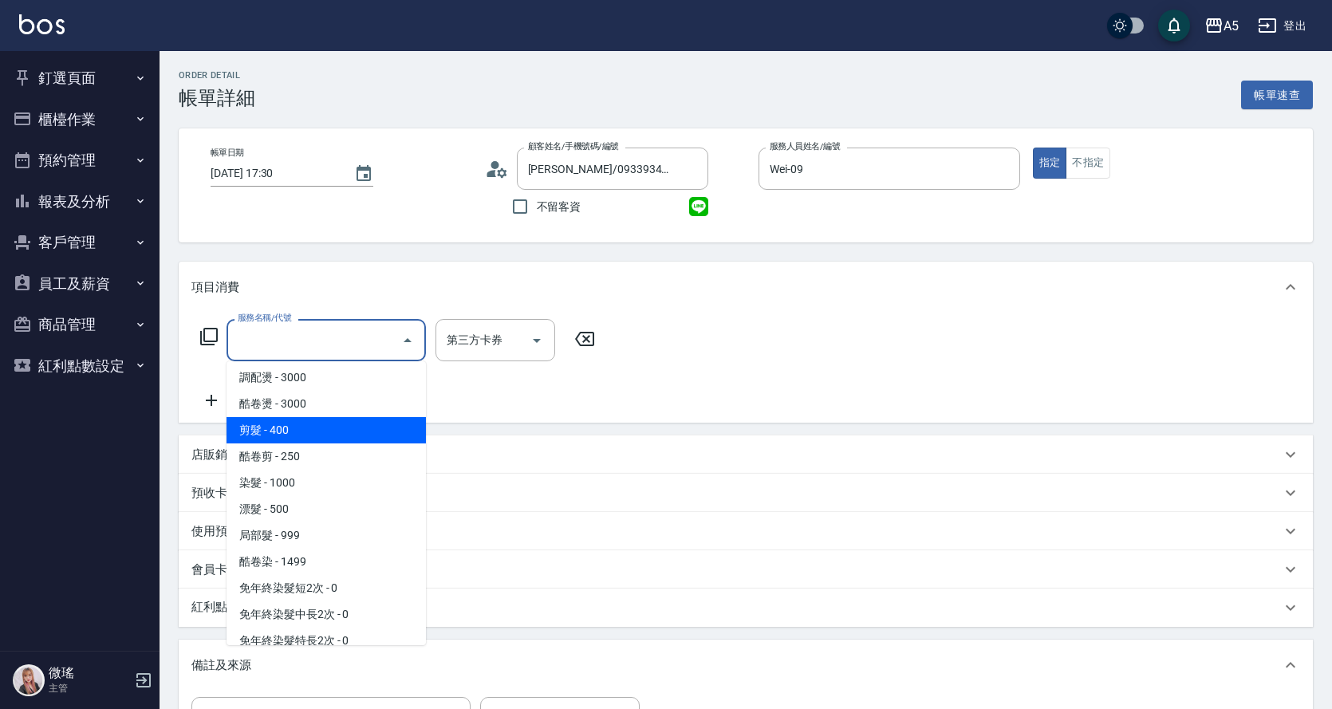
click at [320, 424] on span "剪髮 - 400" at bounding box center [326, 430] width 199 height 26
type input "剪髮(401)"
type input "40"
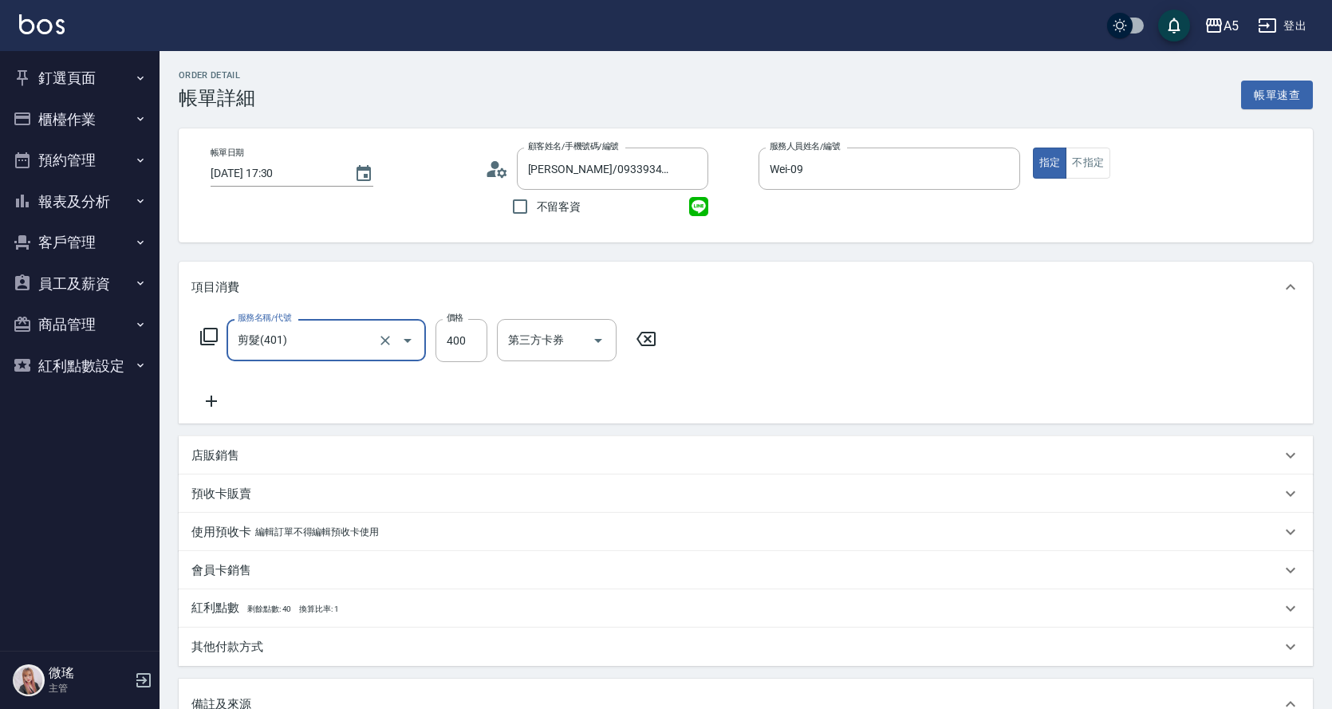
click at [874, 417] on div "服務名稱/代號 剪髮(401) 服務名稱/代號 價格 400 價格 第三方卡券 第三方卡券" at bounding box center [746, 368] width 1135 height 111
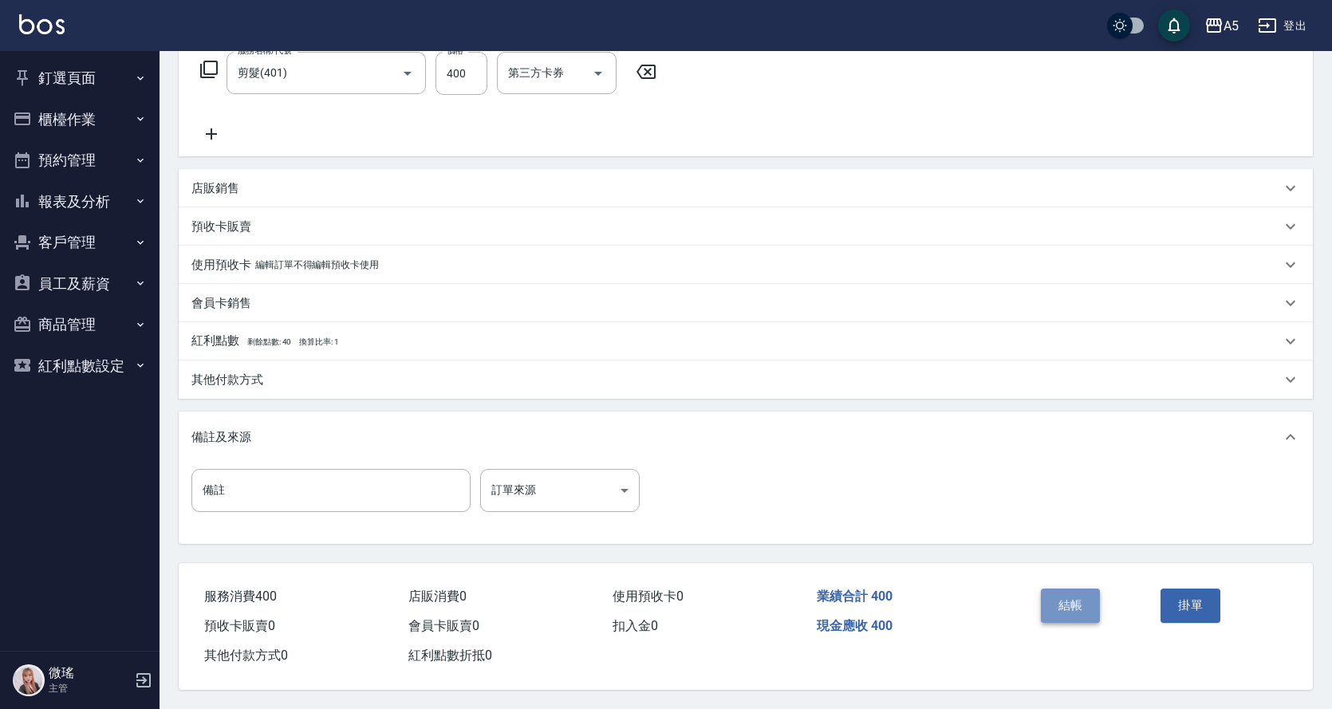
click at [1066, 598] on button "結帳" at bounding box center [1071, 606] width 60 height 34
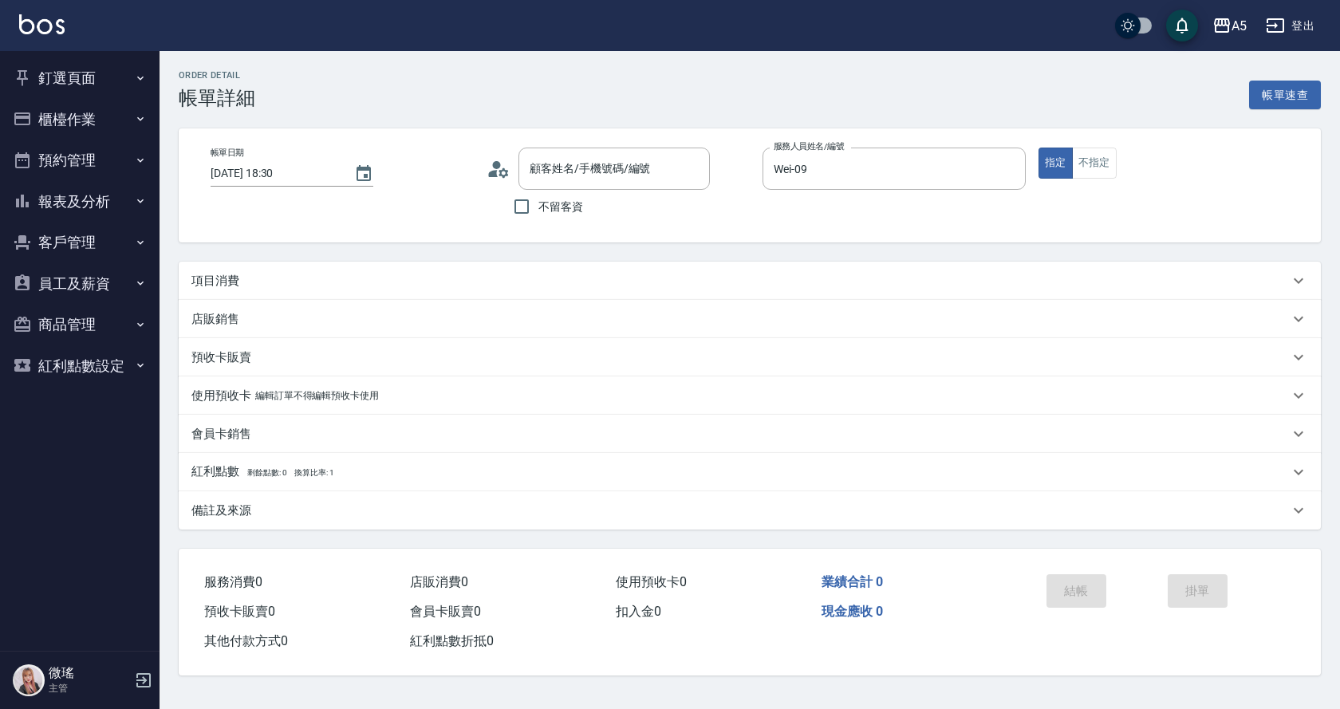
type input "[PERSON_NAME]/0921606089/05004"
click at [238, 276] on p "項目消費" at bounding box center [215, 281] width 48 height 17
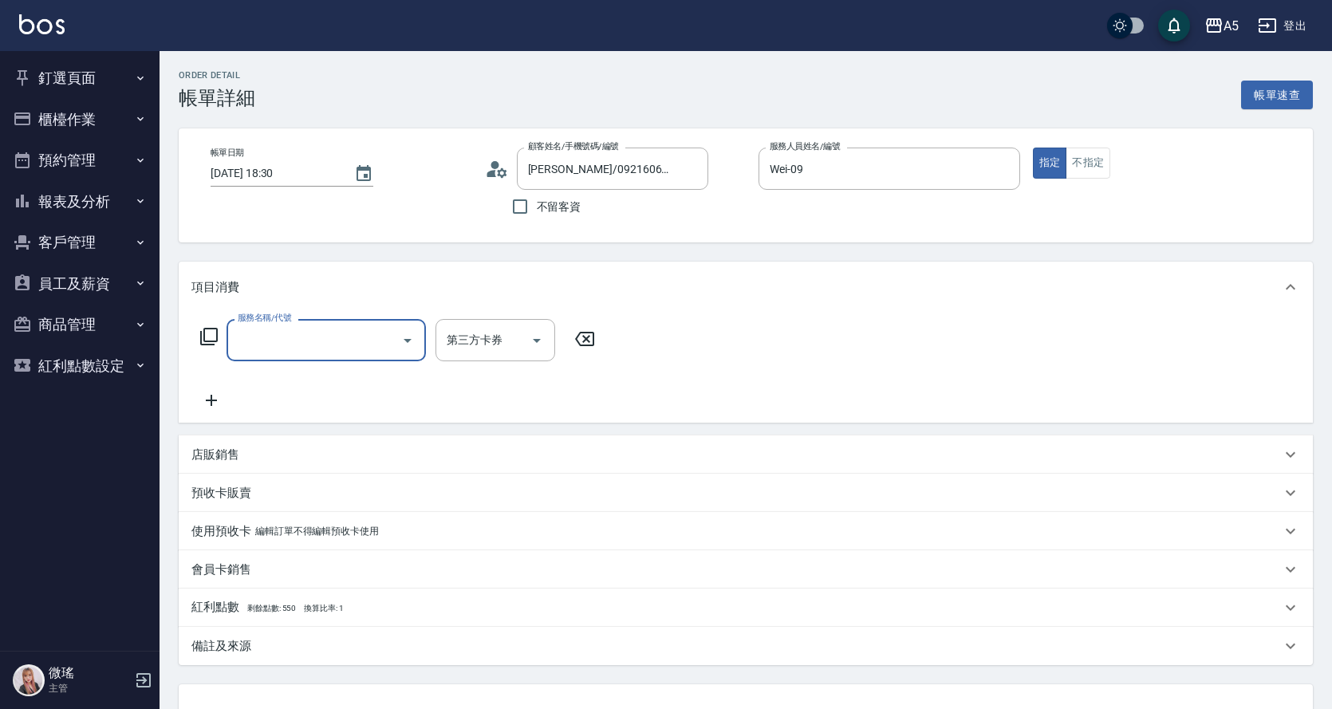
click at [287, 330] on input "服務名稱/代號" at bounding box center [314, 340] width 161 height 28
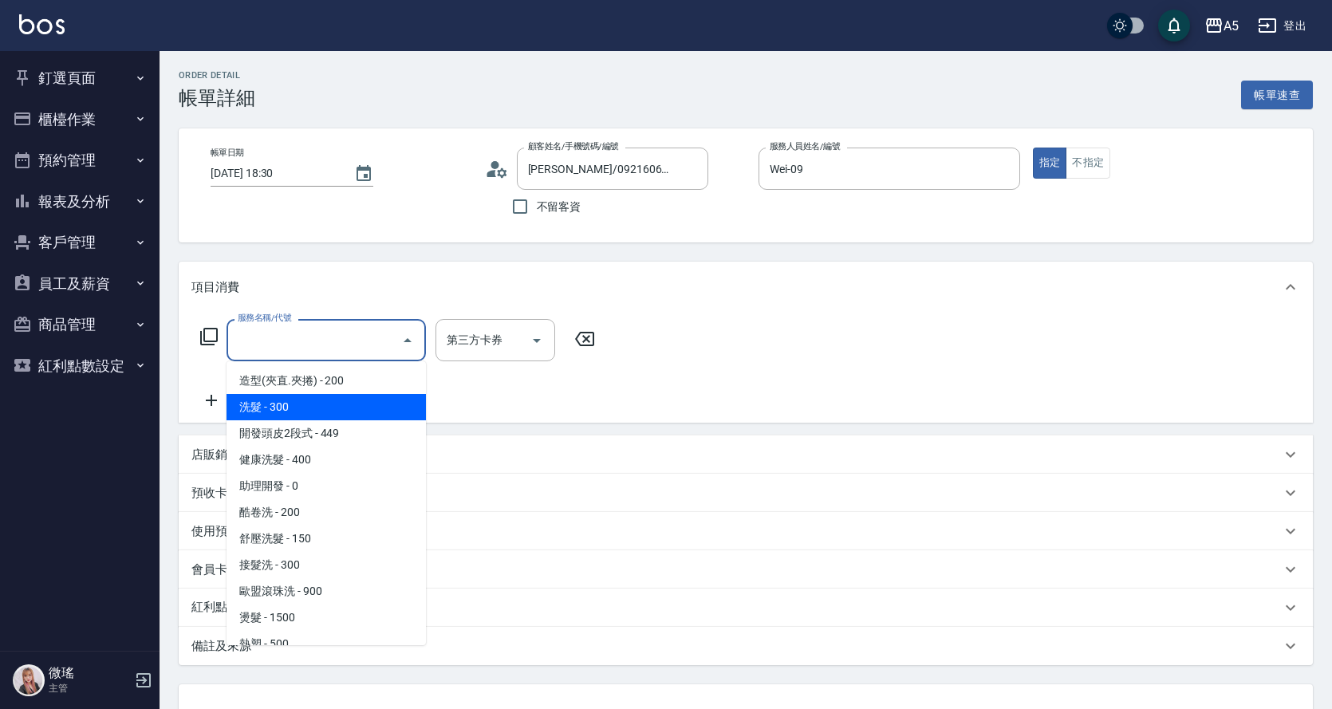
click at [337, 416] on span "洗髮 - 300" at bounding box center [326, 407] width 199 height 26
type input "洗髮(201)"
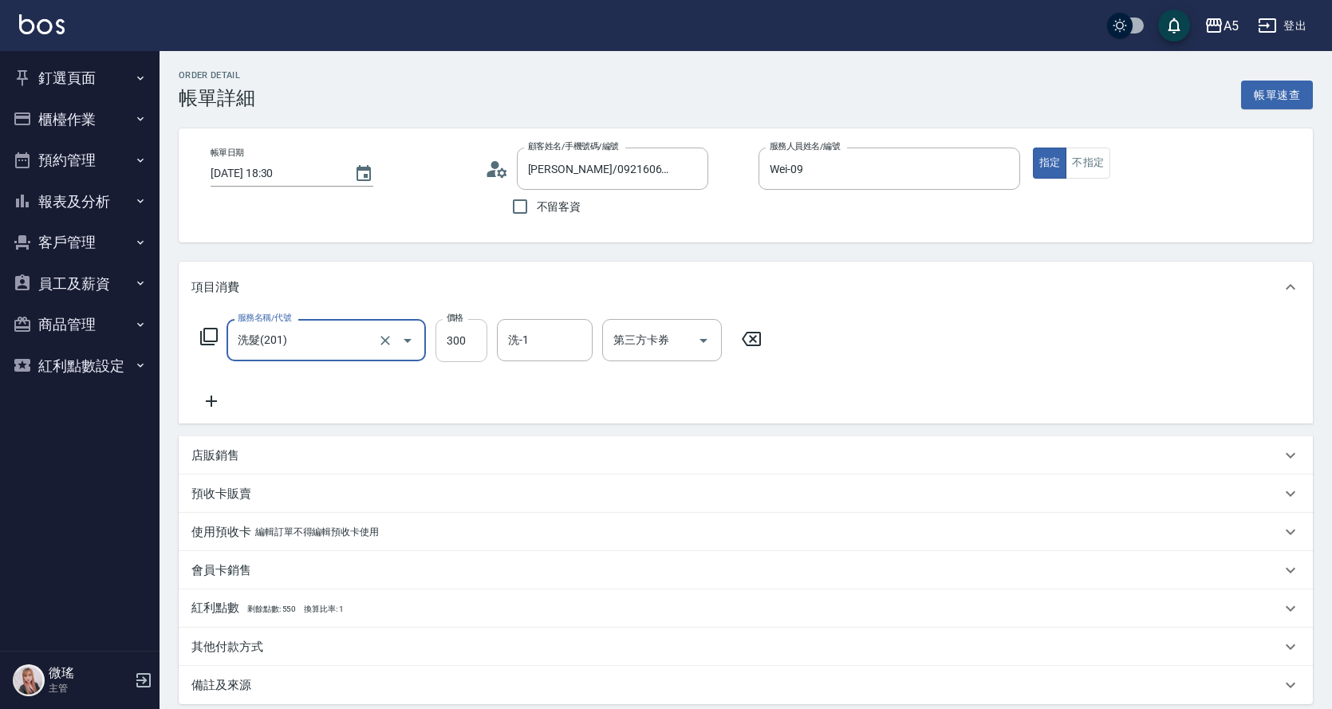
click at [454, 347] on input "300" at bounding box center [462, 340] width 52 height 43
type input "0"
type input "40"
type input "400"
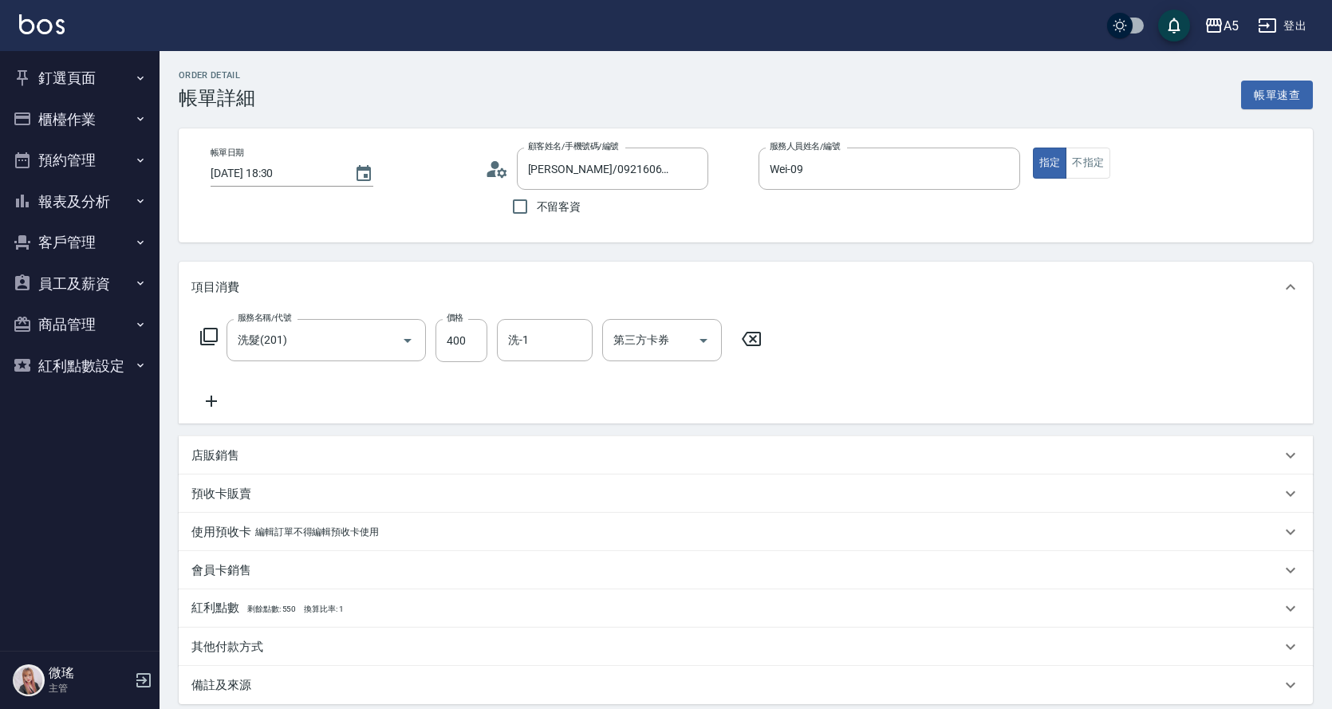
click at [232, 393] on div "服務名稱/代號 洗髮(201) 服務名稱/代號 價格 400 價格 洗-1 洗-1 第三方卡券 第三方卡券" at bounding box center [481, 365] width 580 height 92
click at [223, 396] on icon at bounding box center [211, 401] width 40 height 19
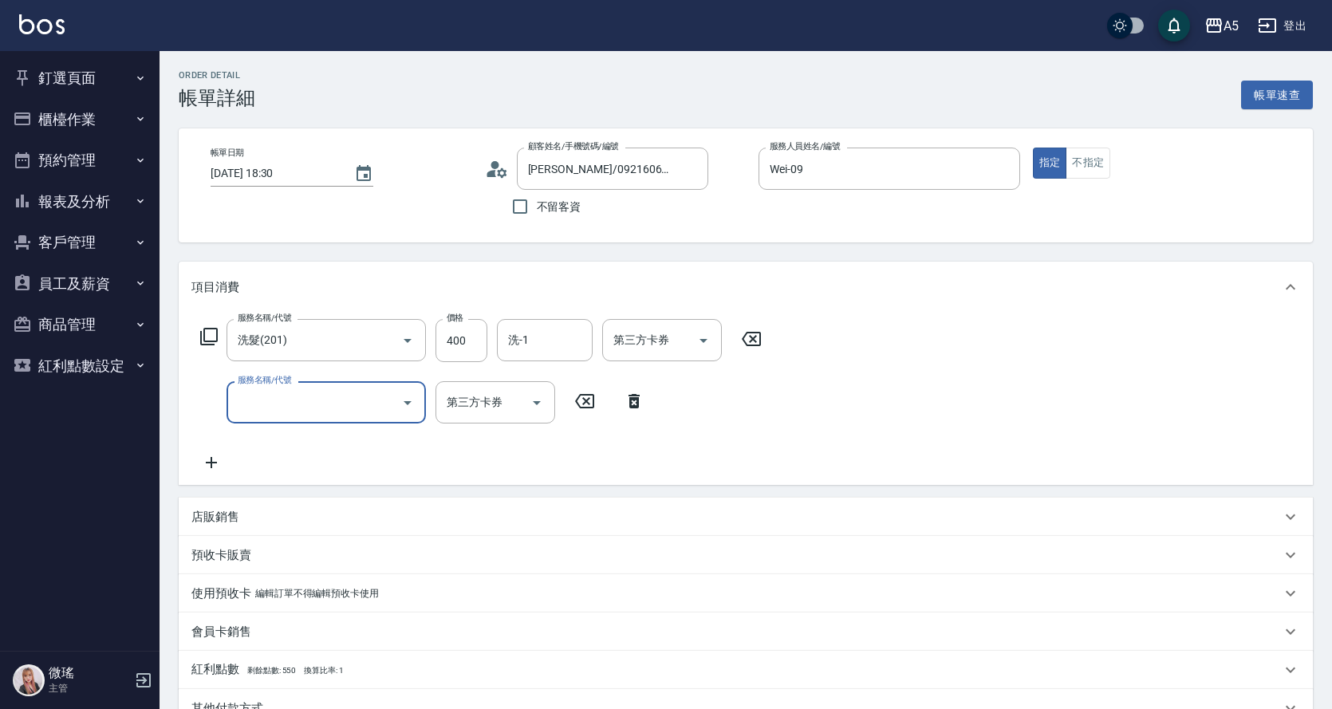
click at [279, 409] on input "服務名稱/代號" at bounding box center [314, 403] width 161 height 28
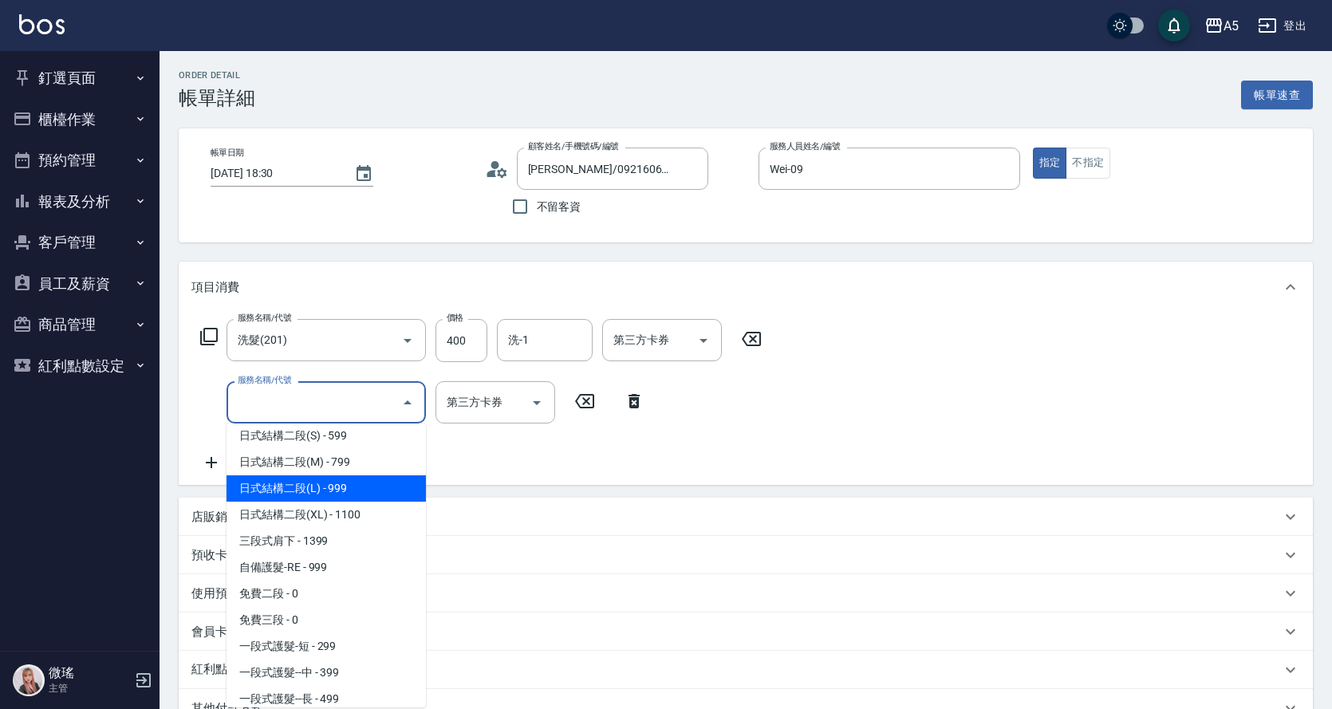
scroll to position [558, 0]
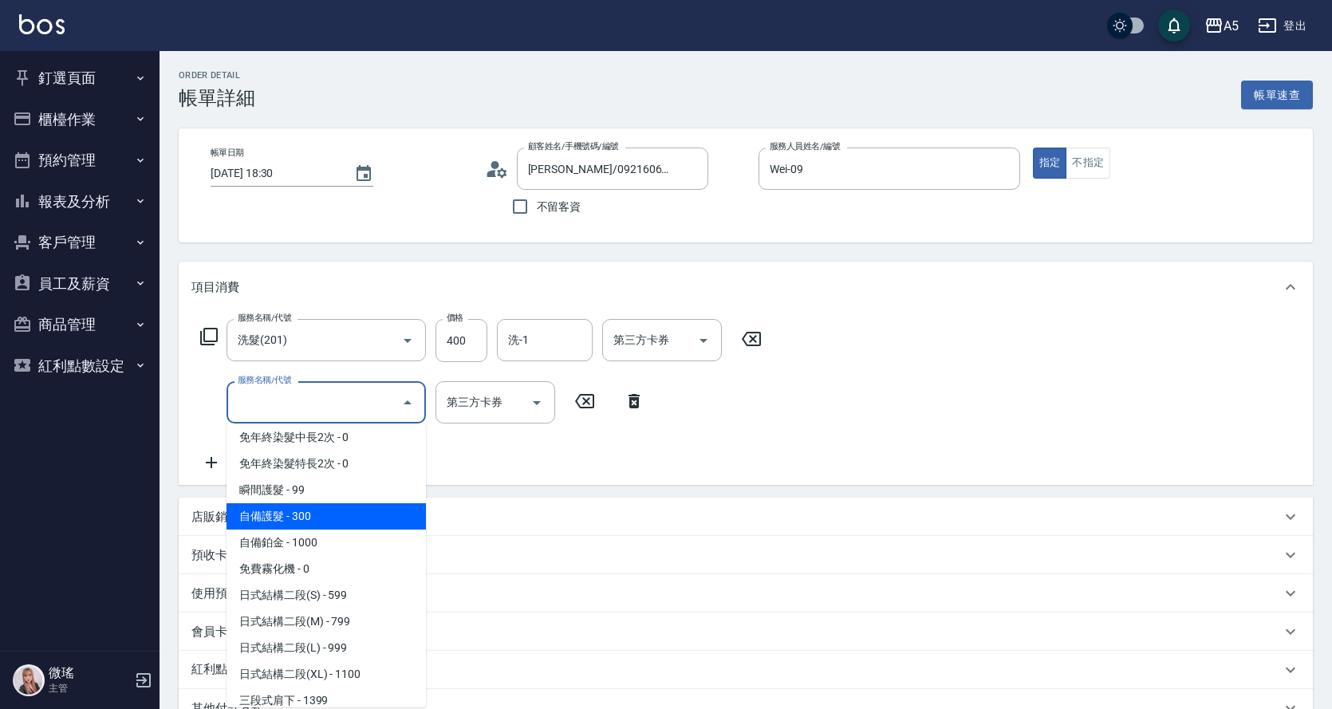
click at [332, 523] on span "自備護髮 - 300" at bounding box center [326, 516] width 199 height 26
type input "70"
type input "自備護髮(601)"
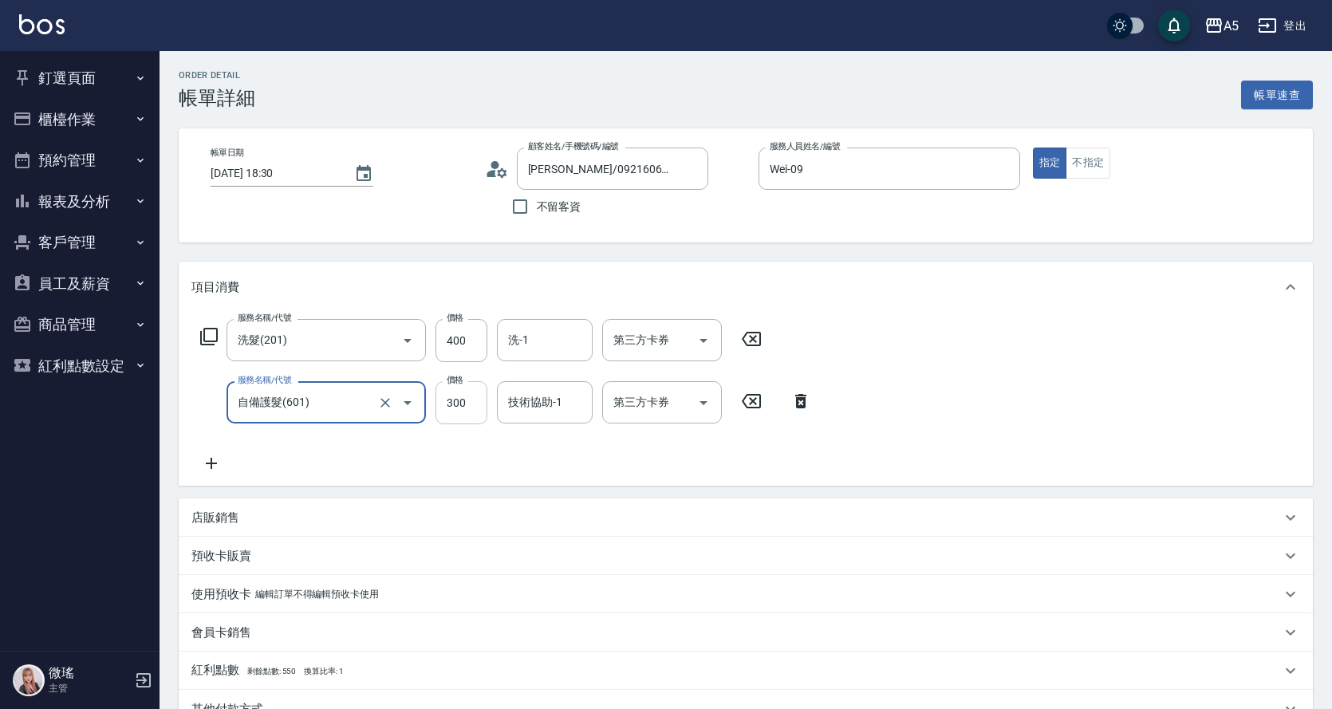
click at [452, 400] on input "300" at bounding box center [462, 402] width 52 height 43
type input "4"
type input "40"
type input "400"
type input "80"
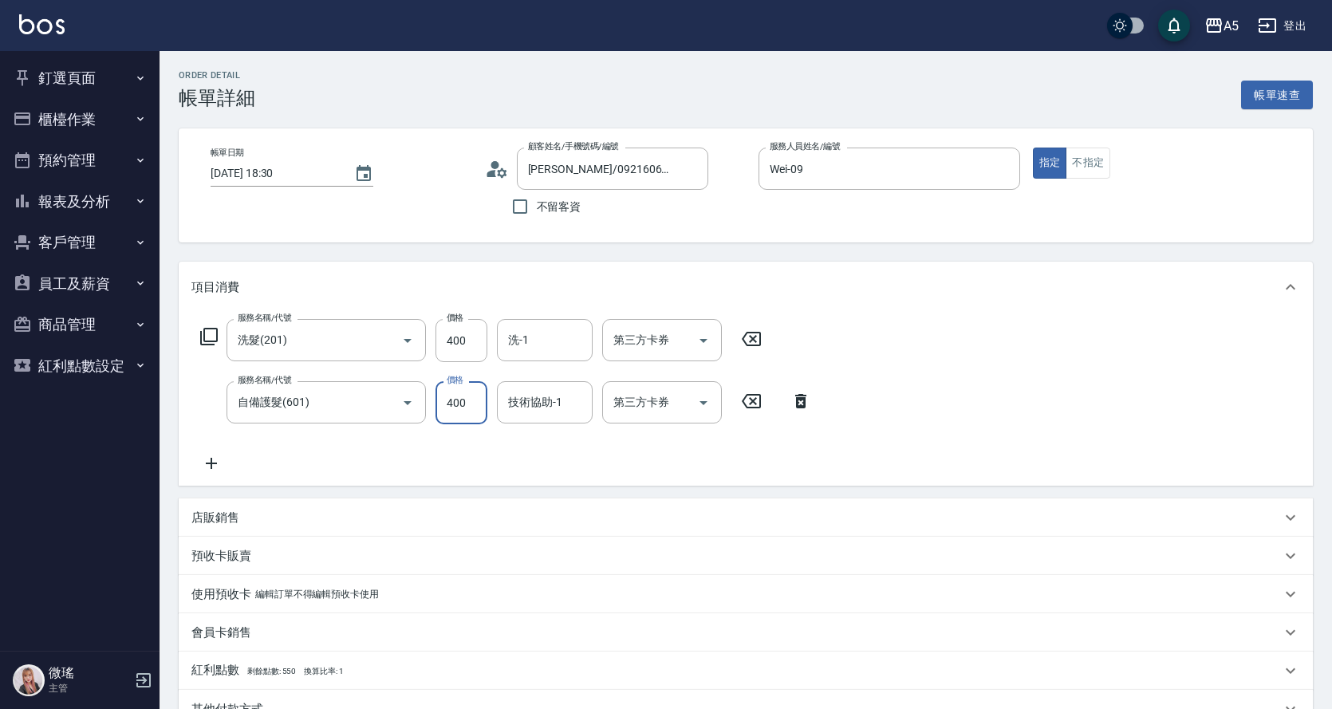
type input "400"
click at [1005, 475] on div "服務名稱/代號 洗髮(201) 服務名稱/代號 價格 400 價格 洗-1 洗-1 第三方卡券 第三方卡券 服務名稱/代號 自備護髮(601) 服務名稱/代號…" at bounding box center [746, 399] width 1135 height 173
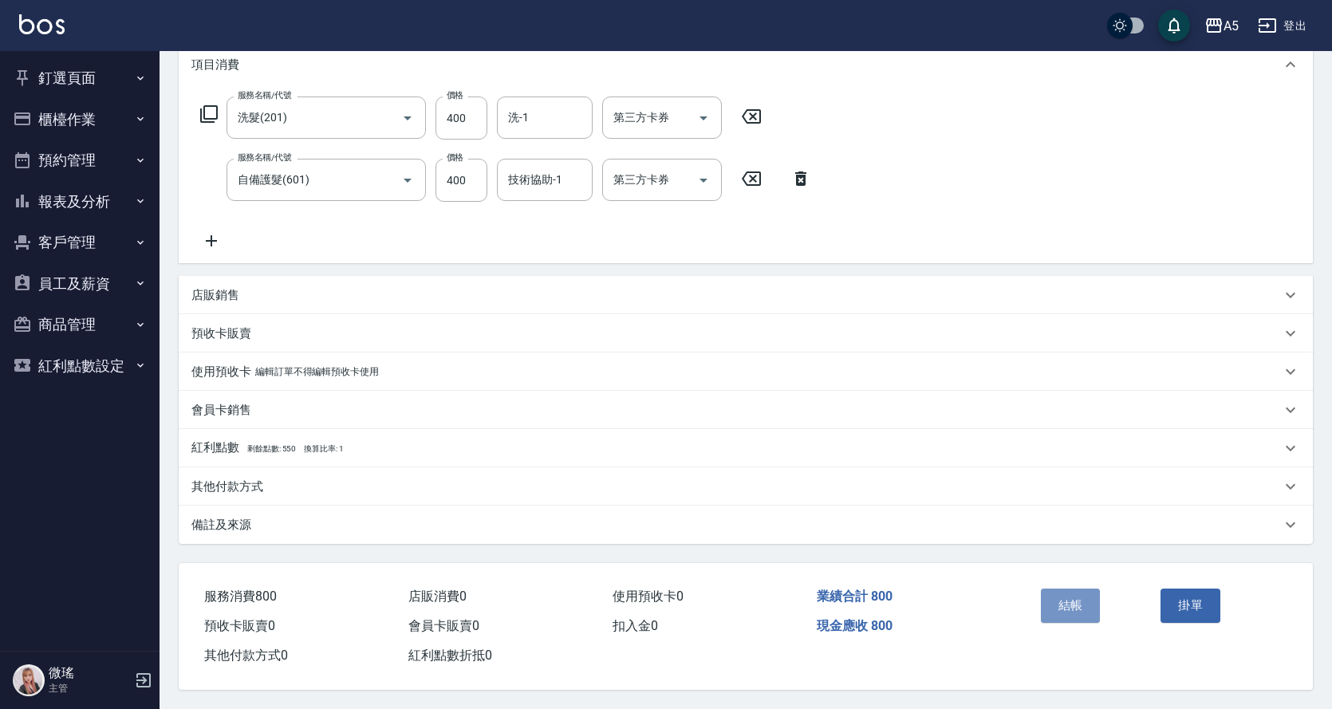
drag, startPoint x: 1059, startPoint y: 584, endPoint x: 1077, endPoint y: 605, distance: 27.7
click at [1077, 605] on button "結帳" at bounding box center [1071, 606] width 60 height 34
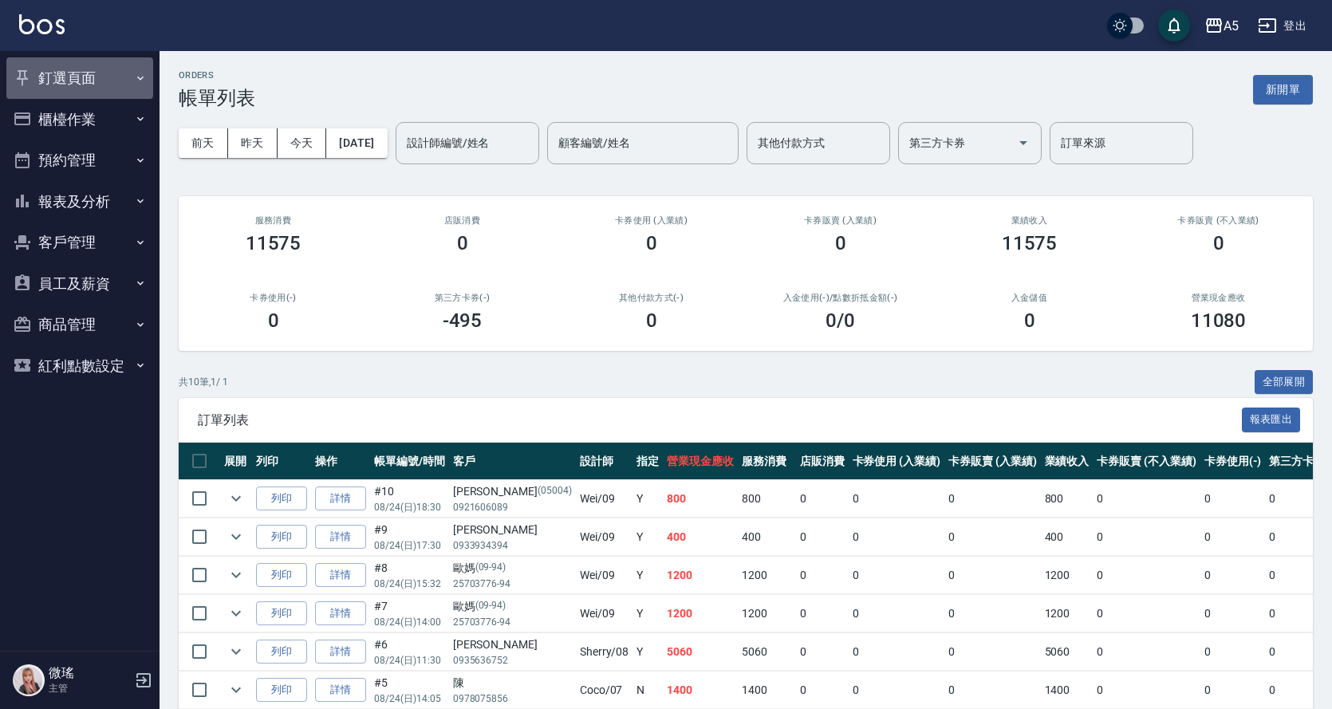
click at [89, 73] on button "釘選頁面" at bounding box center [79, 77] width 147 height 41
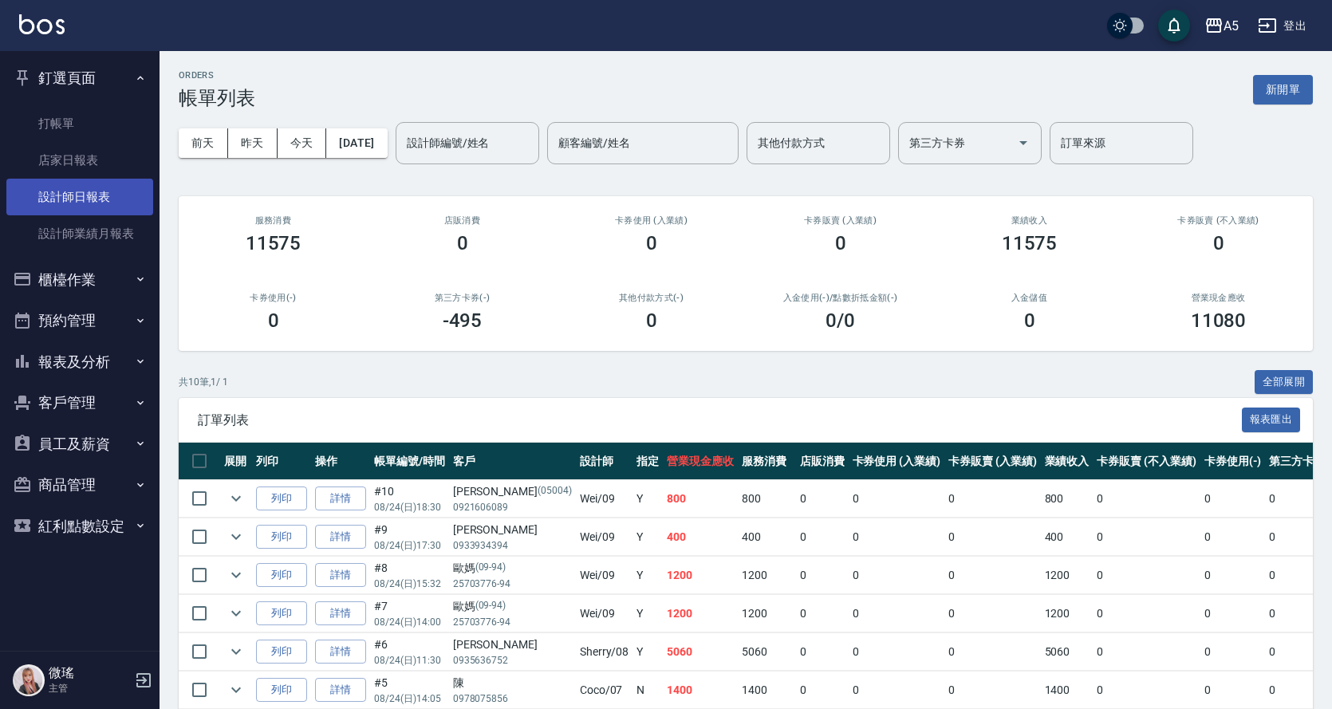
click at [93, 210] on link "設計師日報表" at bounding box center [79, 197] width 147 height 37
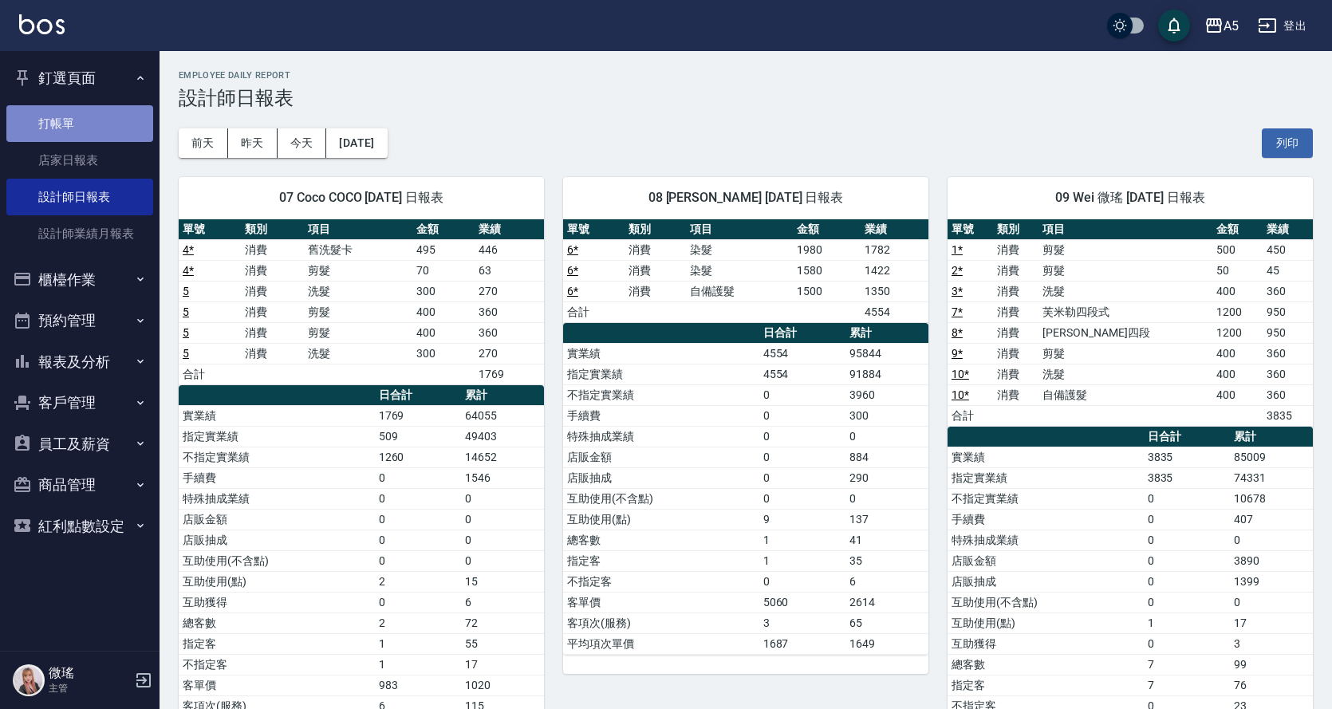
click at [71, 132] on link "打帳單" at bounding box center [79, 123] width 147 height 37
